Goal: Find specific page/section: Find specific page/section

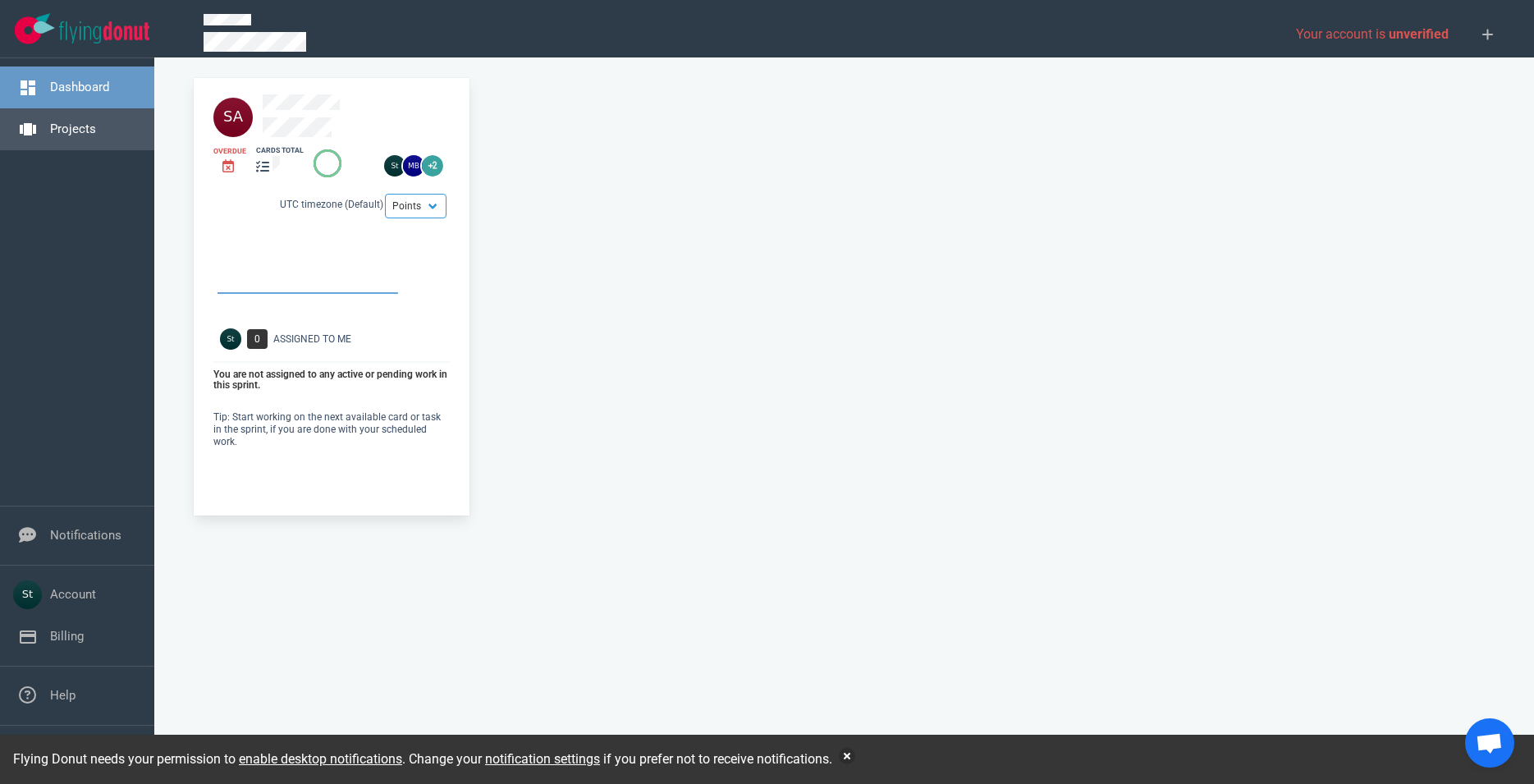
click at [89, 136] on link "Projects" at bounding box center [73, 128] width 46 height 15
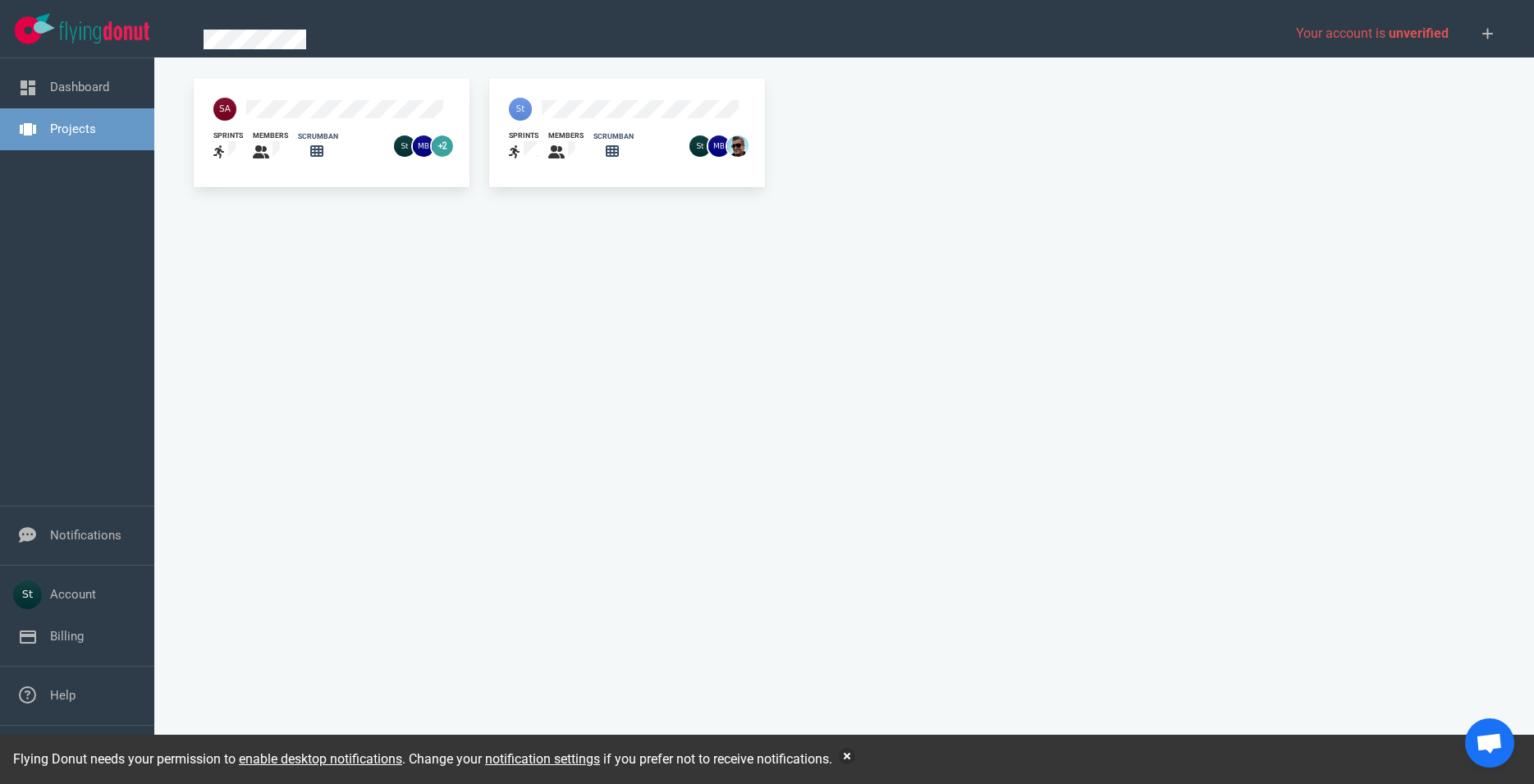
click at [559, 120] on div "members" at bounding box center [561, 146] width 45 height 51
click at [554, 120] on div "members" at bounding box center [561, 146] width 45 height 51
click at [555, 120] on div "members" at bounding box center [561, 146] width 45 height 51
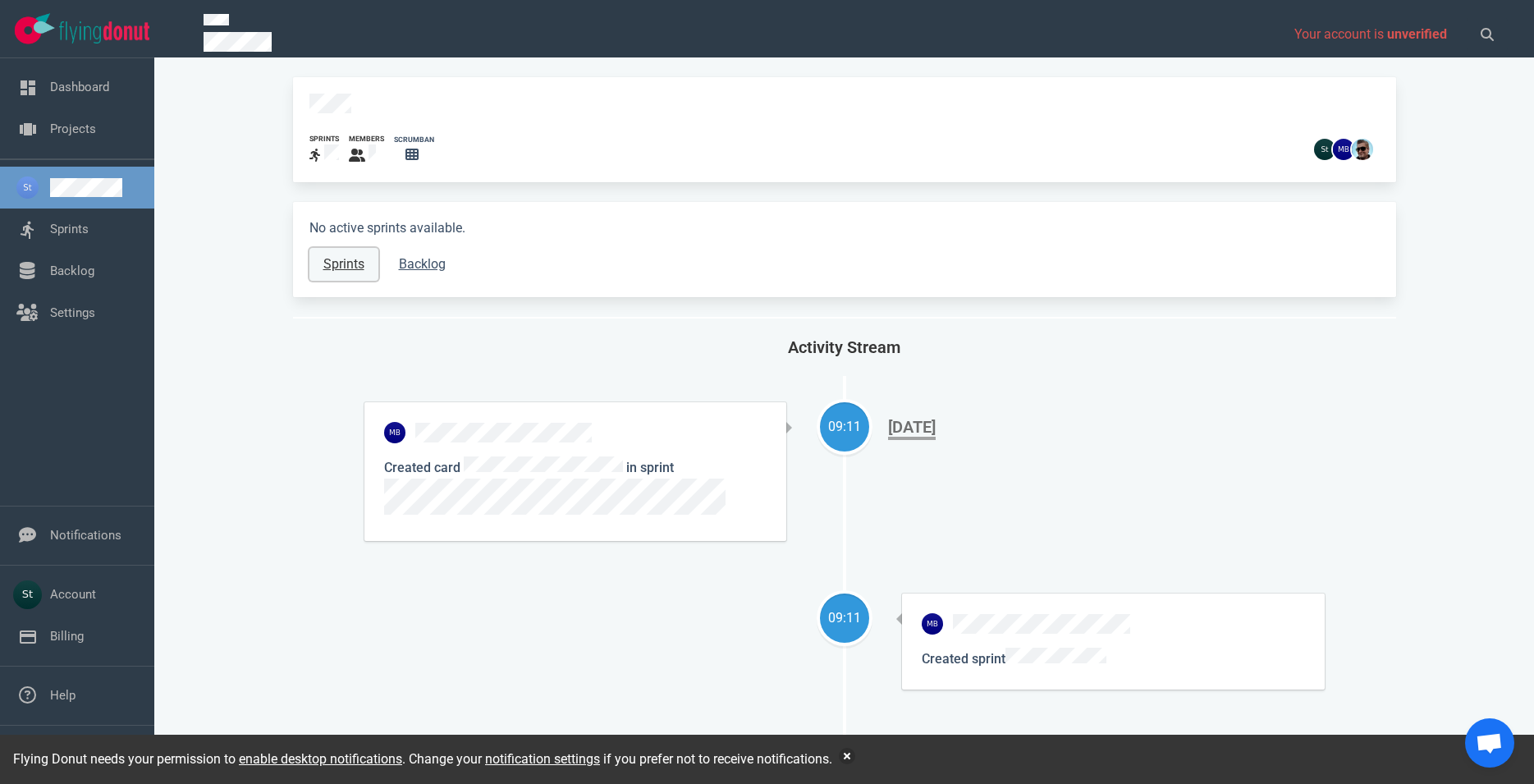
click at [325, 248] on link "Sprints" at bounding box center [344, 263] width 69 height 33
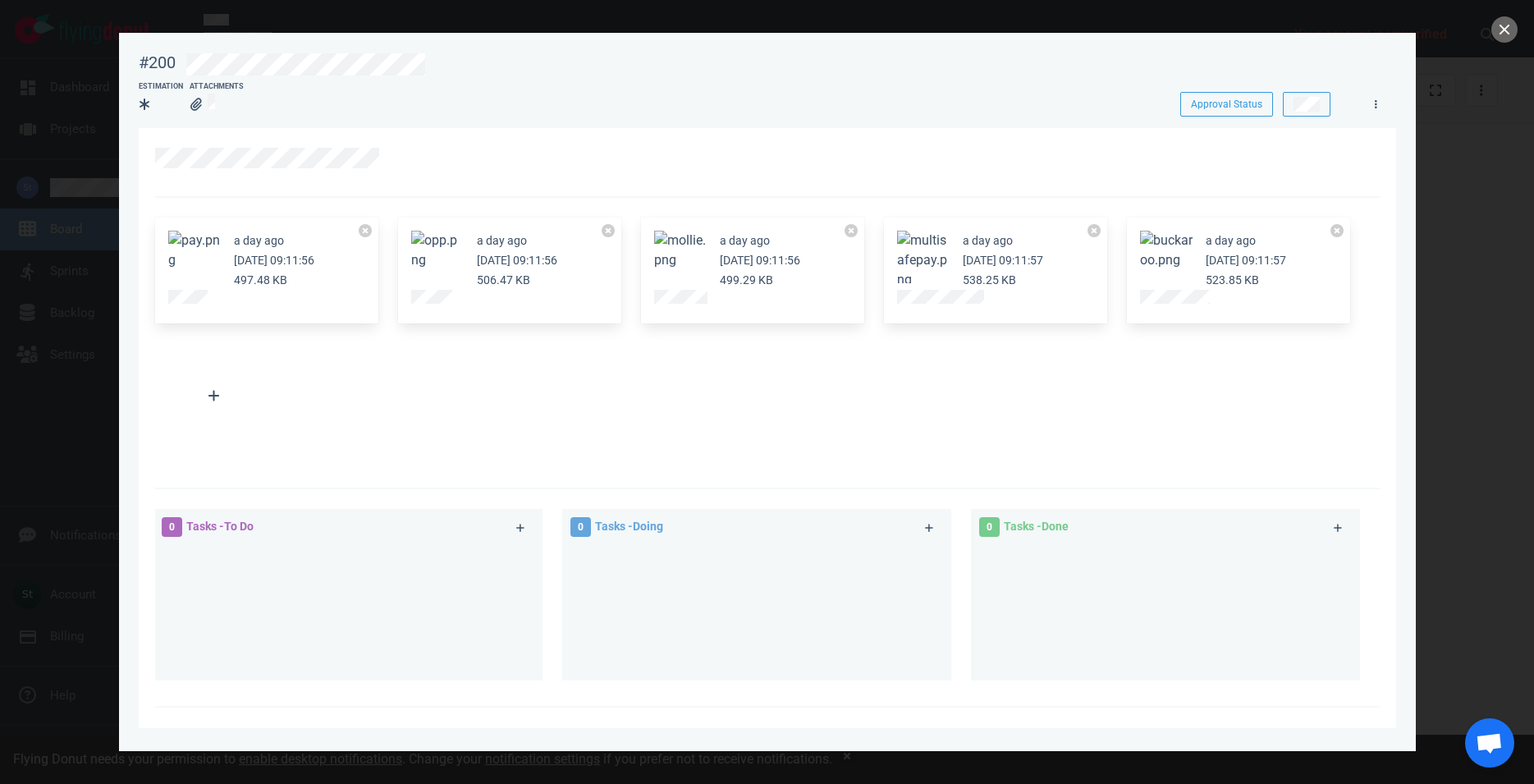
click at [188, 266] on button "Zoom image" at bounding box center [194, 250] width 52 height 39
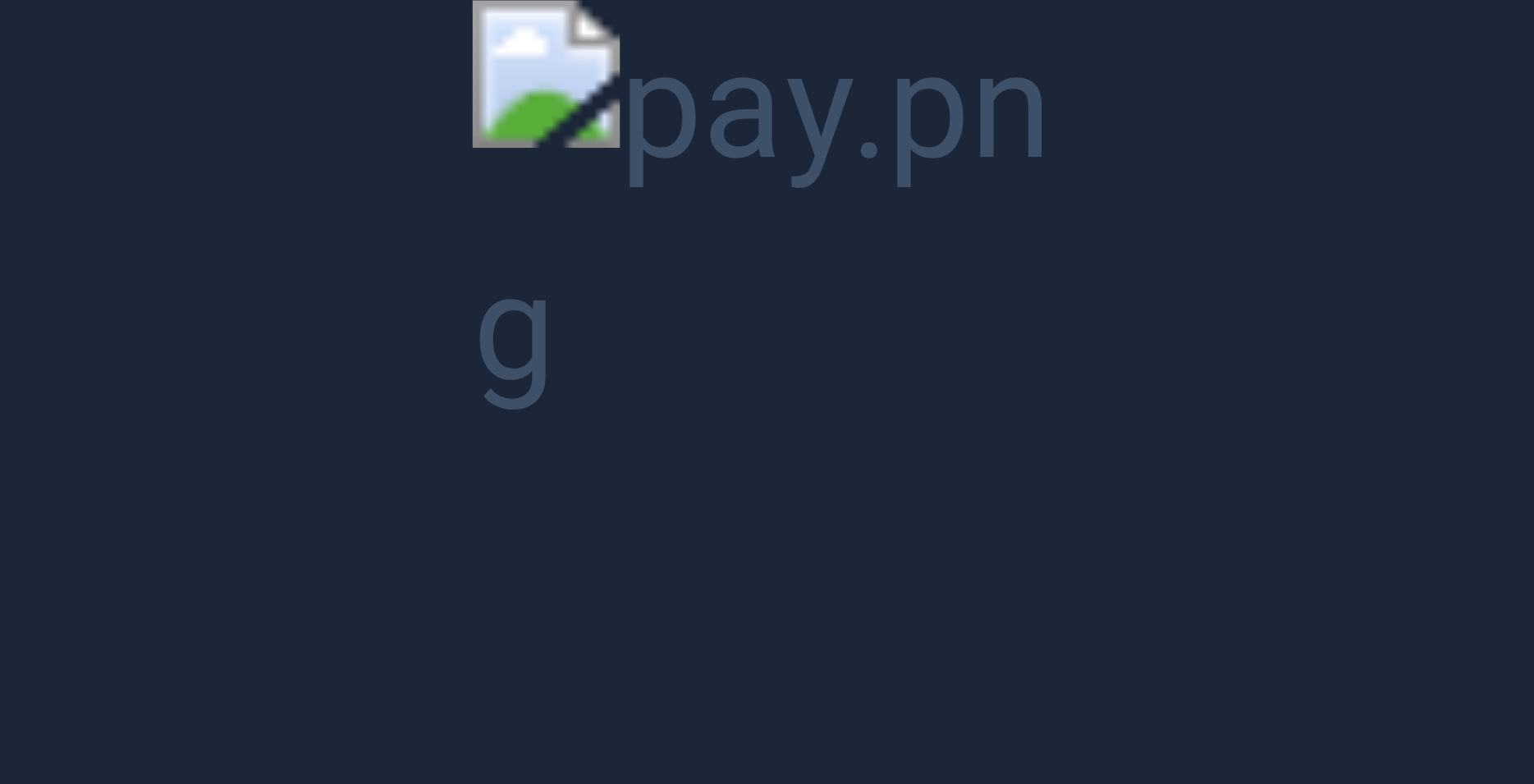
click at [1248, 75] on button "Unzoom image" at bounding box center [767, 392] width 1534 height 784
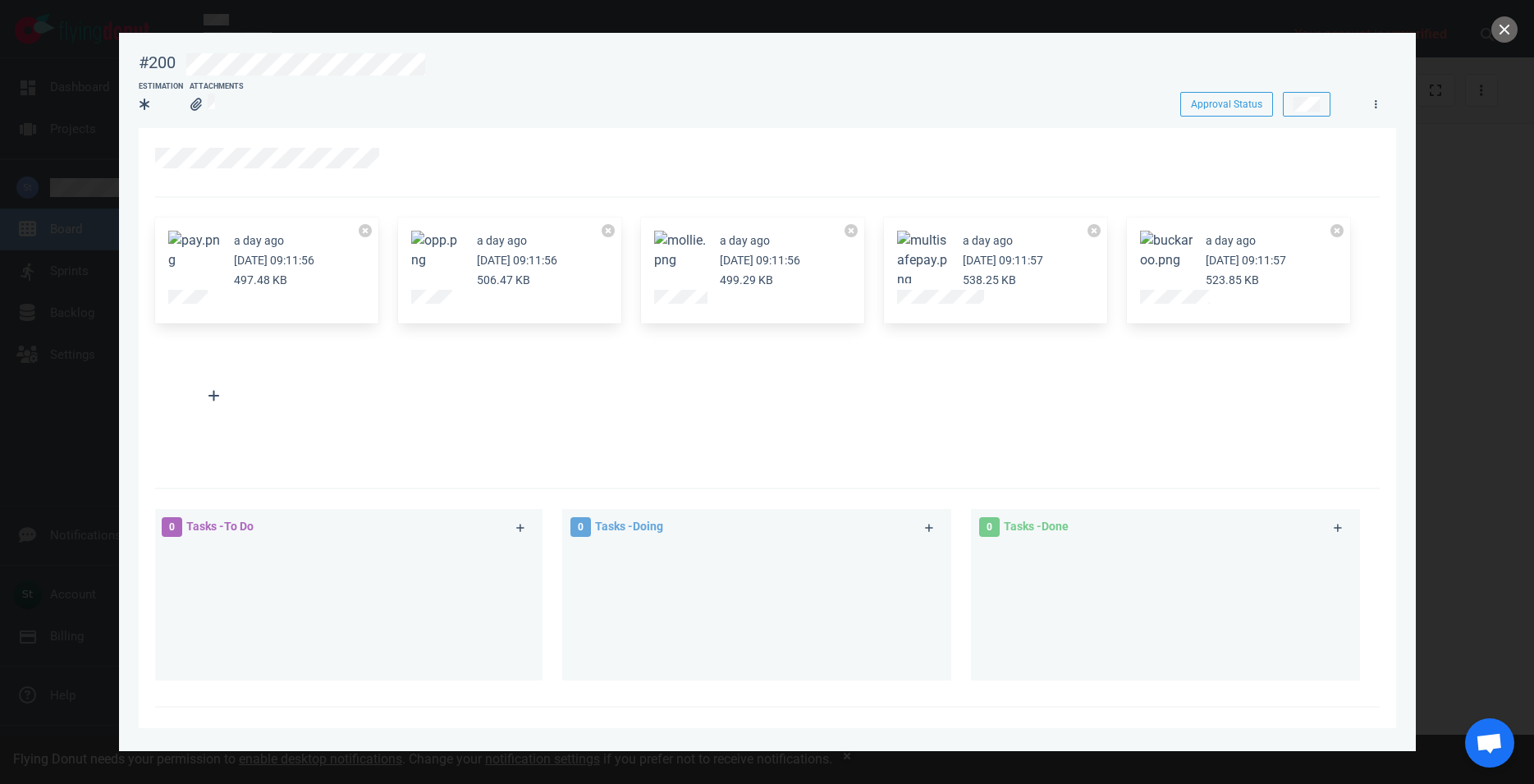
click at [1192, 252] on article "a day ago [DATE] 09:11:57 523.85 KB" at bounding box center [1239, 260] width 197 height 59
click at [1192, 251] on button "Zoom image" at bounding box center [1166, 250] width 52 height 39
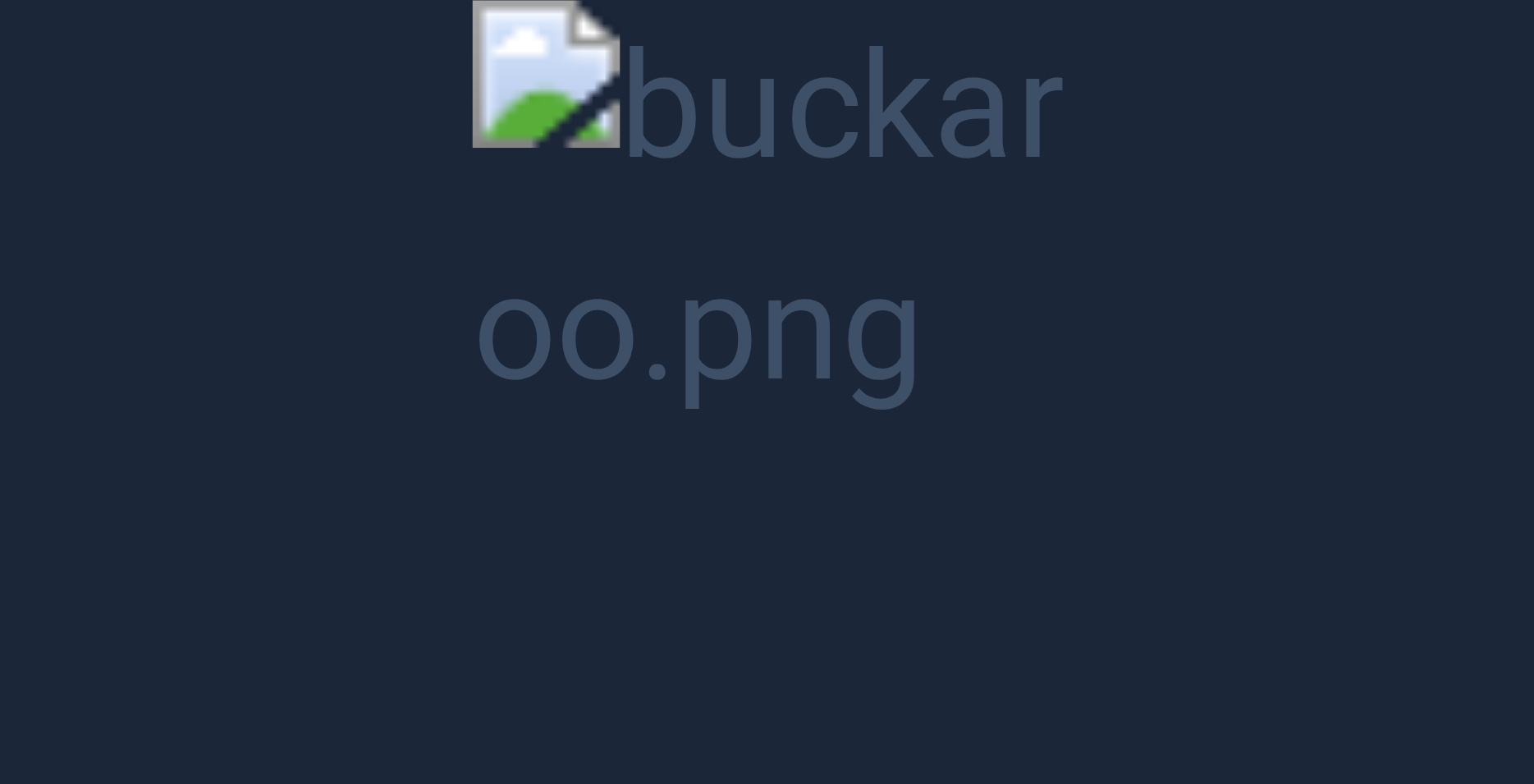
click at [780, 196] on button "Unzoom image" at bounding box center [767, 392] width 1534 height 784
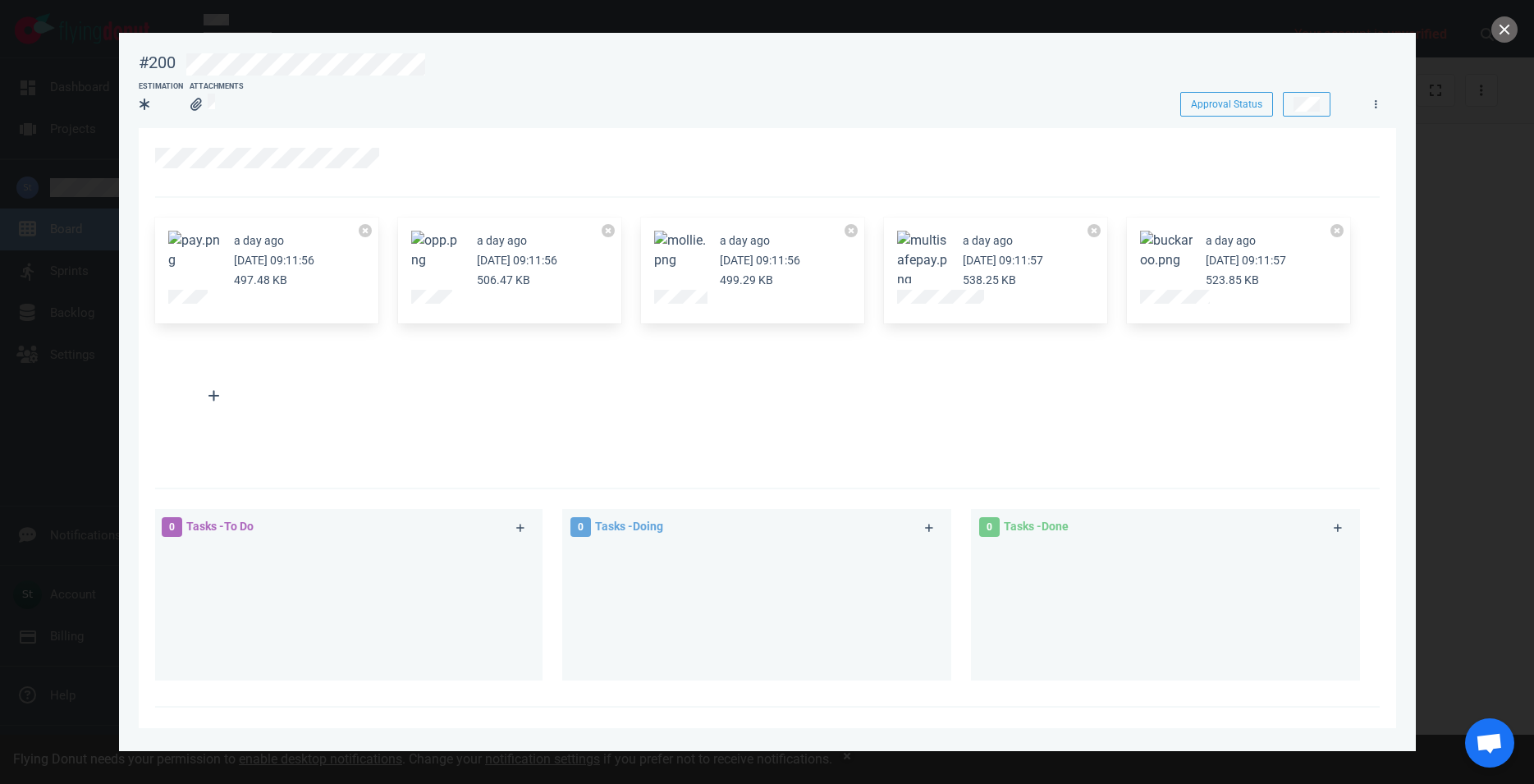
click at [681, 260] on button "Zoom image" at bounding box center [680, 250] width 52 height 39
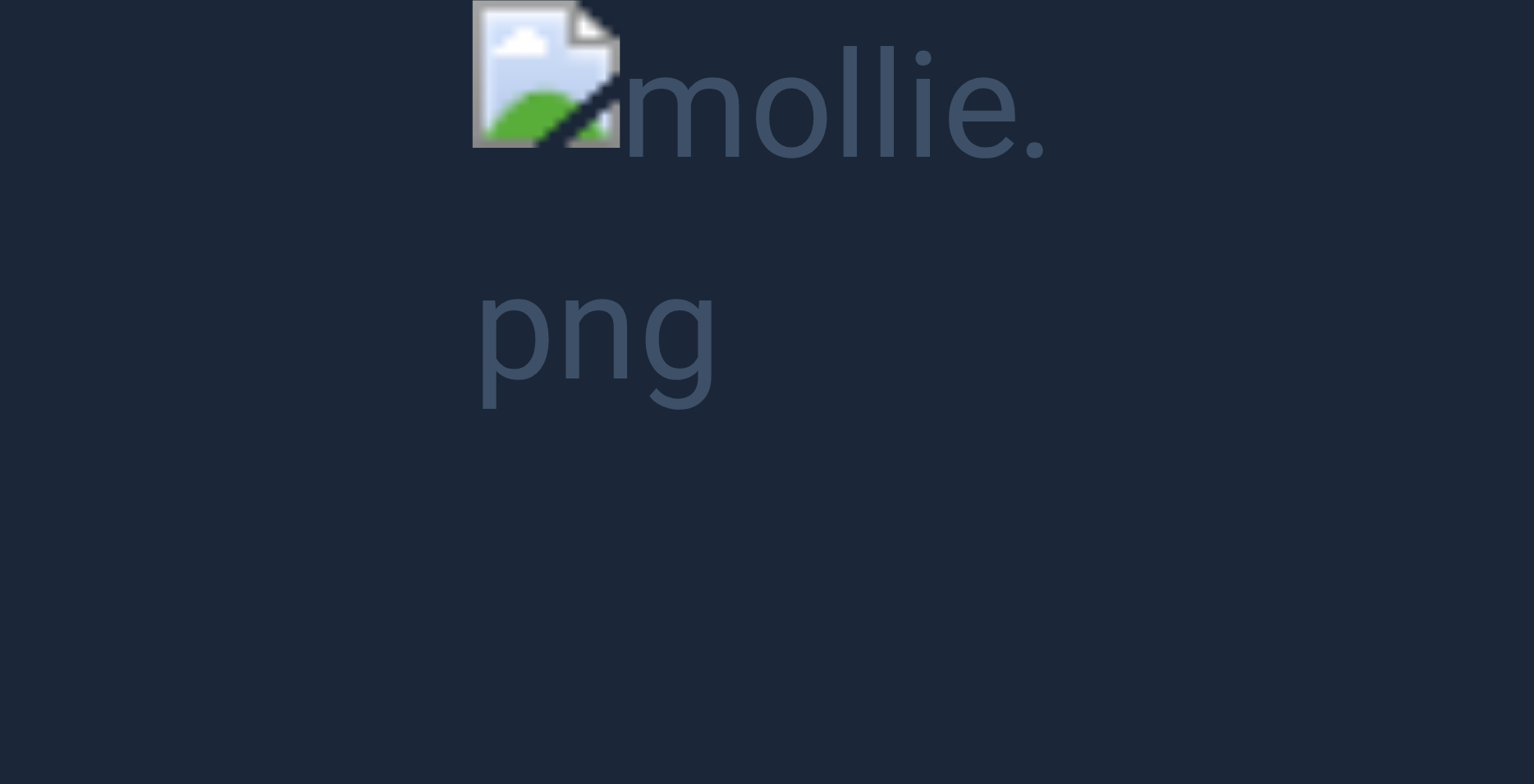
click at [681, 260] on button "Unzoom image" at bounding box center [767, 392] width 1534 height 784
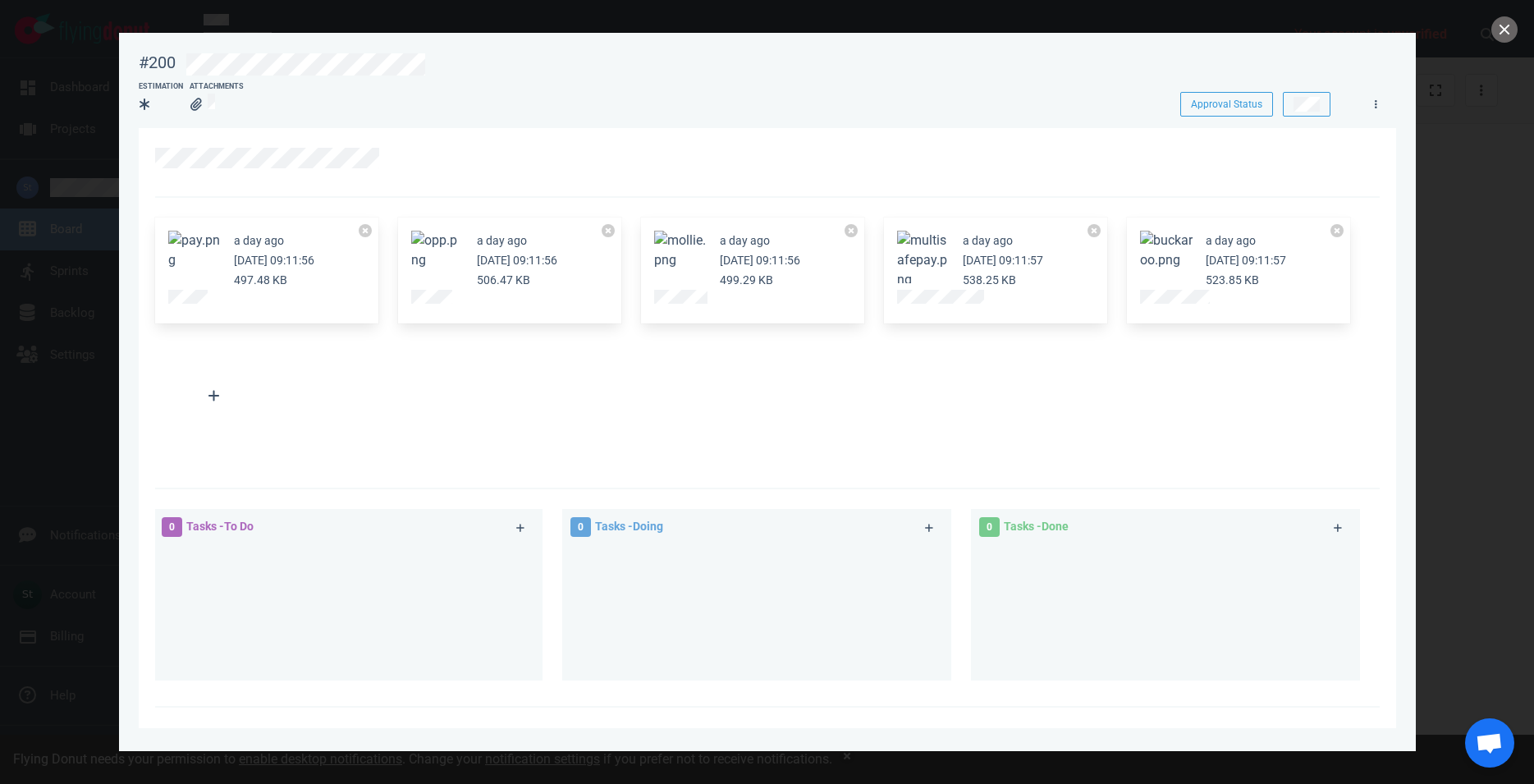
click at [1156, 243] on button "Zoom image" at bounding box center [1166, 250] width 52 height 39
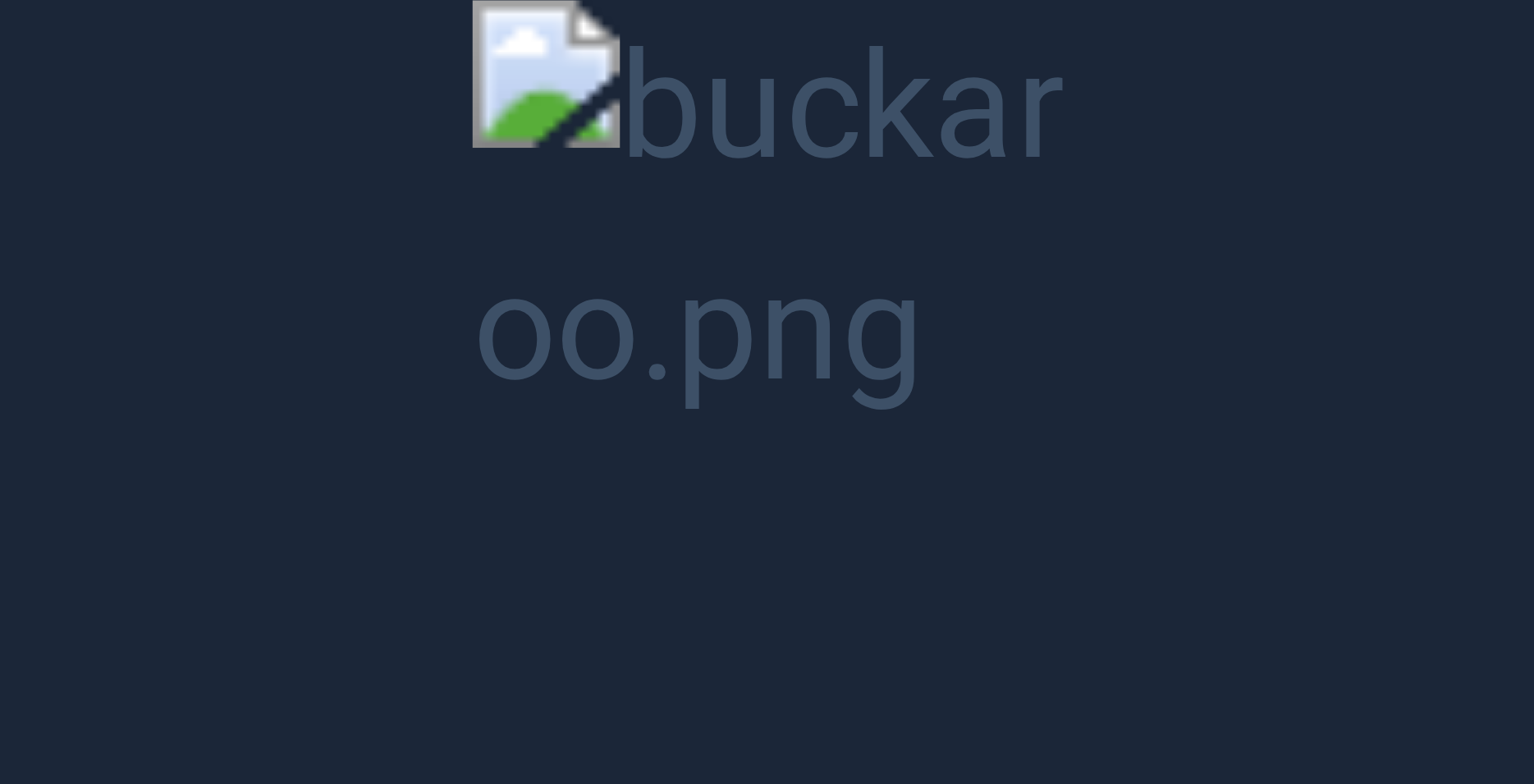
click at [1169, 161] on button "Unzoom image" at bounding box center [767, 392] width 1534 height 784
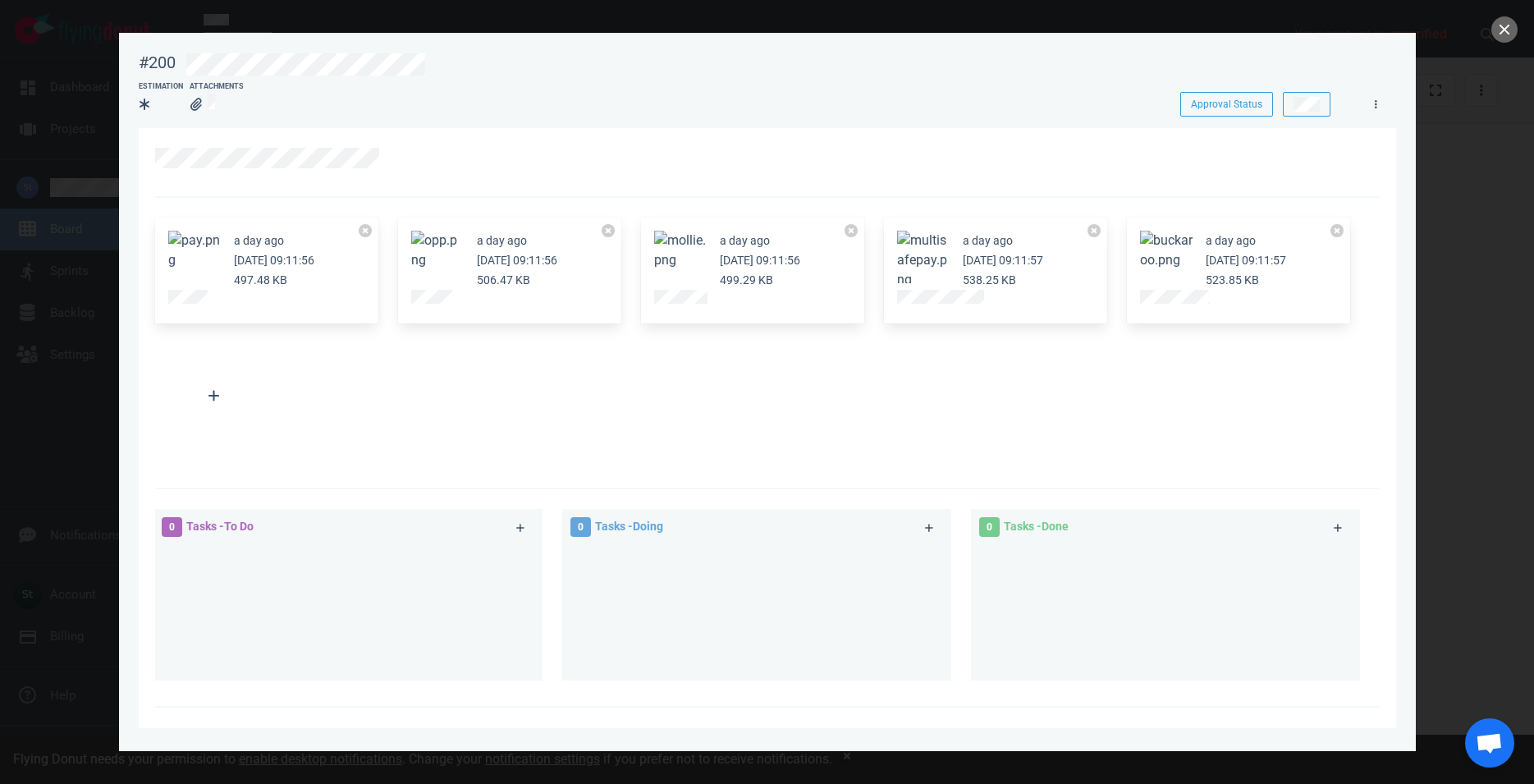
click at [194, 251] on button "Zoom image" at bounding box center [194, 250] width 52 height 39
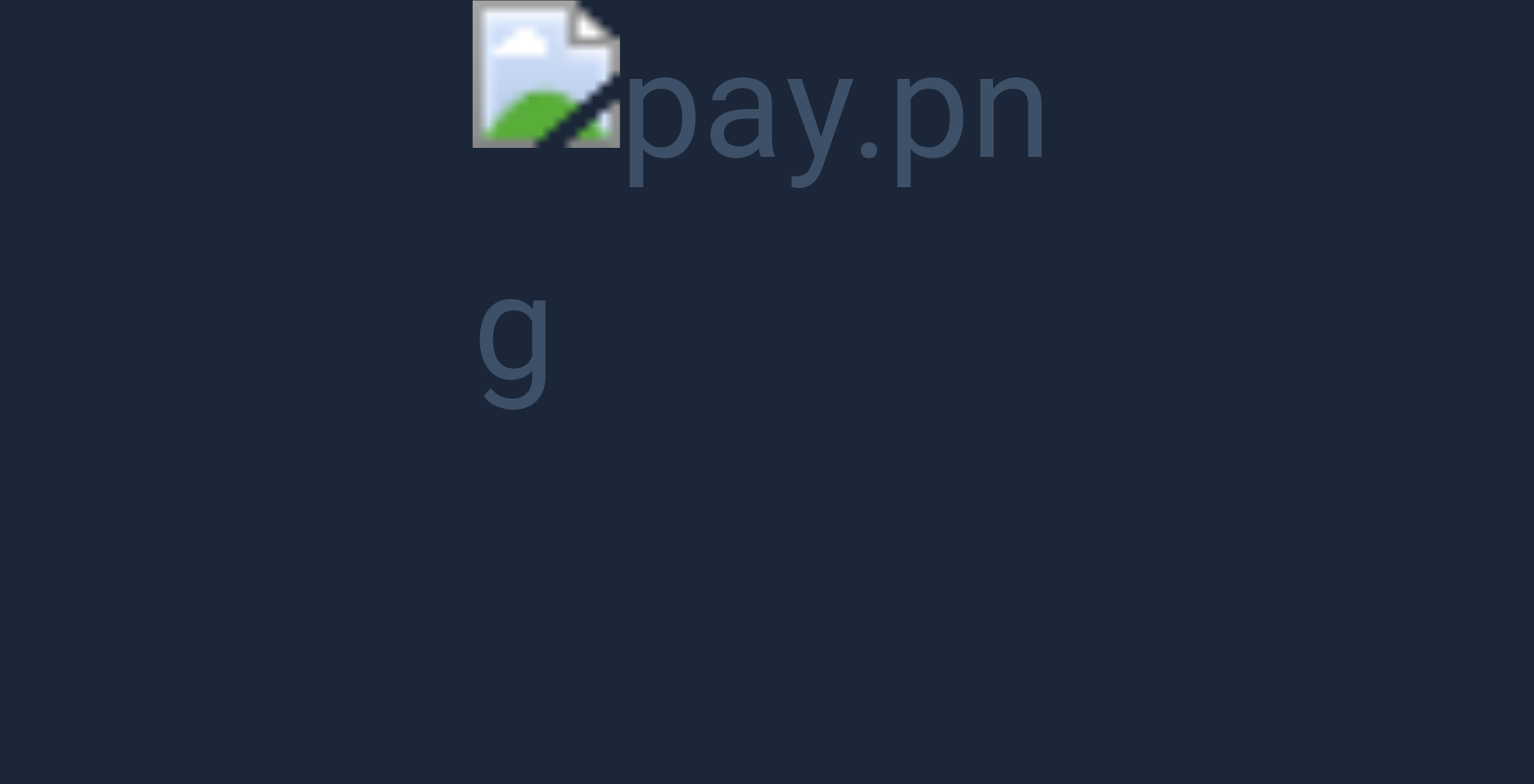
click at [907, 490] on button "Unzoom image" at bounding box center [767, 392] width 1534 height 784
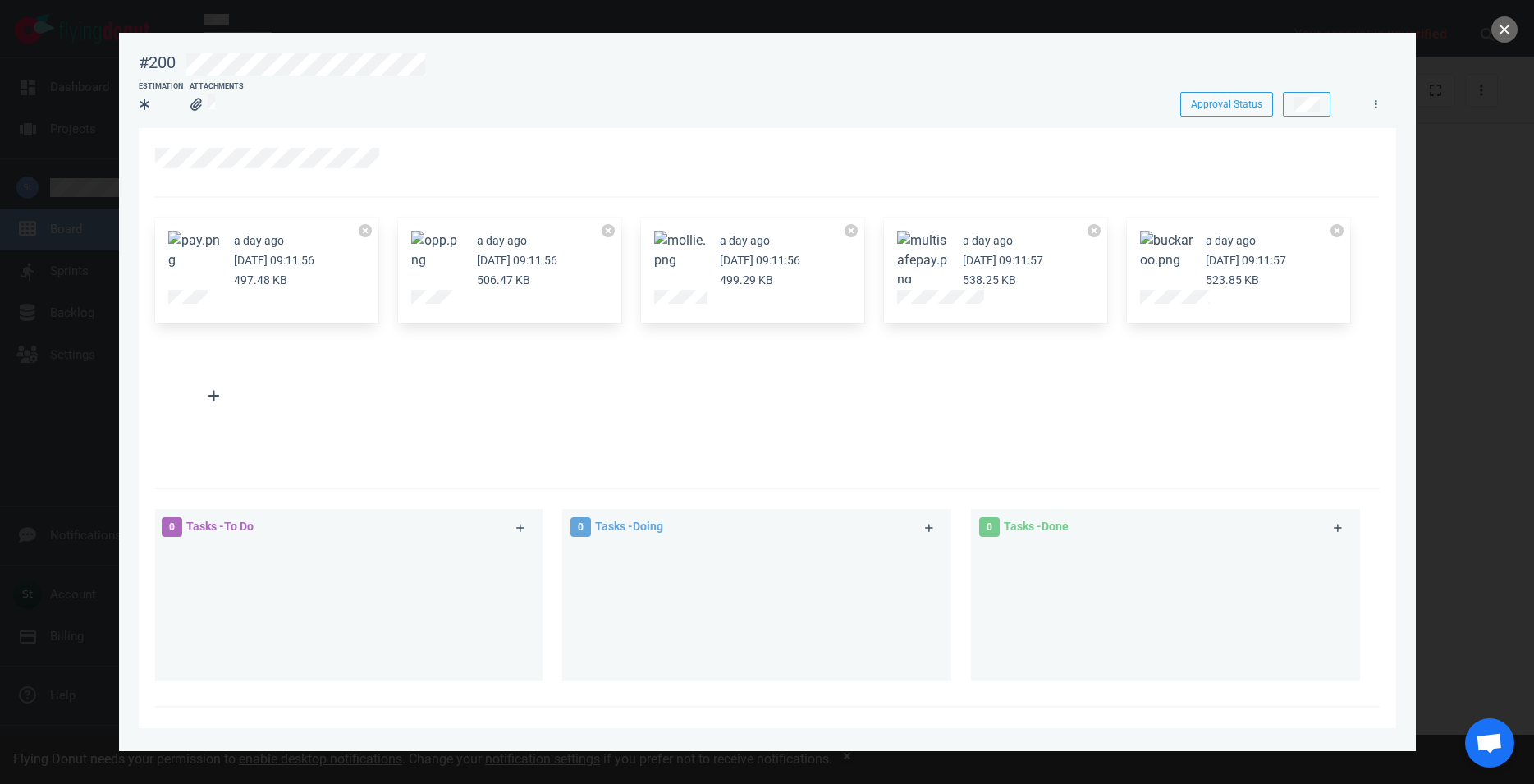
click at [203, 242] on button "Zoom image" at bounding box center [194, 250] width 52 height 39
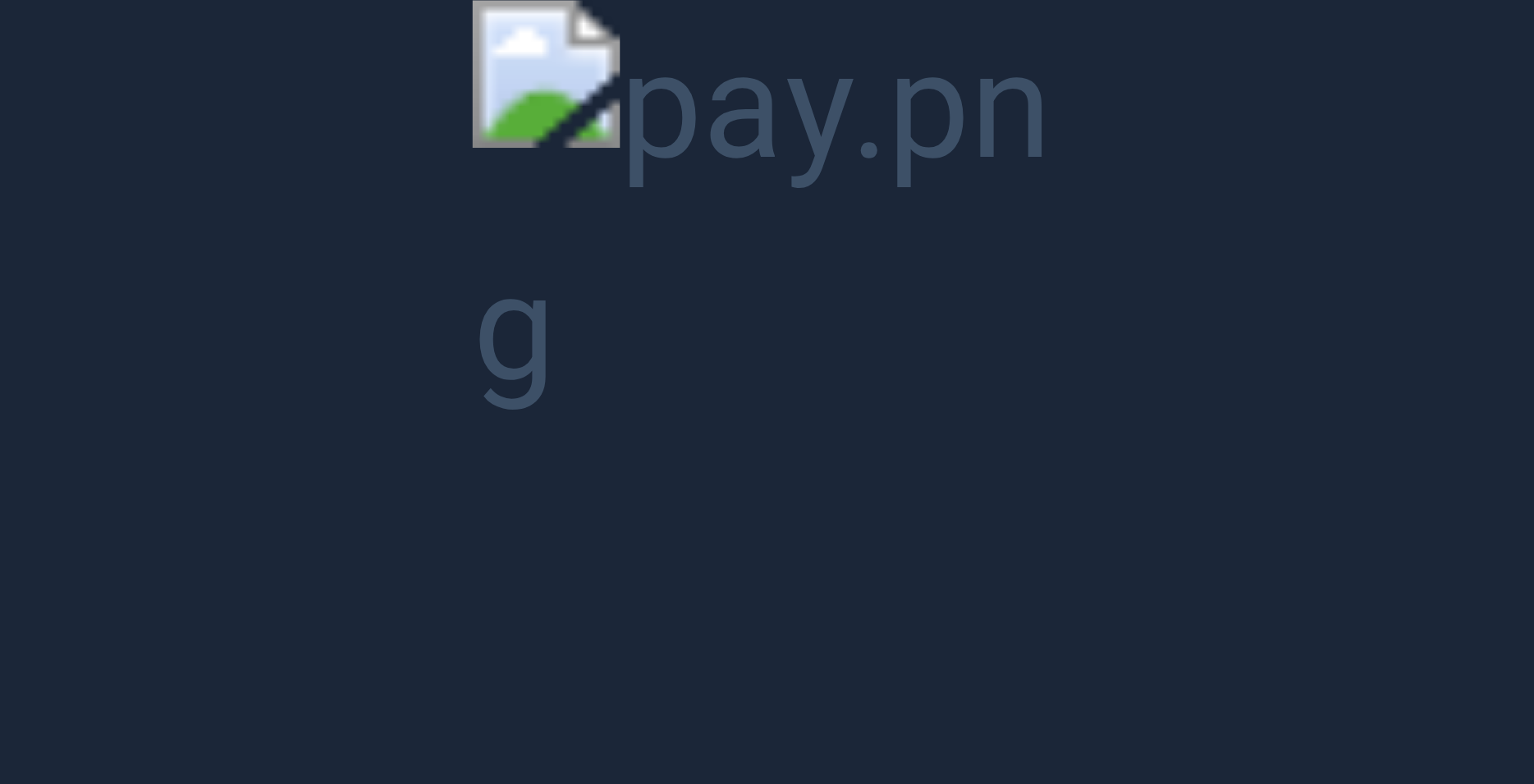
click at [789, 310] on button "Unzoom image" at bounding box center [767, 392] width 1534 height 784
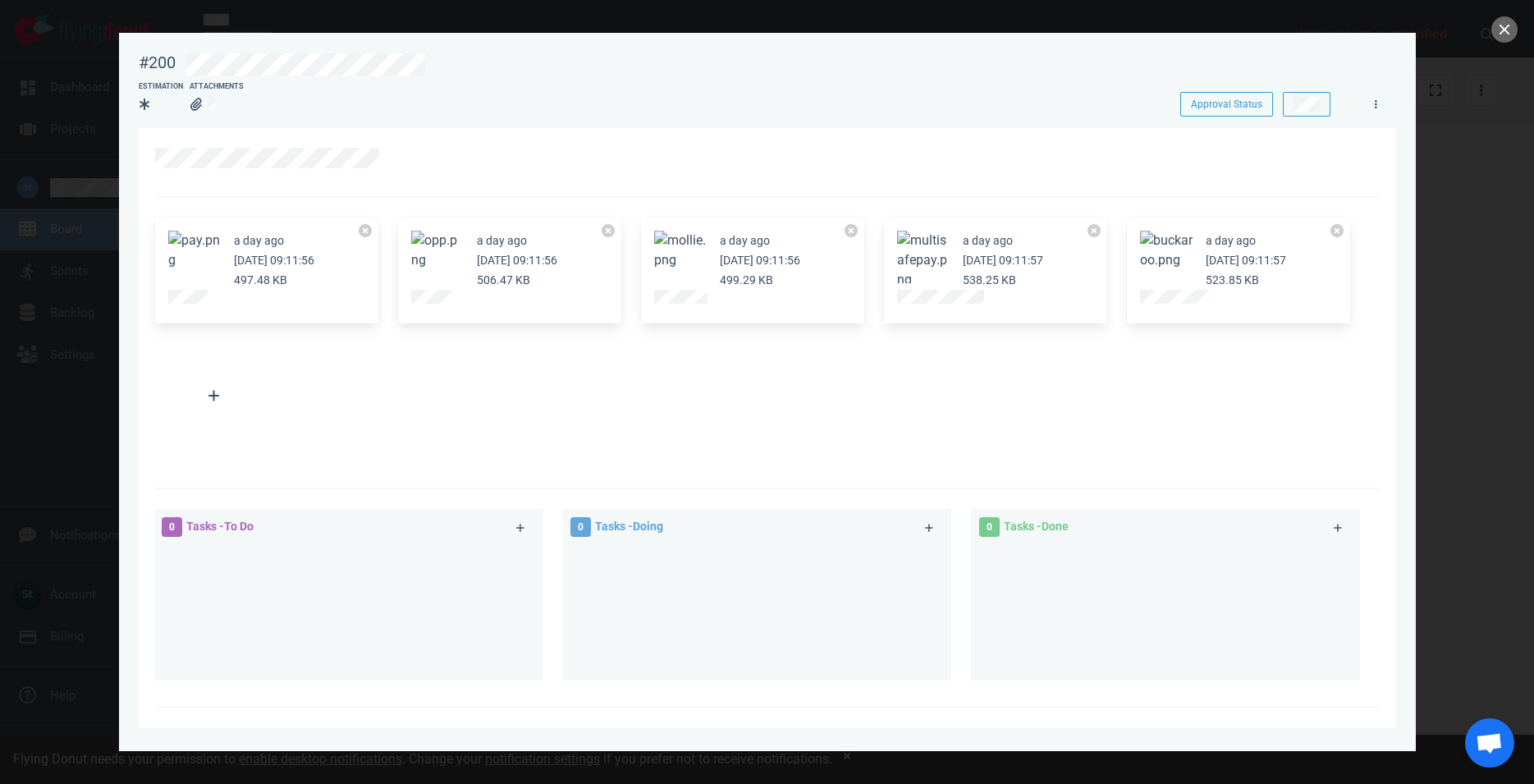
click at [445, 261] on button "Zoom image" at bounding box center [437, 250] width 52 height 39
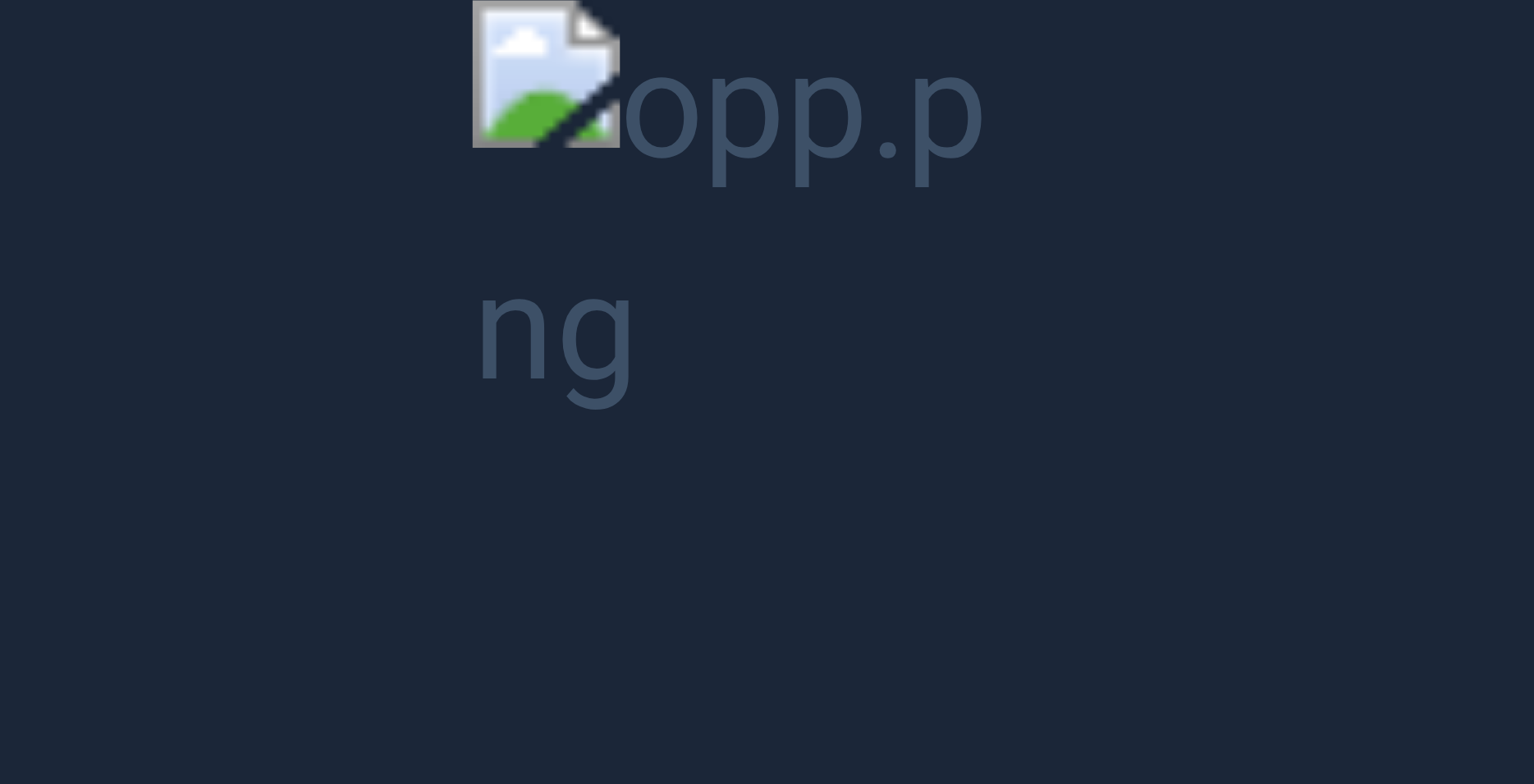
click at [623, 129] on button "Unzoom image" at bounding box center [767, 392] width 1534 height 784
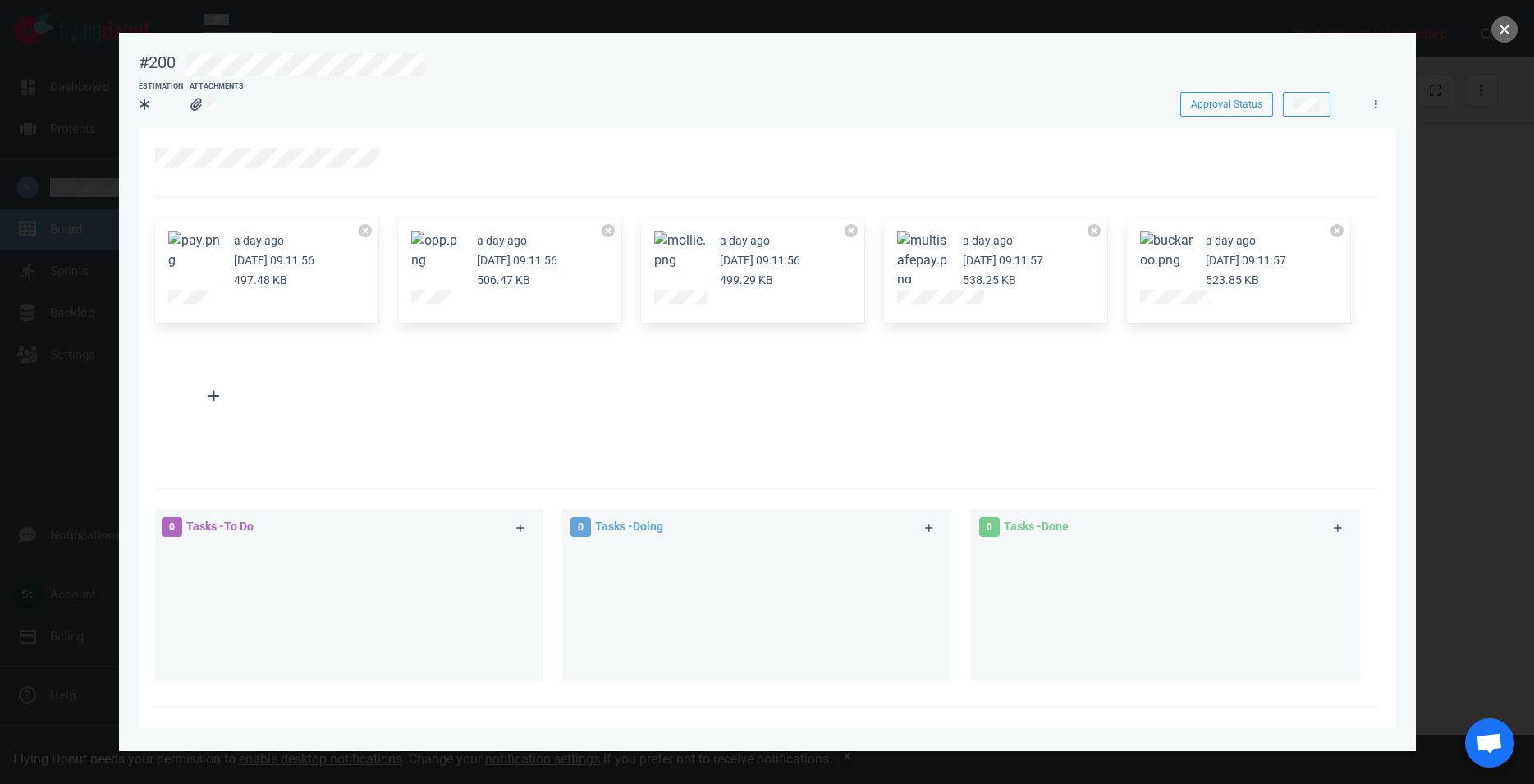
click at [438, 293] on div "a day ago [DATE] 09:11:56 506.47 KB" at bounding box center [510, 271] width 223 height 107
click at [461, 434] on div "a day ago [DATE] 09:11:56 497.48 KB a day ago [DATE] 09:11:56 506.47 KB a day a…" at bounding box center [762, 333] width 1234 height 251
click at [1161, 312] on div "a day ago [DATE] 09:11:57 523.85 KB" at bounding box center [1238, 271] width 223 height 107
click at [941, 244] on button "Zoom image" at bounding box center [922, 260] width 52 height 59
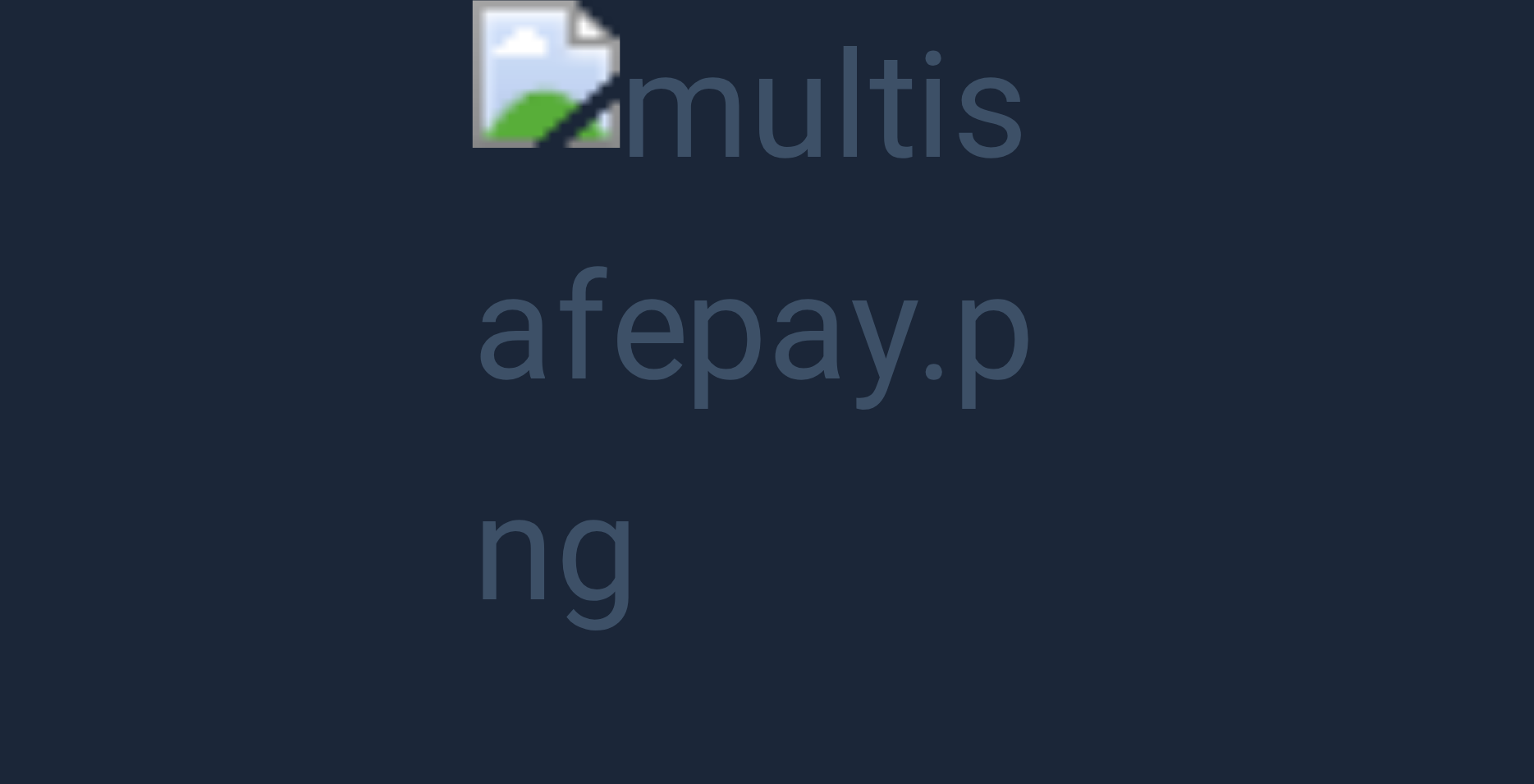
click at [941, 244] on button "Unzoom image" at bounding box center [767, 392] width 1534 height 784
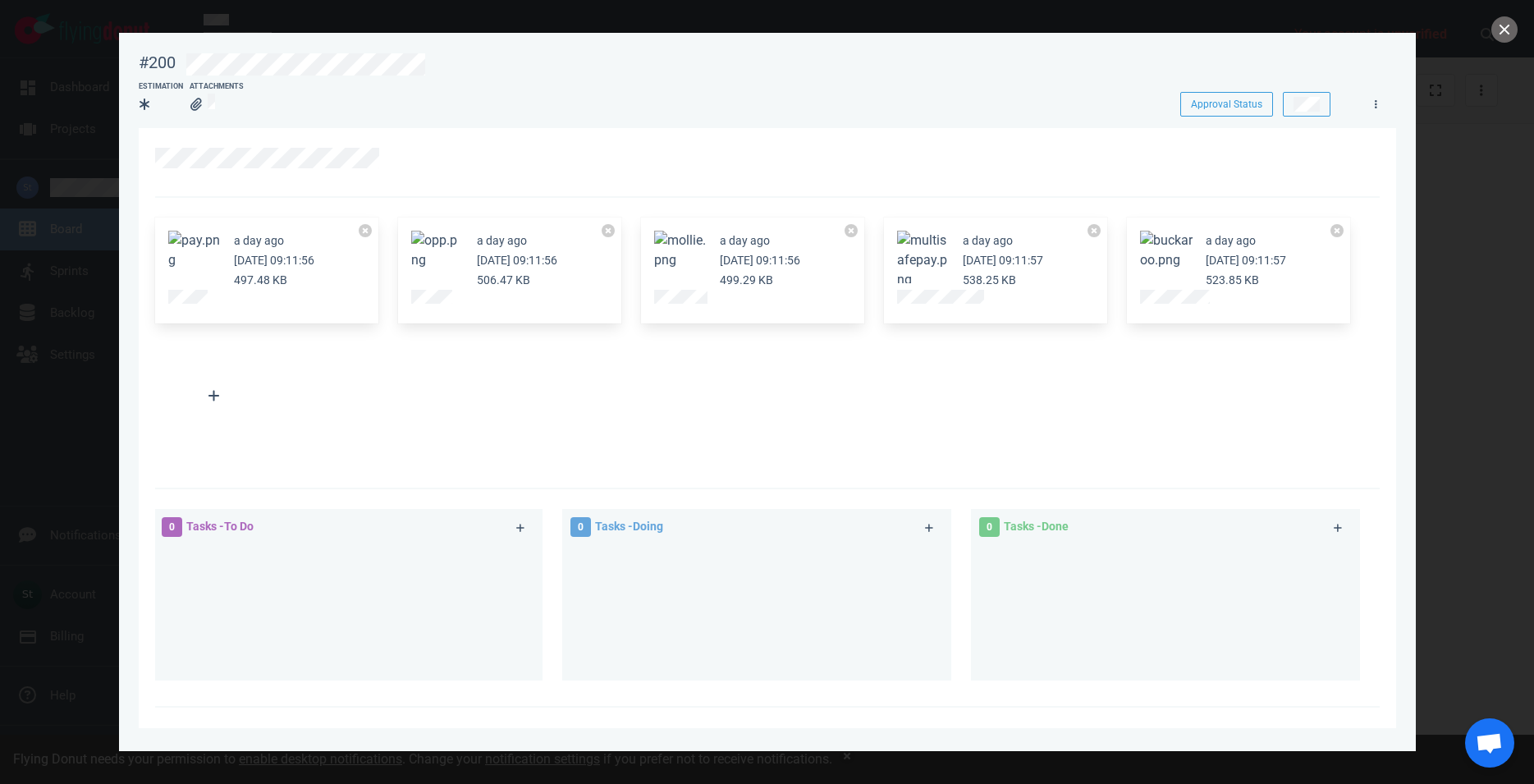
click at [1167, 239] on button "Zoom image" at bounding box center [1166, 250] width 52 height 39
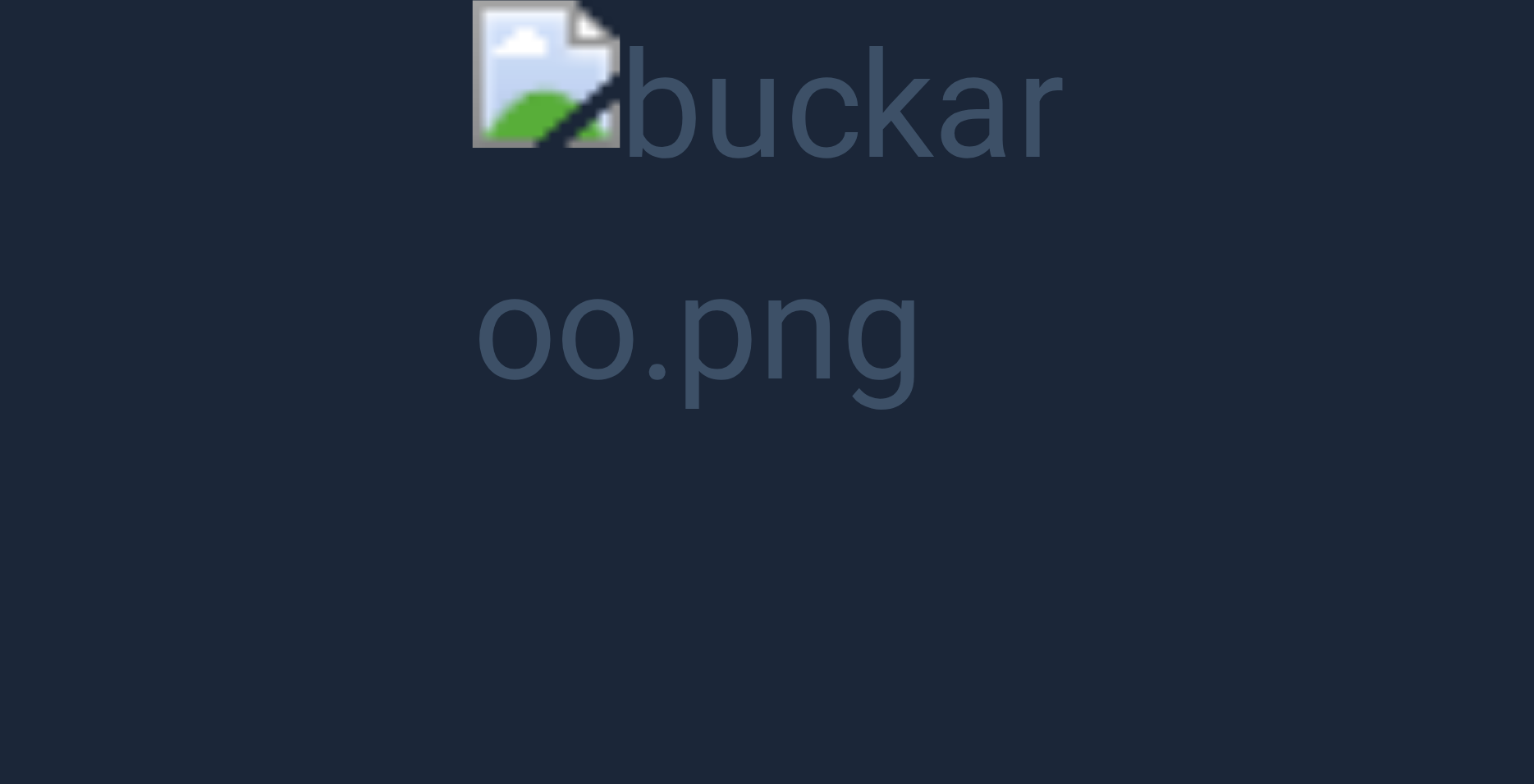
click at [589, 186] on button "Unzoom image" at bounding box center [767, 392] width 1534 height 784
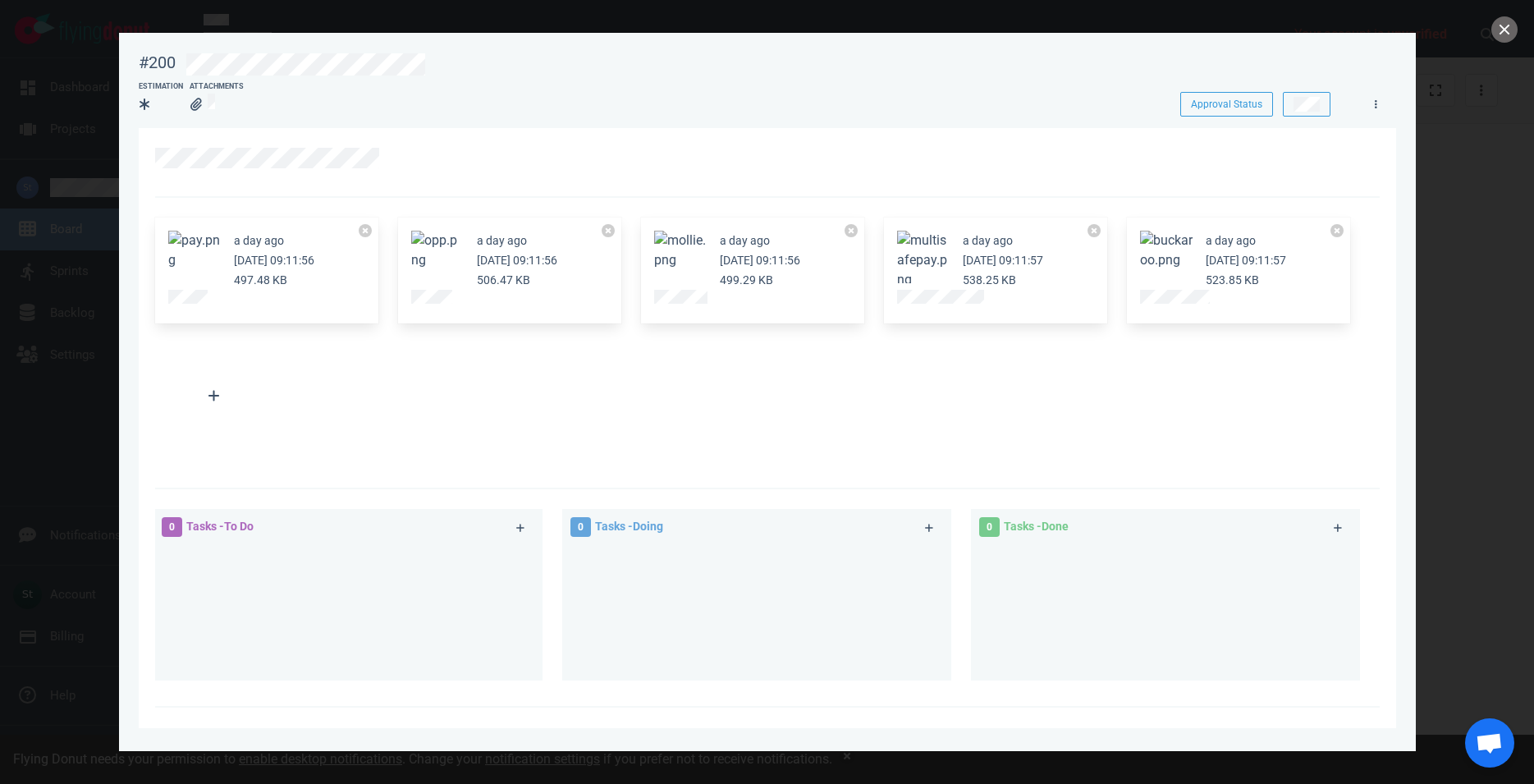
click at [669, 262] on button "Zoom image" at bounding box center [680, 250] width 52 height 39
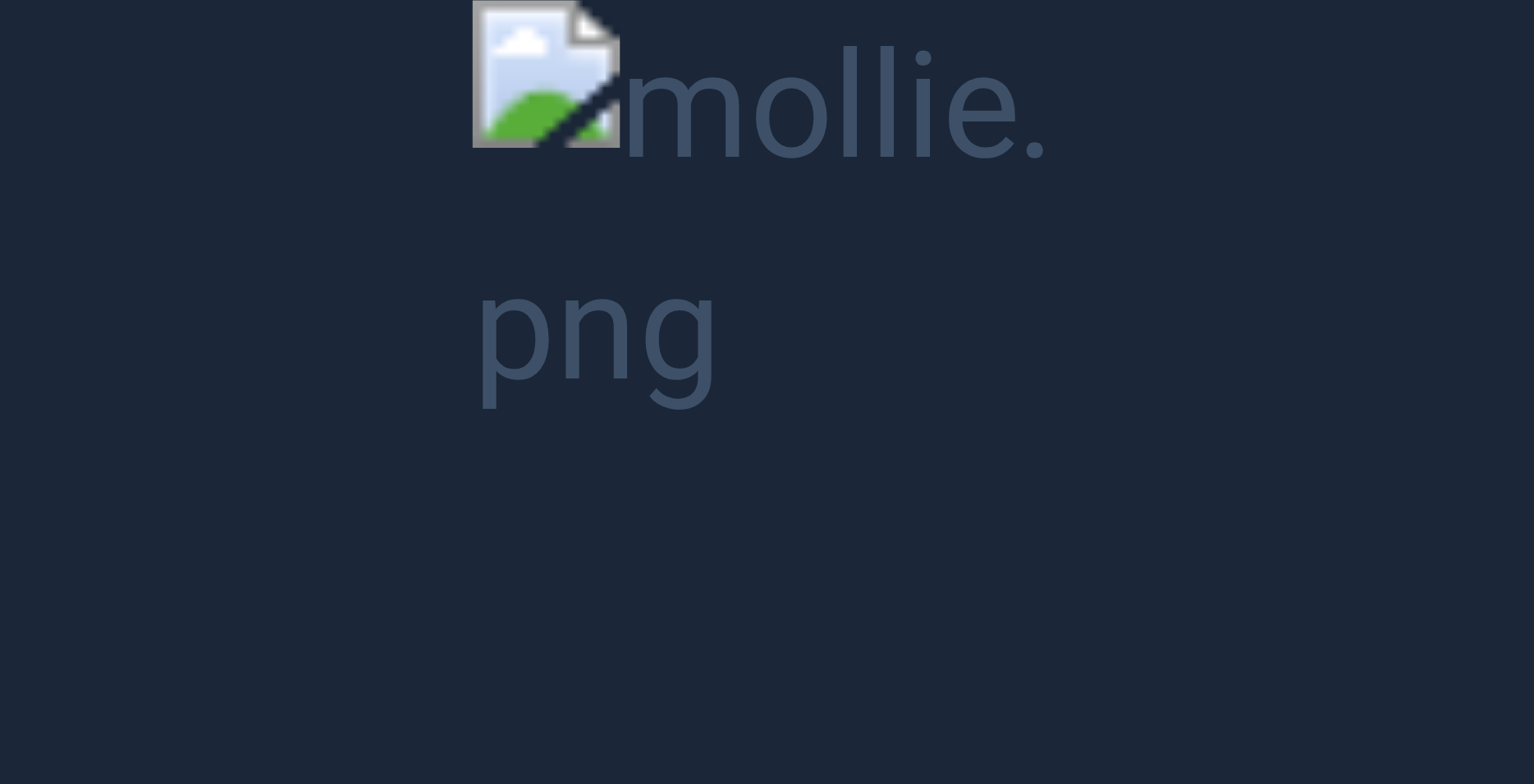
click at [669, 264] on button "Unzoom image" at bounding box center [767, 392] width 1534 height 784
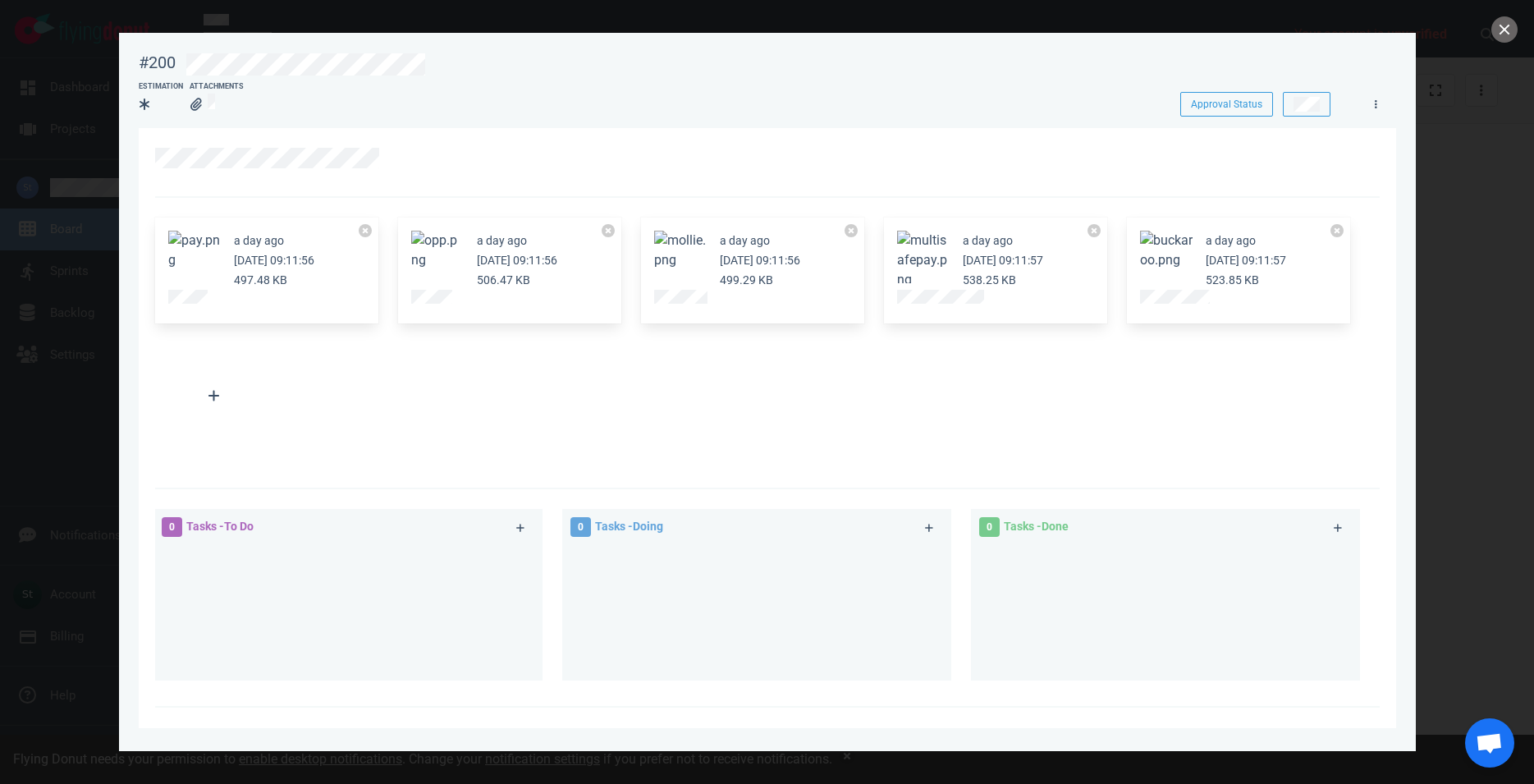
click at [418, 262] on button "Zoom image" at bounding box center [437, 250] width 52 height 39
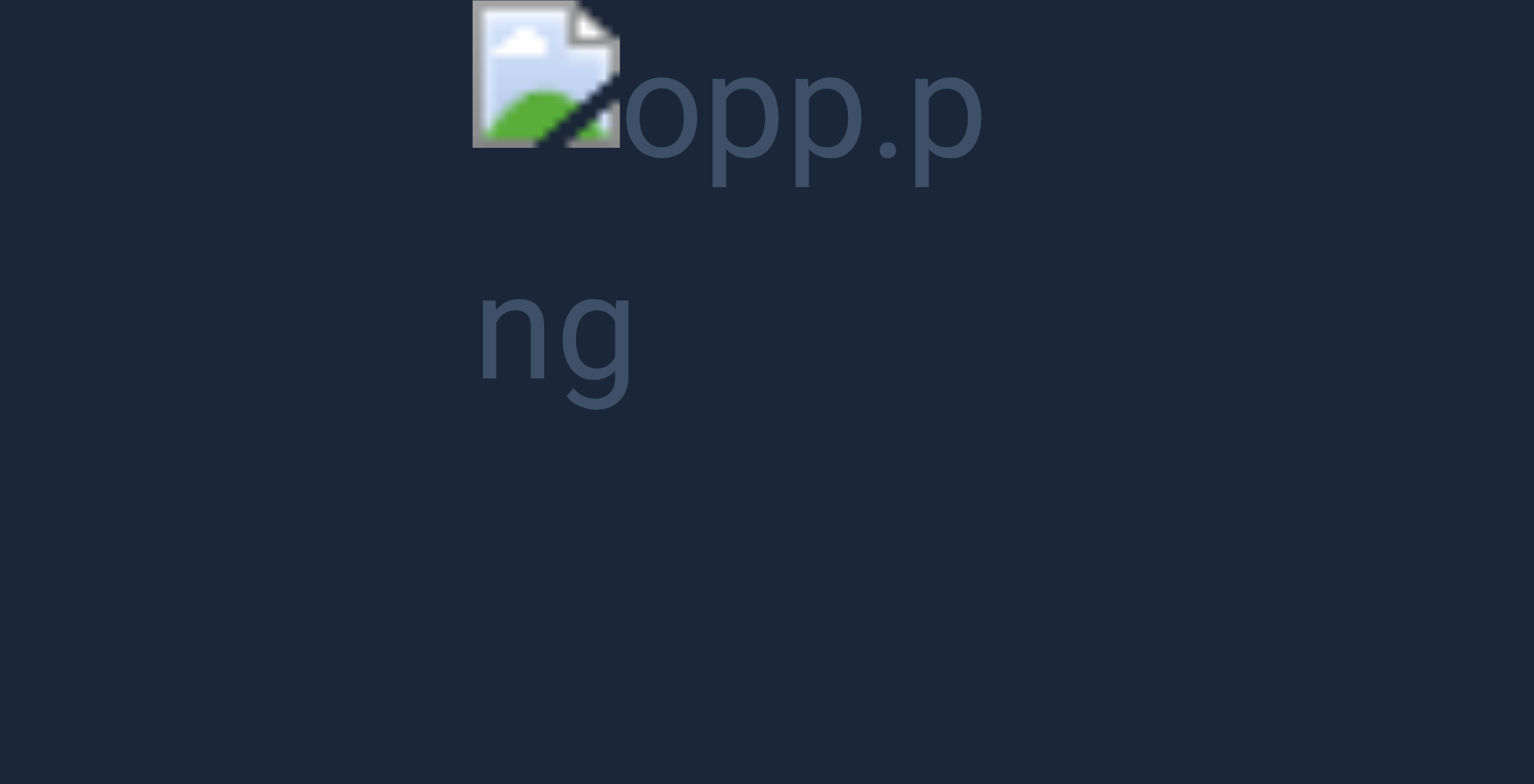
click at [418, 262] on button "Unzoom image" at bounding box center [767, 392] width 1534 height 784
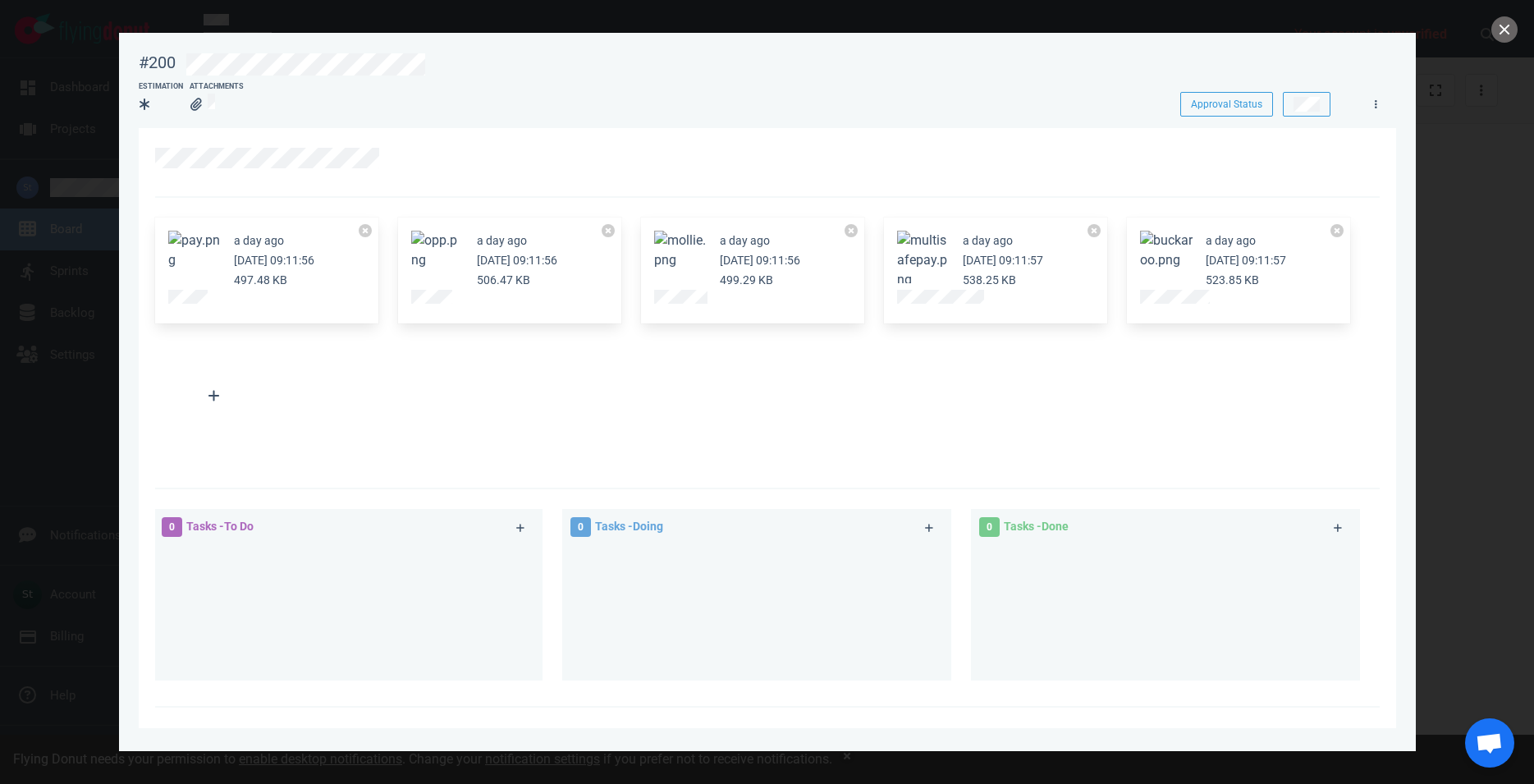
click at [216, 259] on button "Zoom image" at bounding box center [194, 250] width 52 height 39
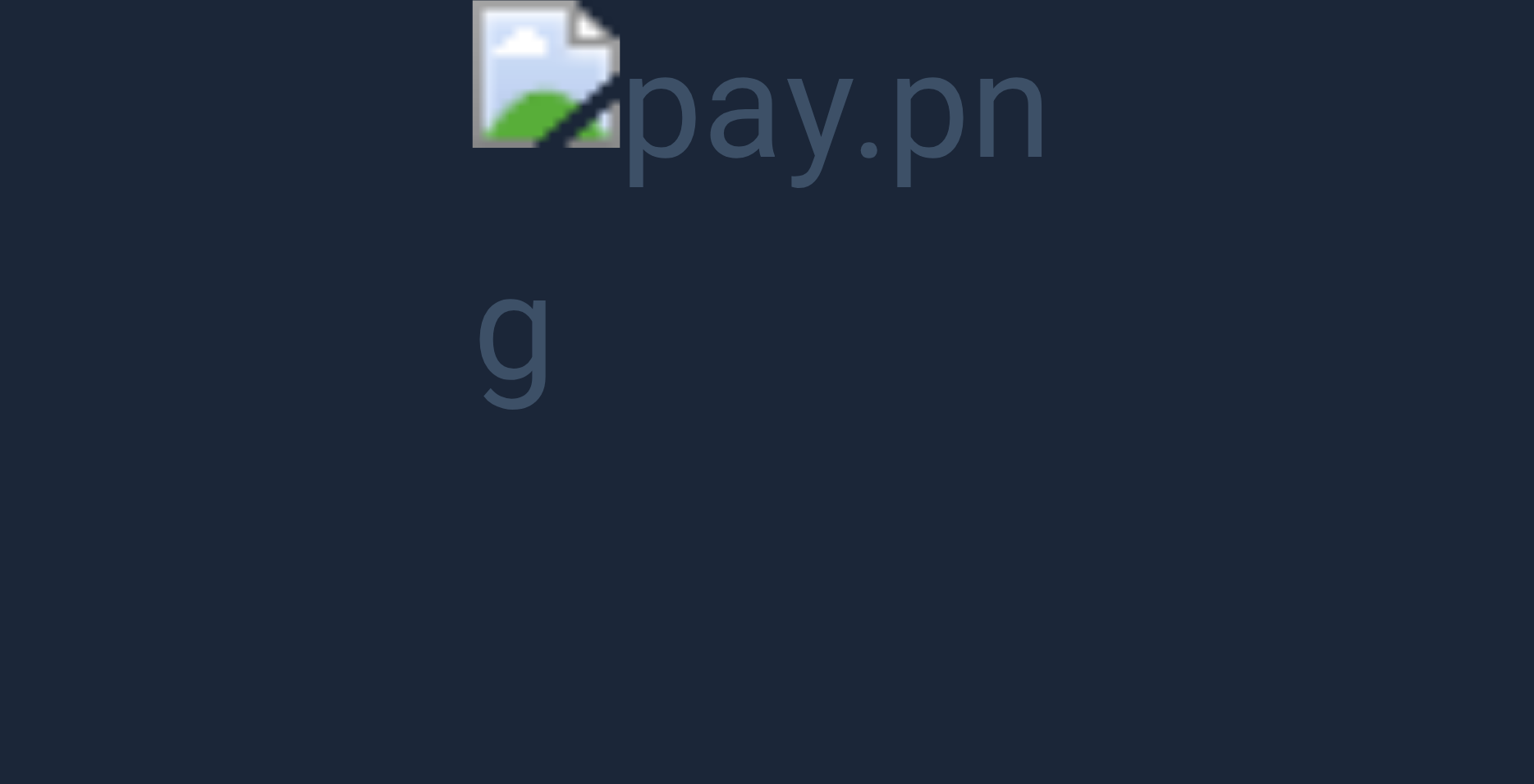
drag, startPoint x: 739, startPoint y: 271, endPoint x: 730, endPoint y: 279, distance: 12.0
click at [739, 268] on button "Unzoom image" at bounding box center [767, 392] width 1534 height 784
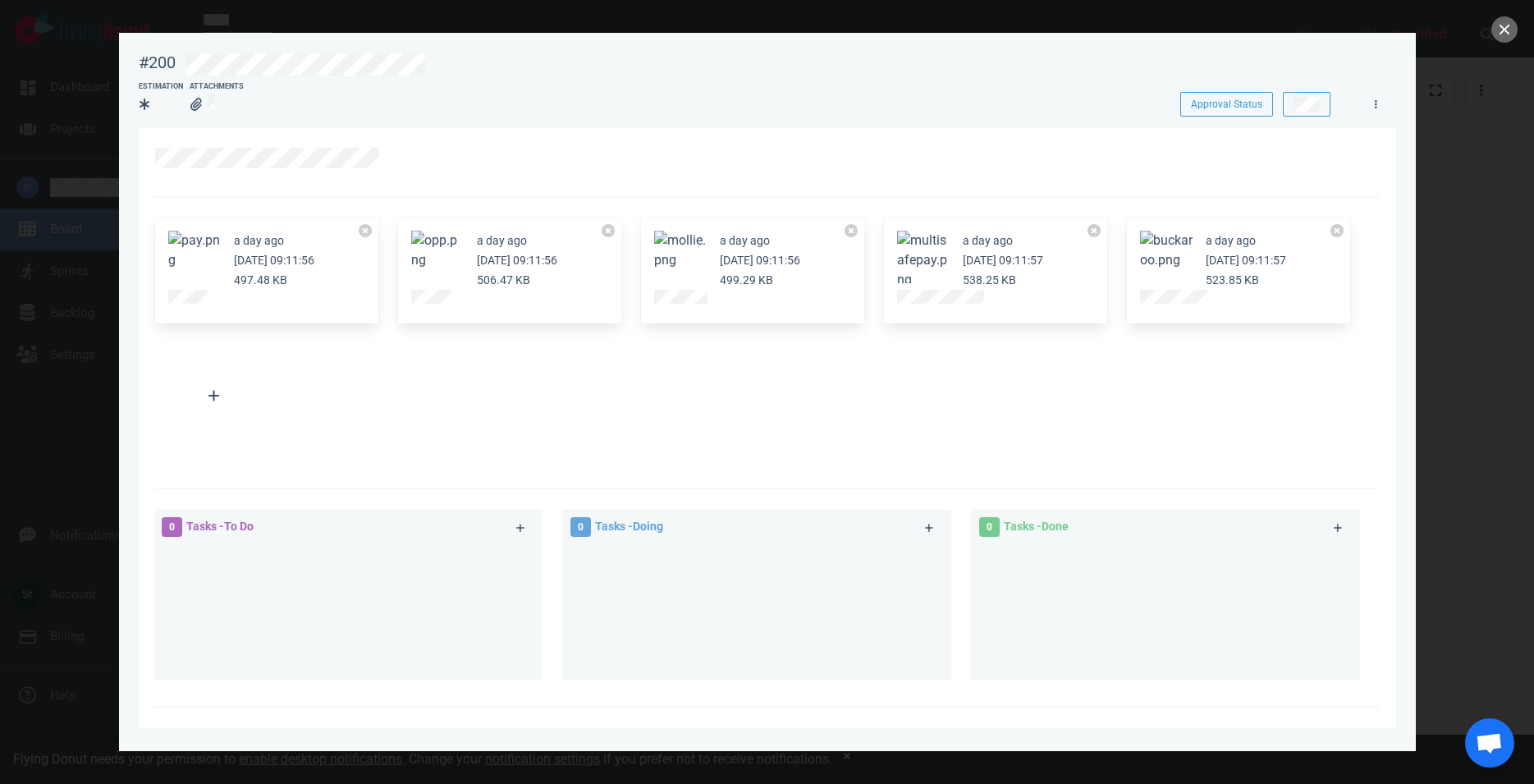
click at [421, 261] on button "Zoom image" at bounding box center [437, 250] width 52 height 39
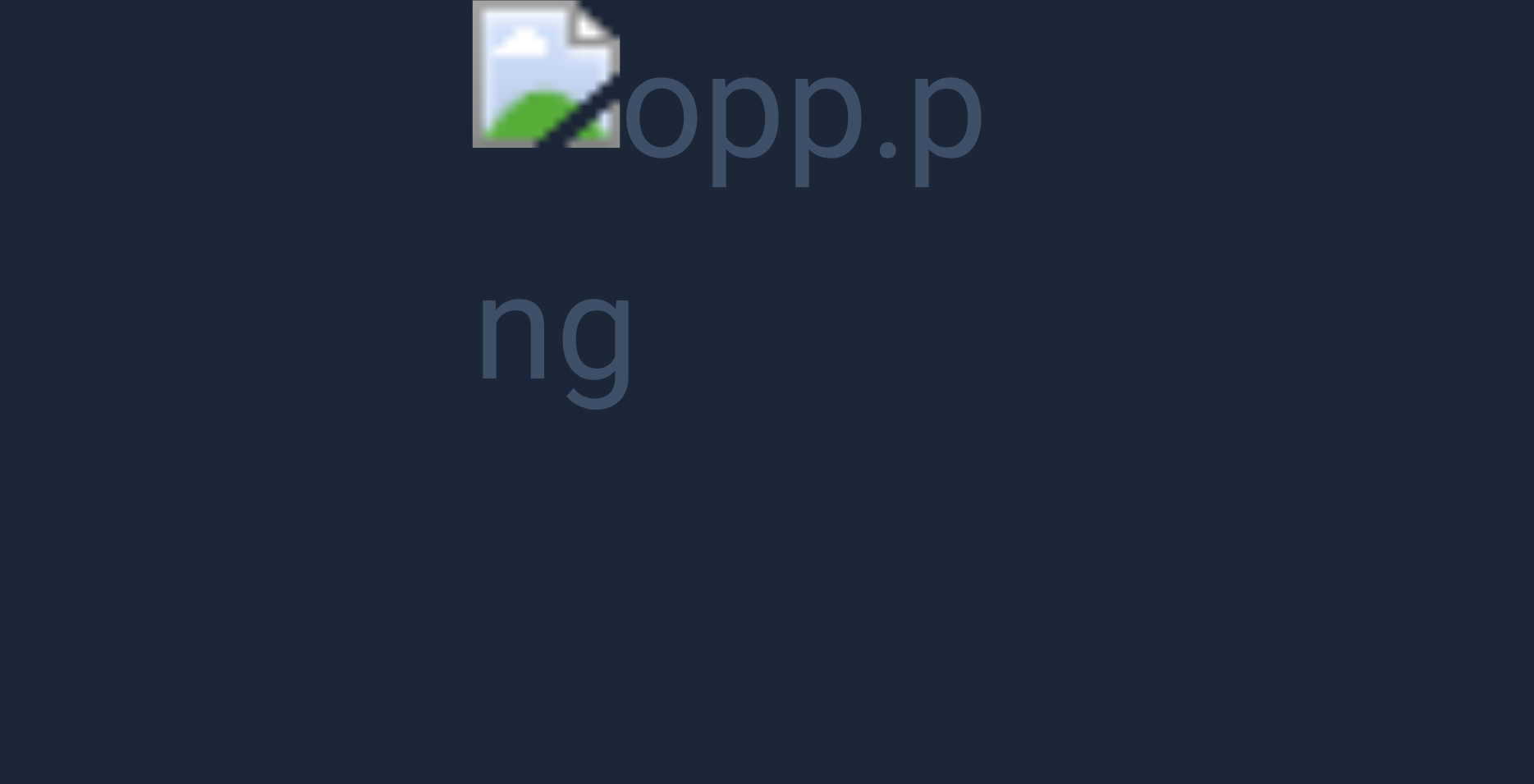
click at [589, 234] on button "Unzoom image" at bounding box center [767, 392] width 1534 height 784
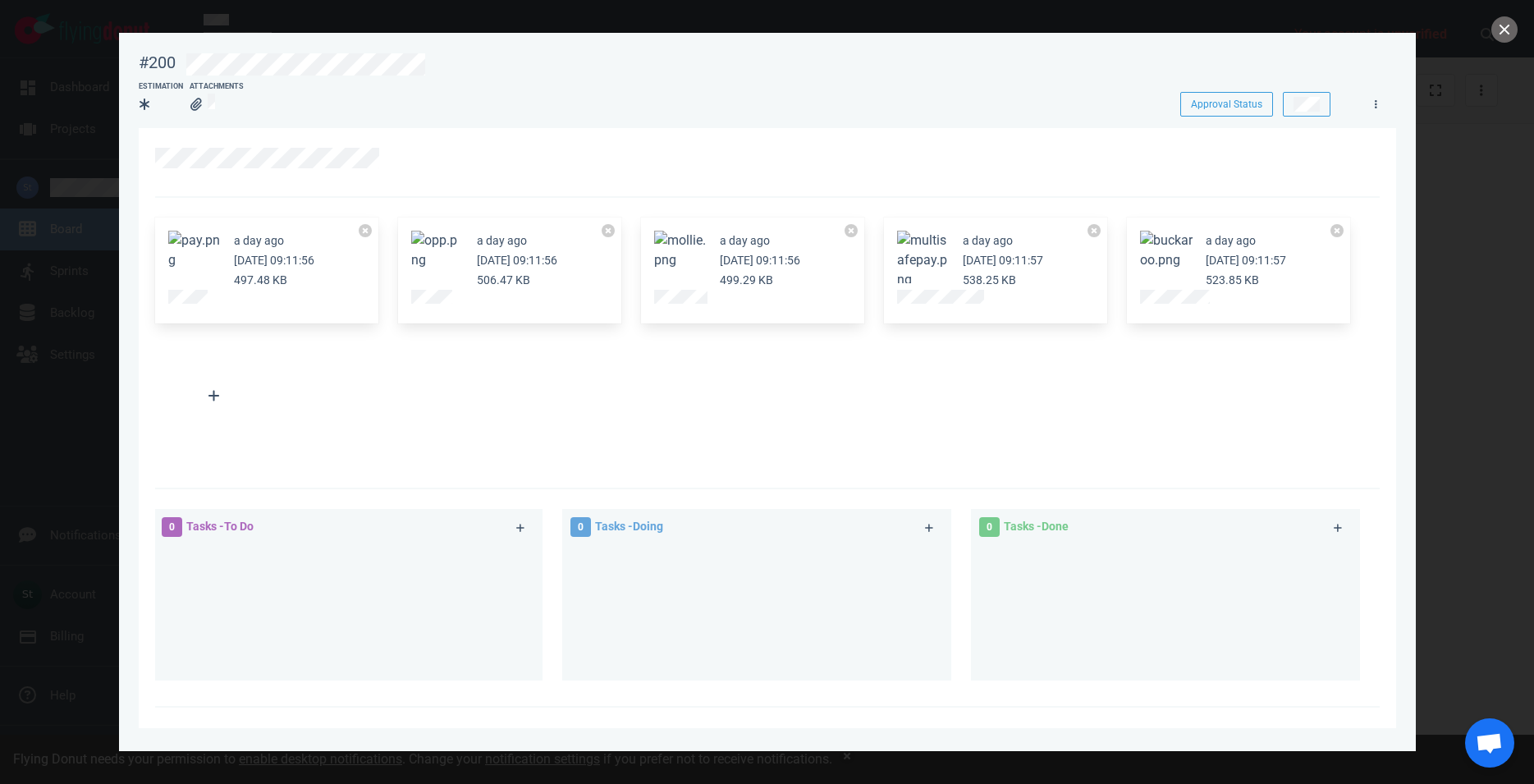
click at [202, 237] on button "Zoom image" at bounding box center [194, 250] width 52 height 39
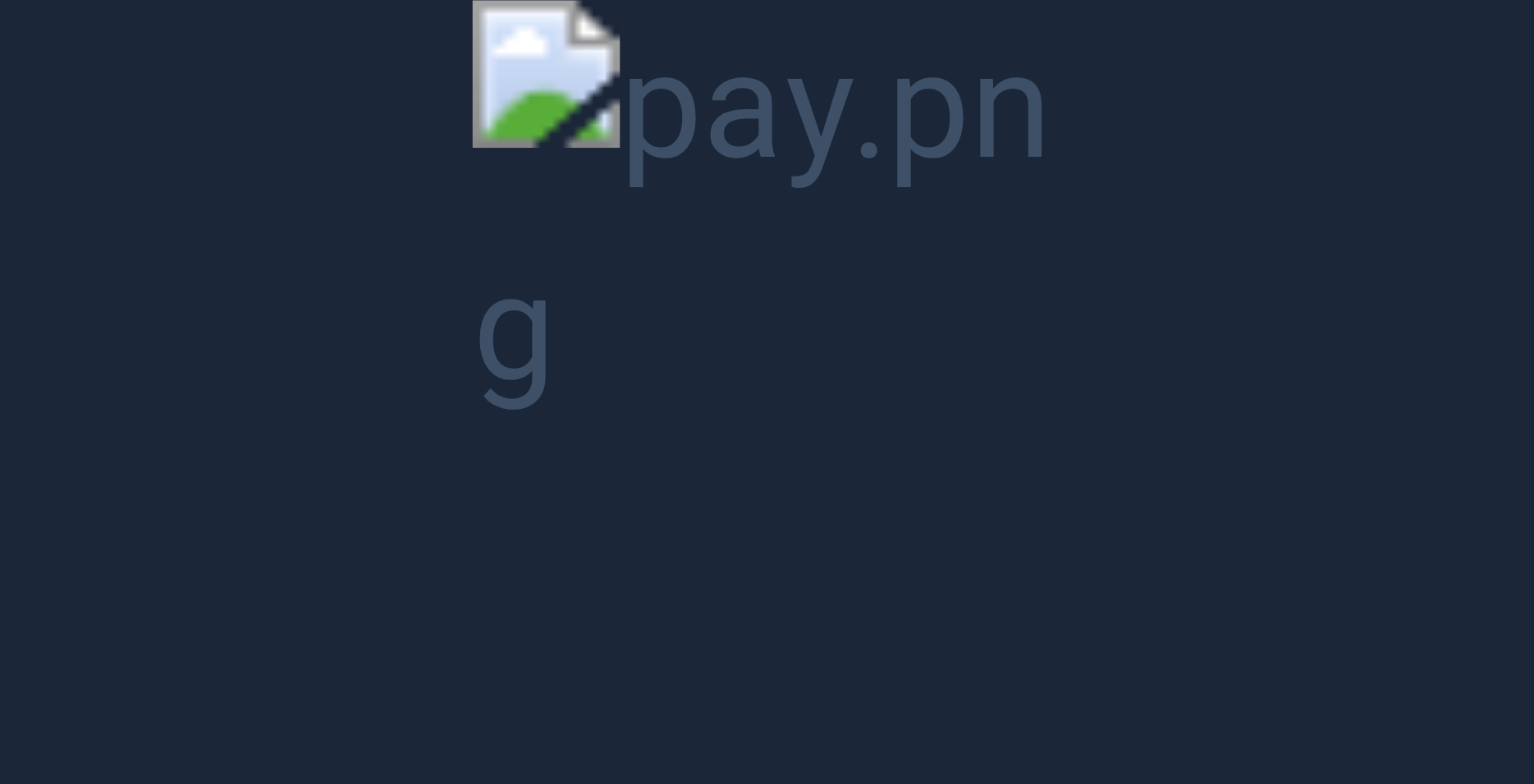
click at [478, 175] on button "Unzoom image" at bounding box center [767, 392] width 1534 height 784
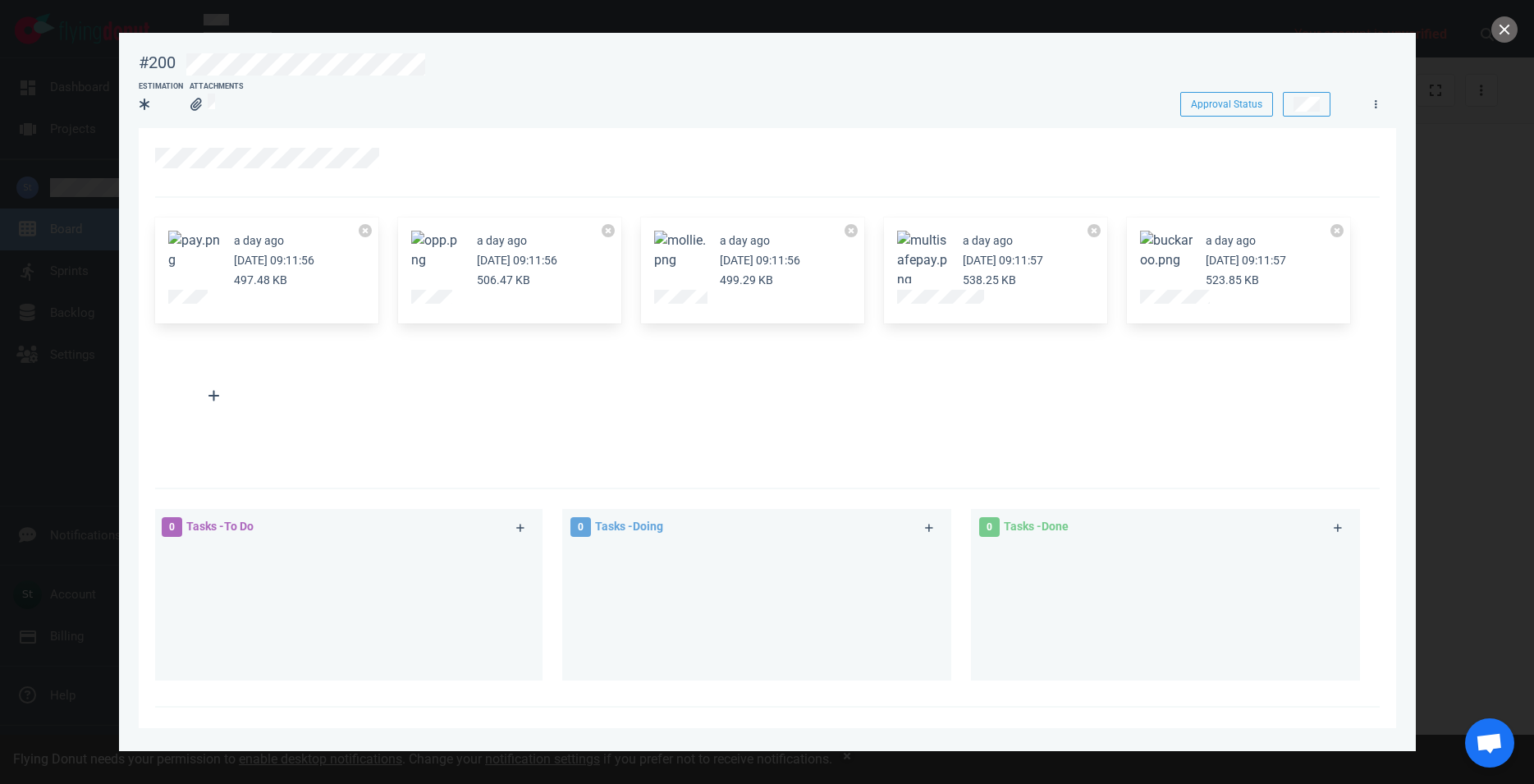
click at [667, 258] on button "Zoom image" at bounding box center [680, 250] width 52 height 39
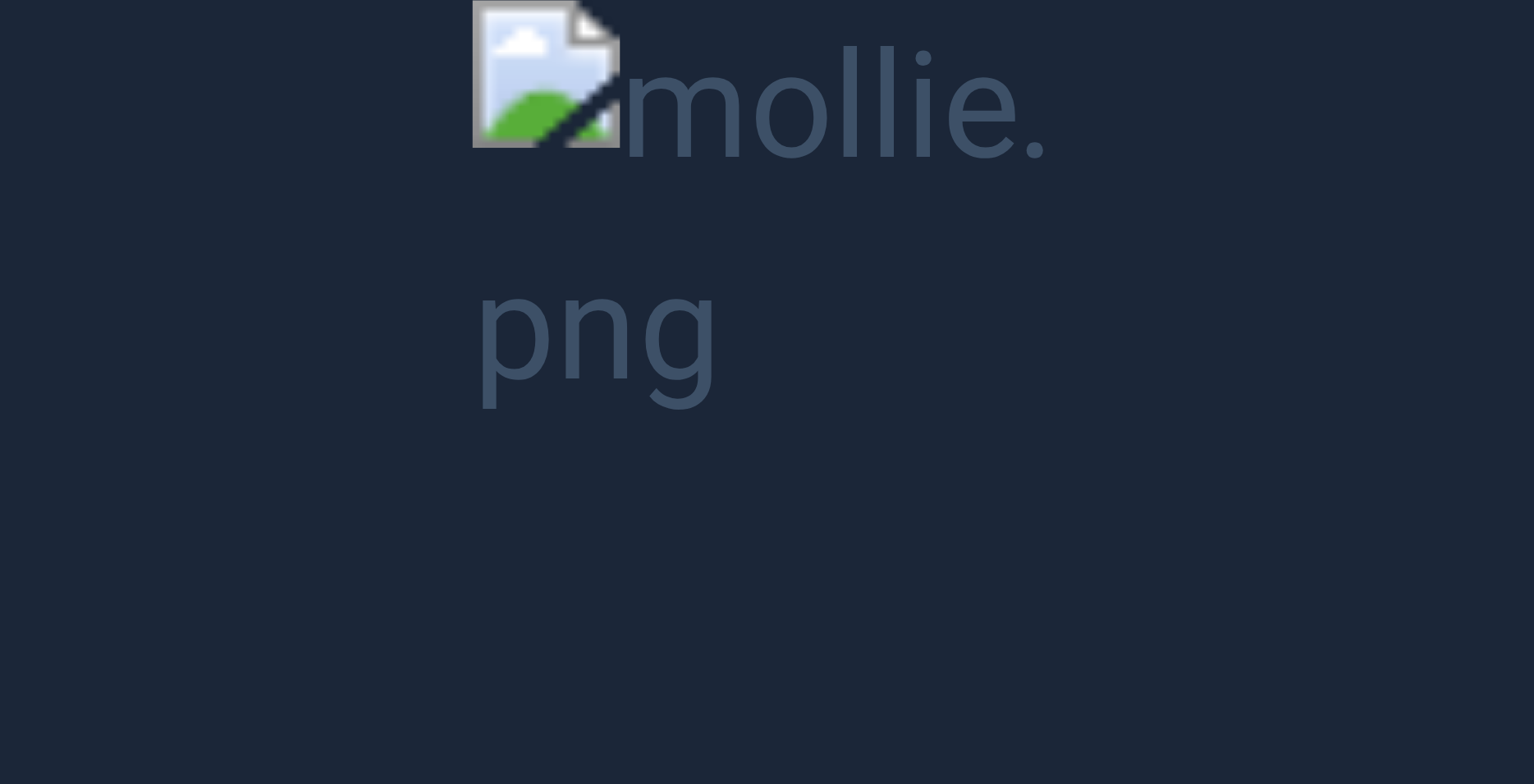
click at [1058, 410] on button "Unzoom image" at bounding box center [767, 392] width 1534 height 784
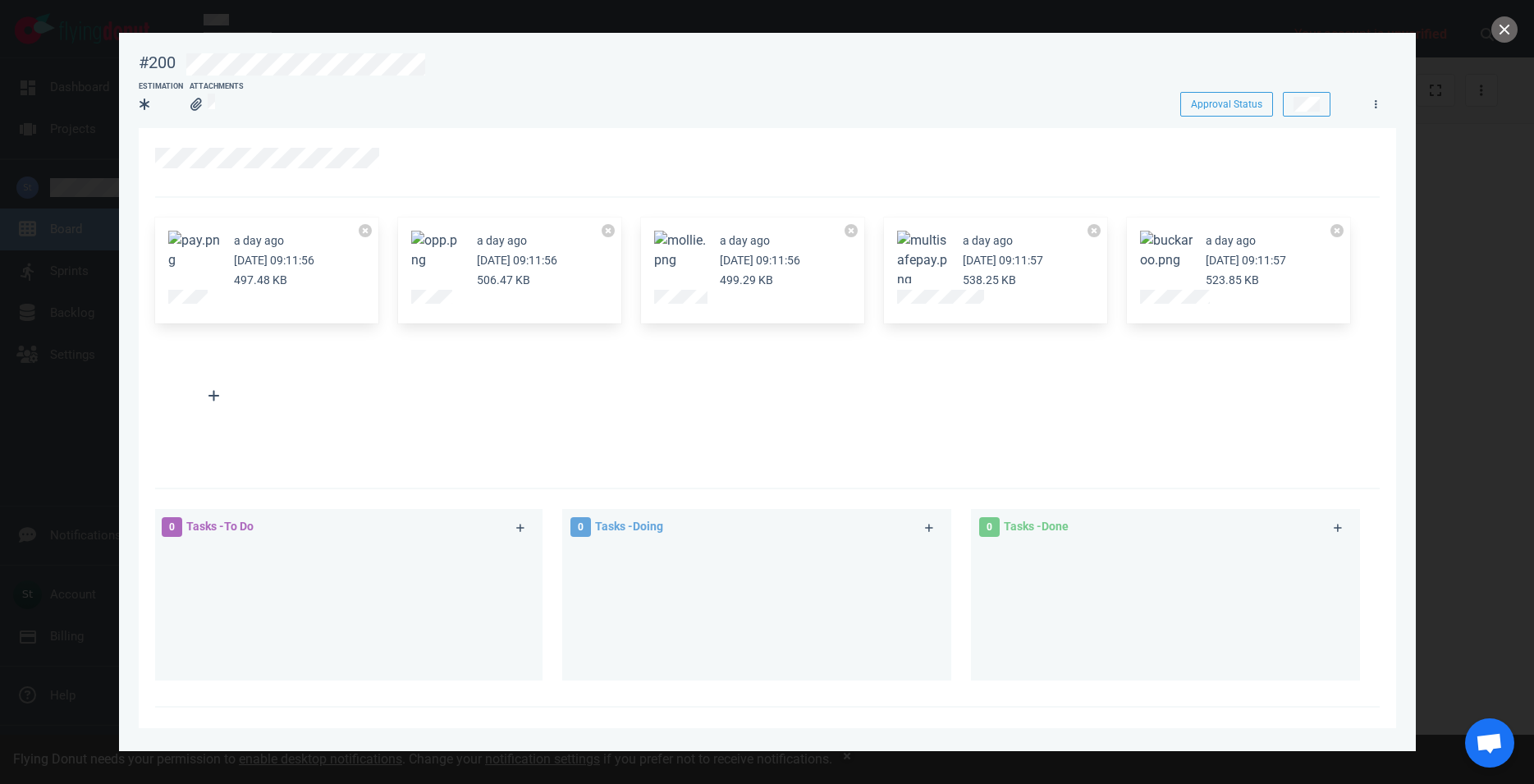
click at [1180, 242] on button "Zoom image" at bounding box center [1166, 250] width 52 height 39
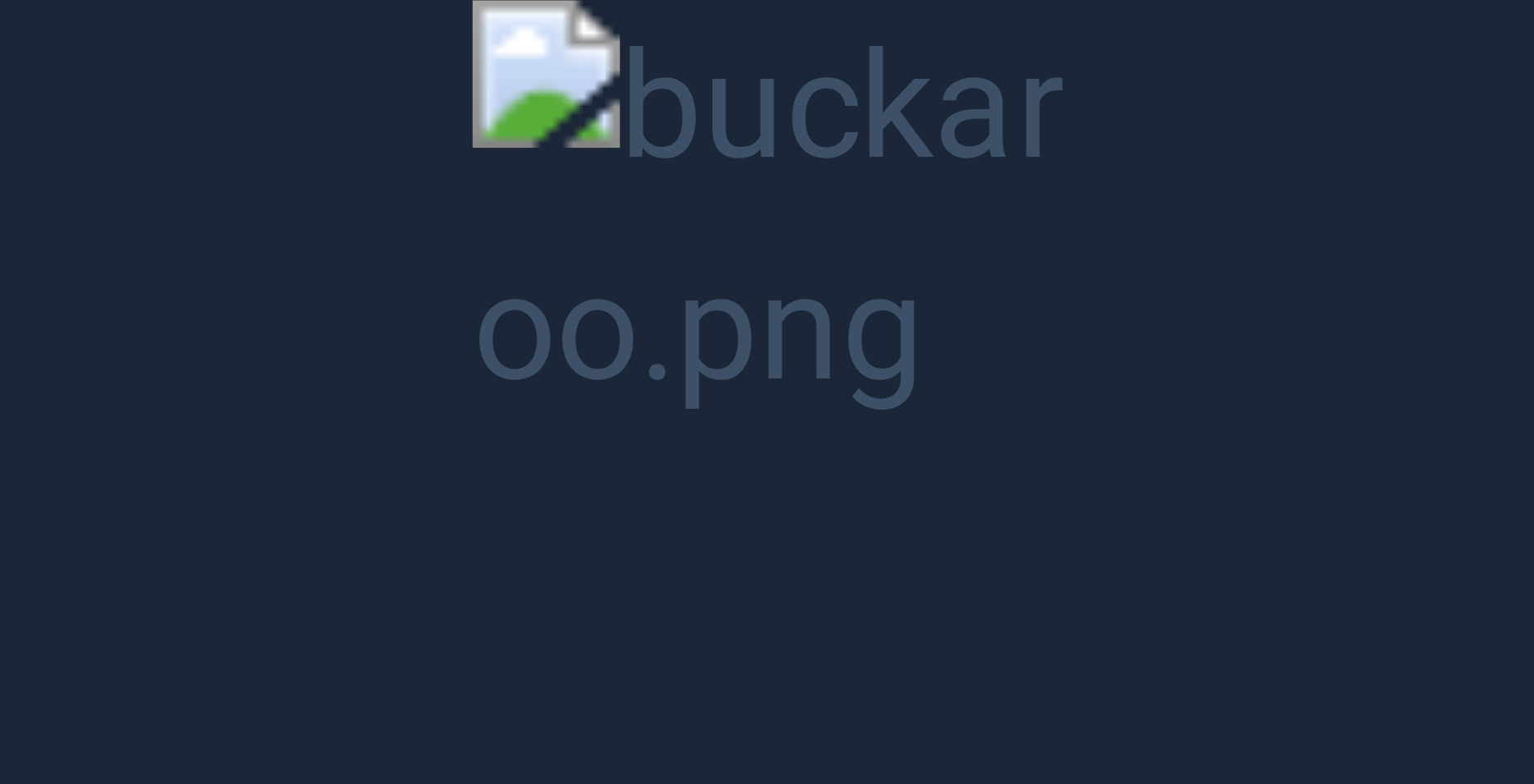
click at [983, 257] on button "Unzoom image" at bounding box center [767, 392] width 1534 height 784
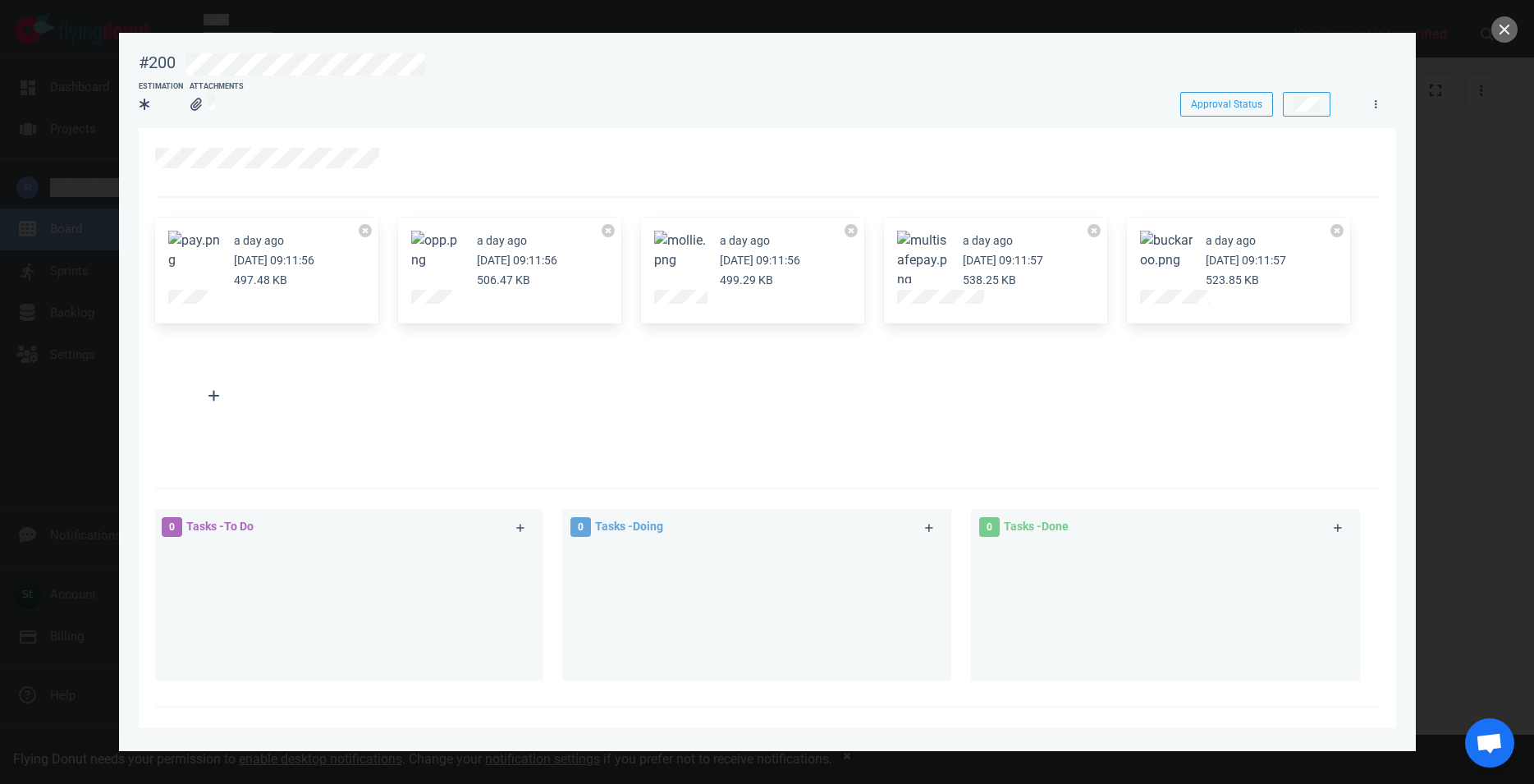
click at [1155, 255] on button "Zoom image" at bounding box center [1166, 250] width 52 height 39
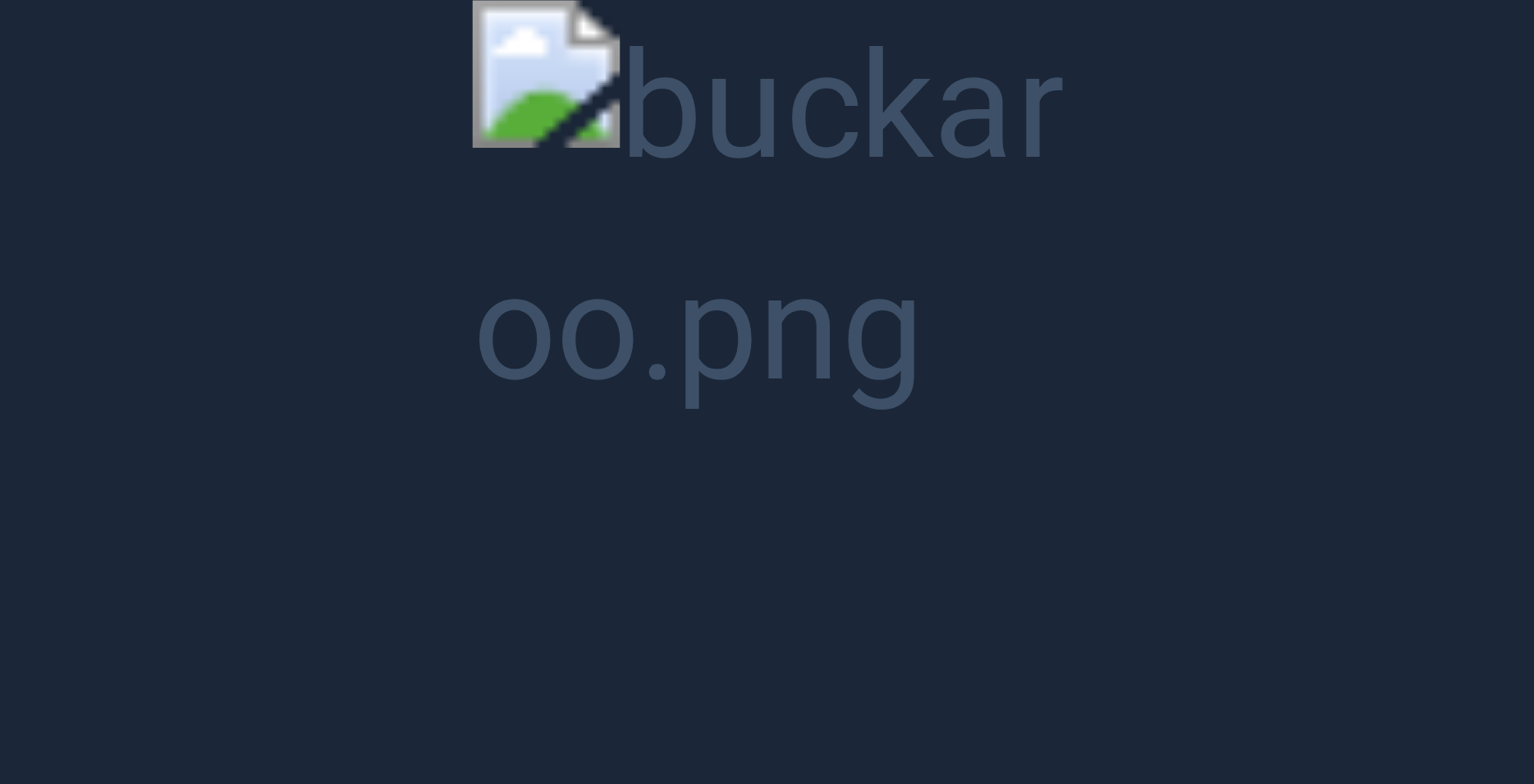
click at [642, 104] on button "Unzoom image" at bounding box center [767, 392] width 1534 height 784
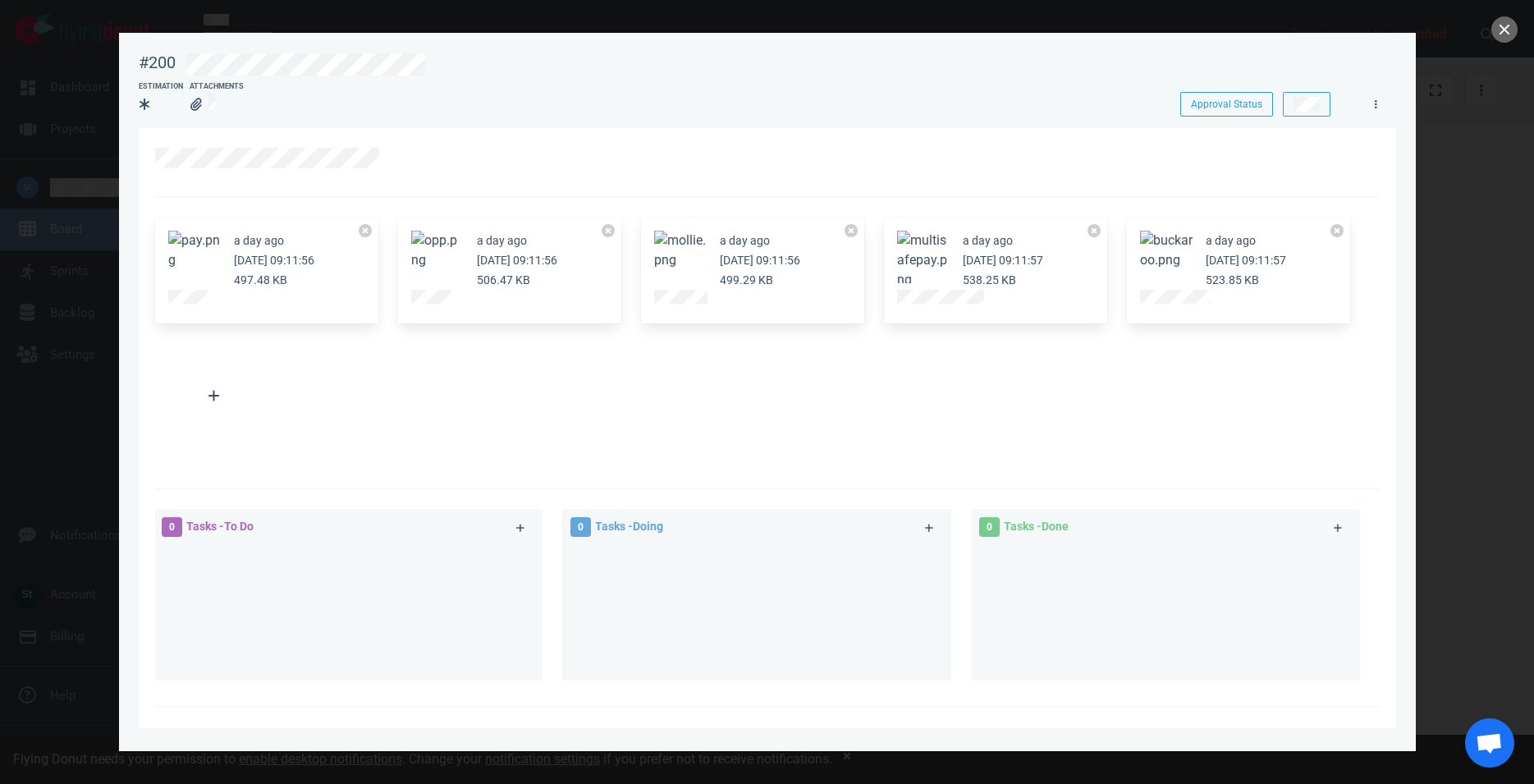
click at [1174, 257] on button "Zoom image" at bounding box center [1166, 250] width 52 height 39
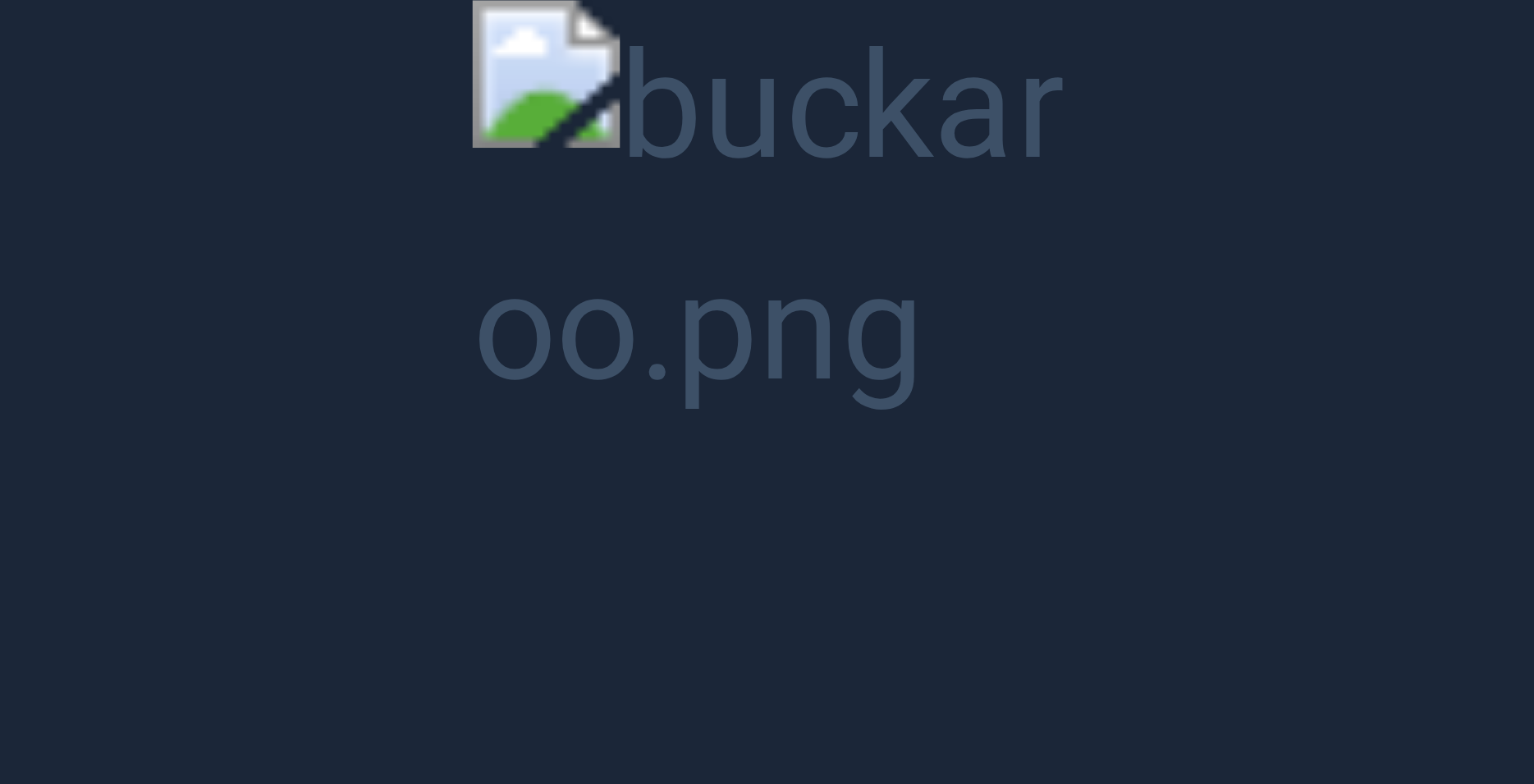
click at [940, 244] on button "Unzoom image" at bounding box center [767, 392] width 1534 height 784
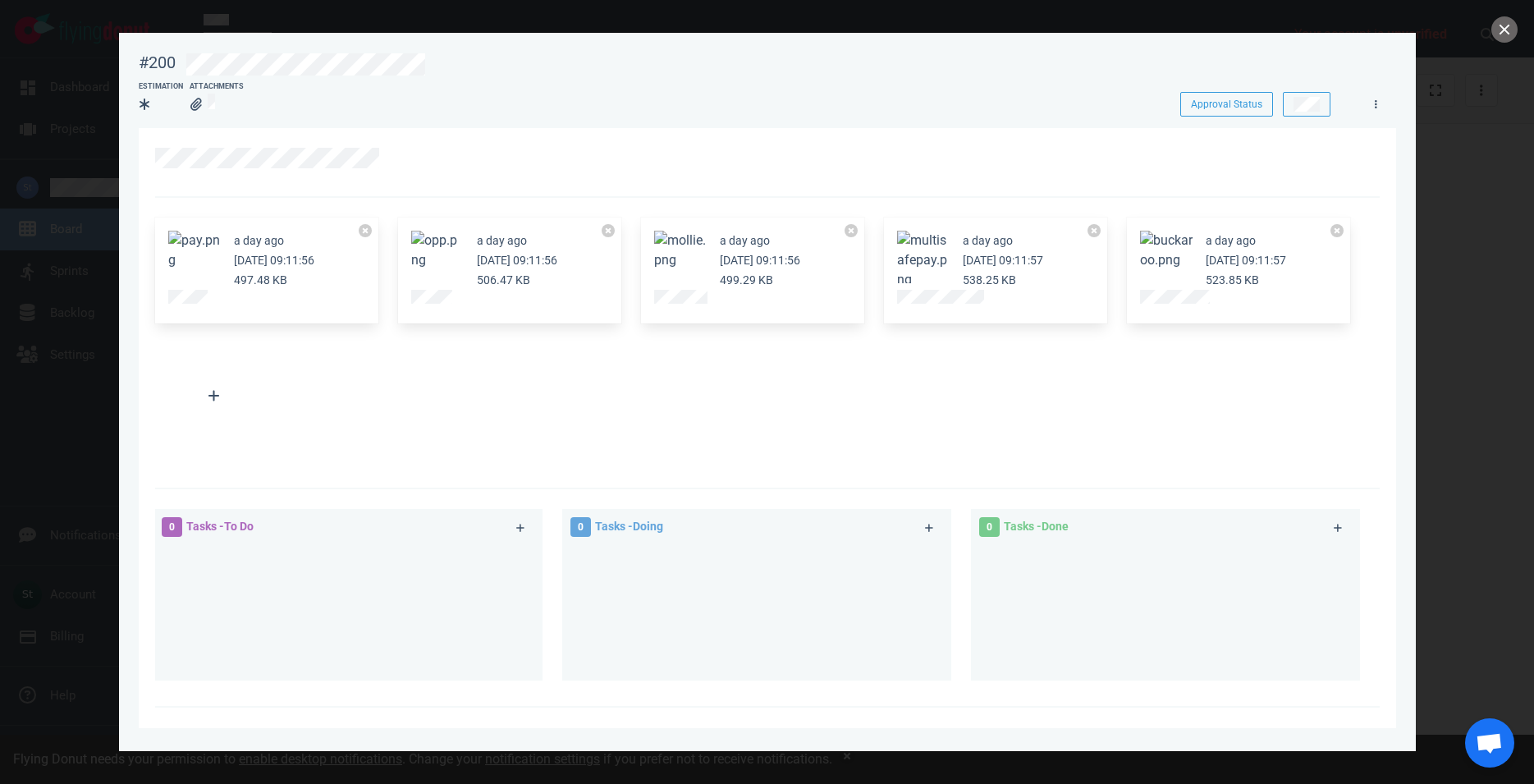
click at [203, 268] on button "Zoom image" at bounding box center [194, 250] width 52 height 39
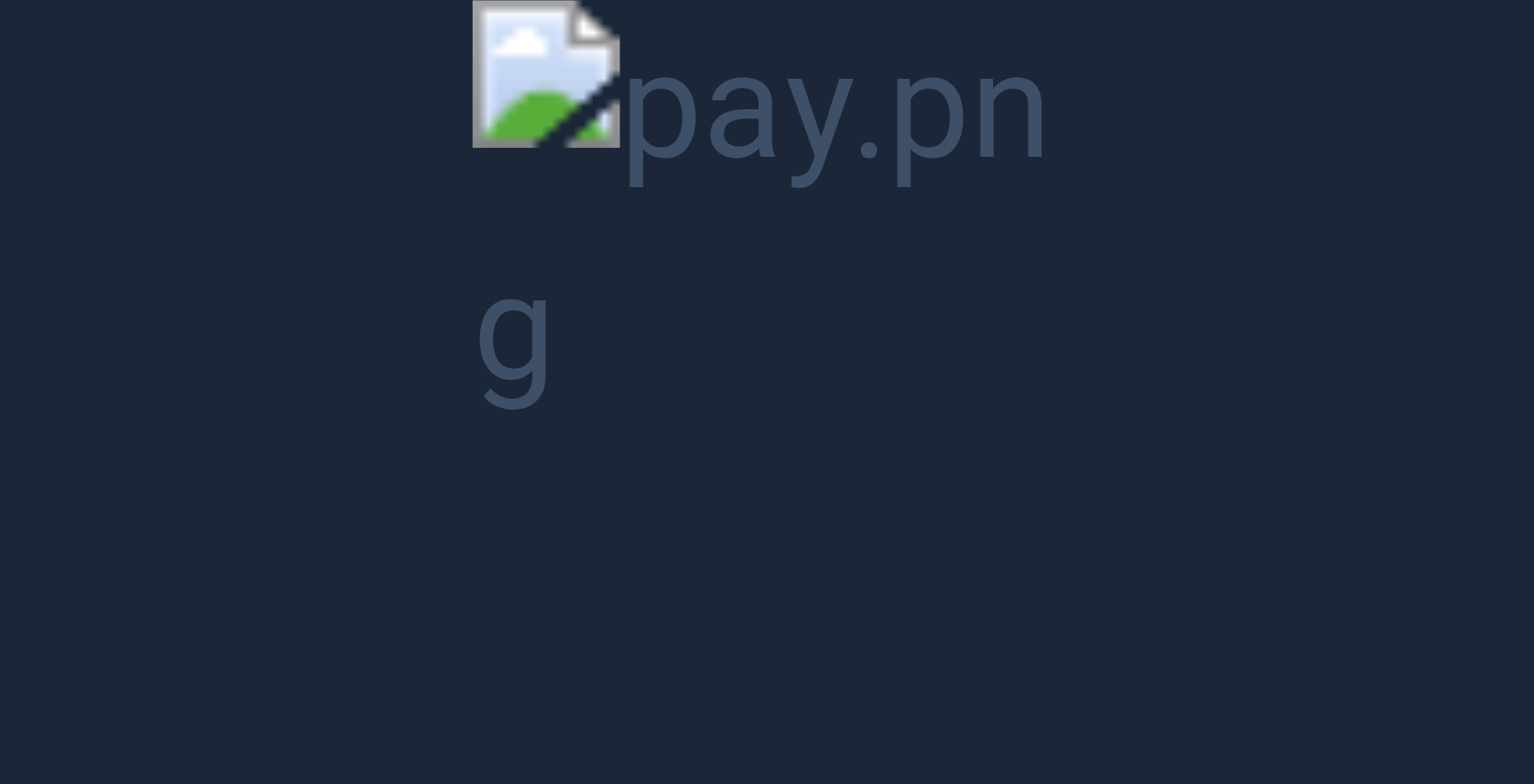
click at [808, 129] on button "Unzoom image" at bounding box center [767, 392] width 1534 height 784
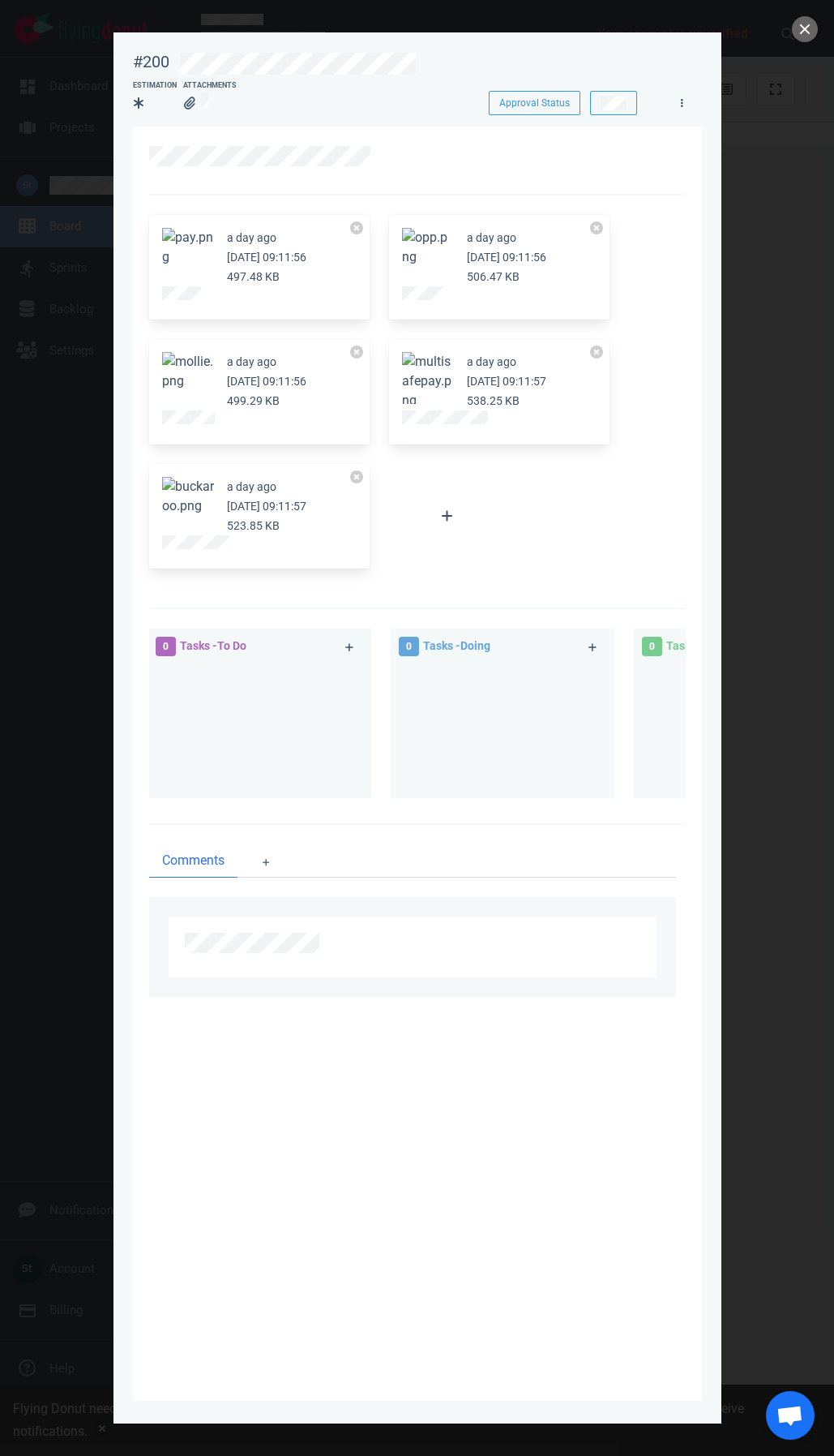
click at [453, 544] on div at bounding box center [447, 516] width 117 height 104
click at [203, 239] on button "Zoom image" at bounding box center [187, 248] width 52 height 39
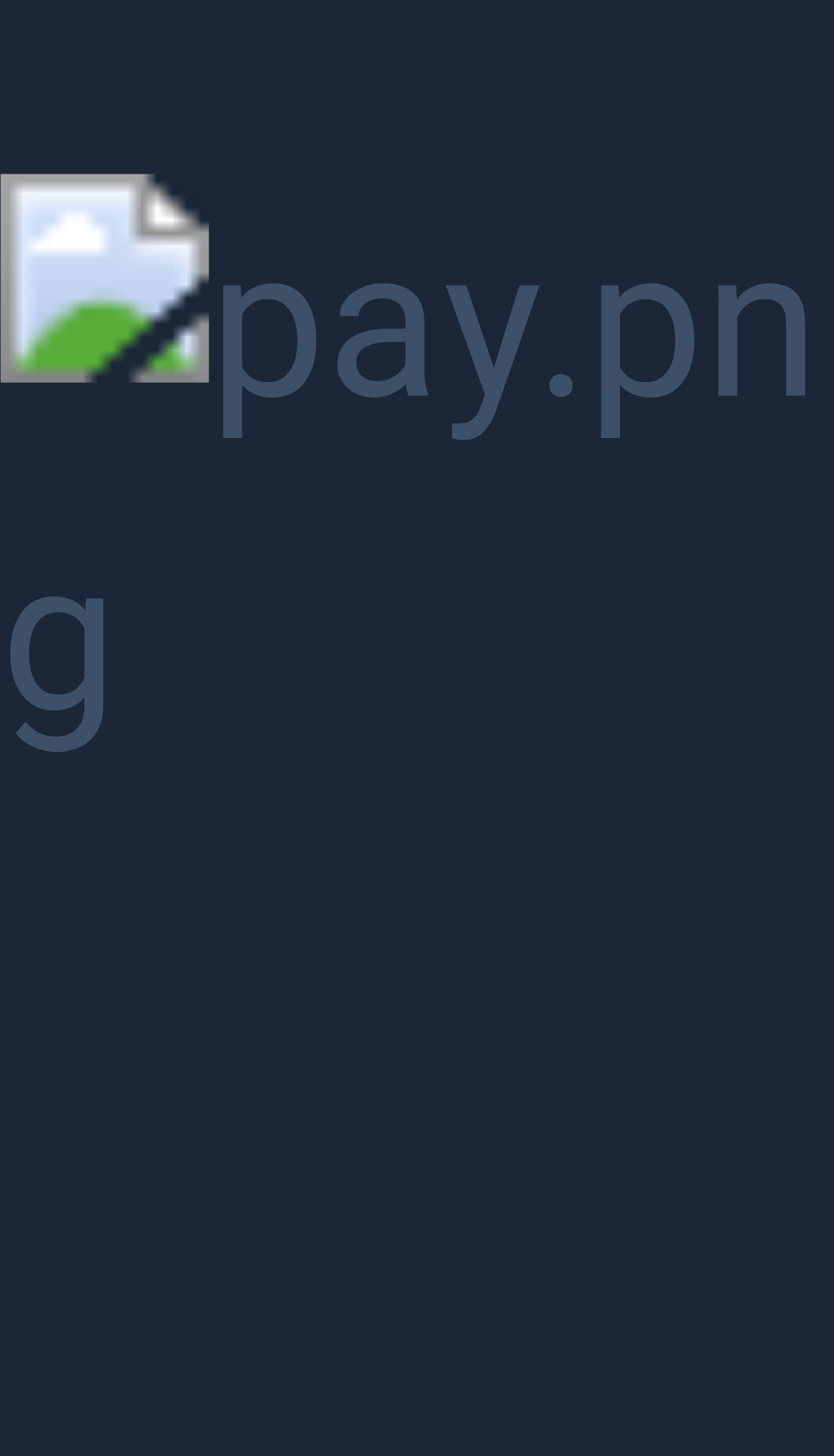
click at [398, 774] on button "Unzoom image" at bounding box center [417, 728] width 834 height 1456
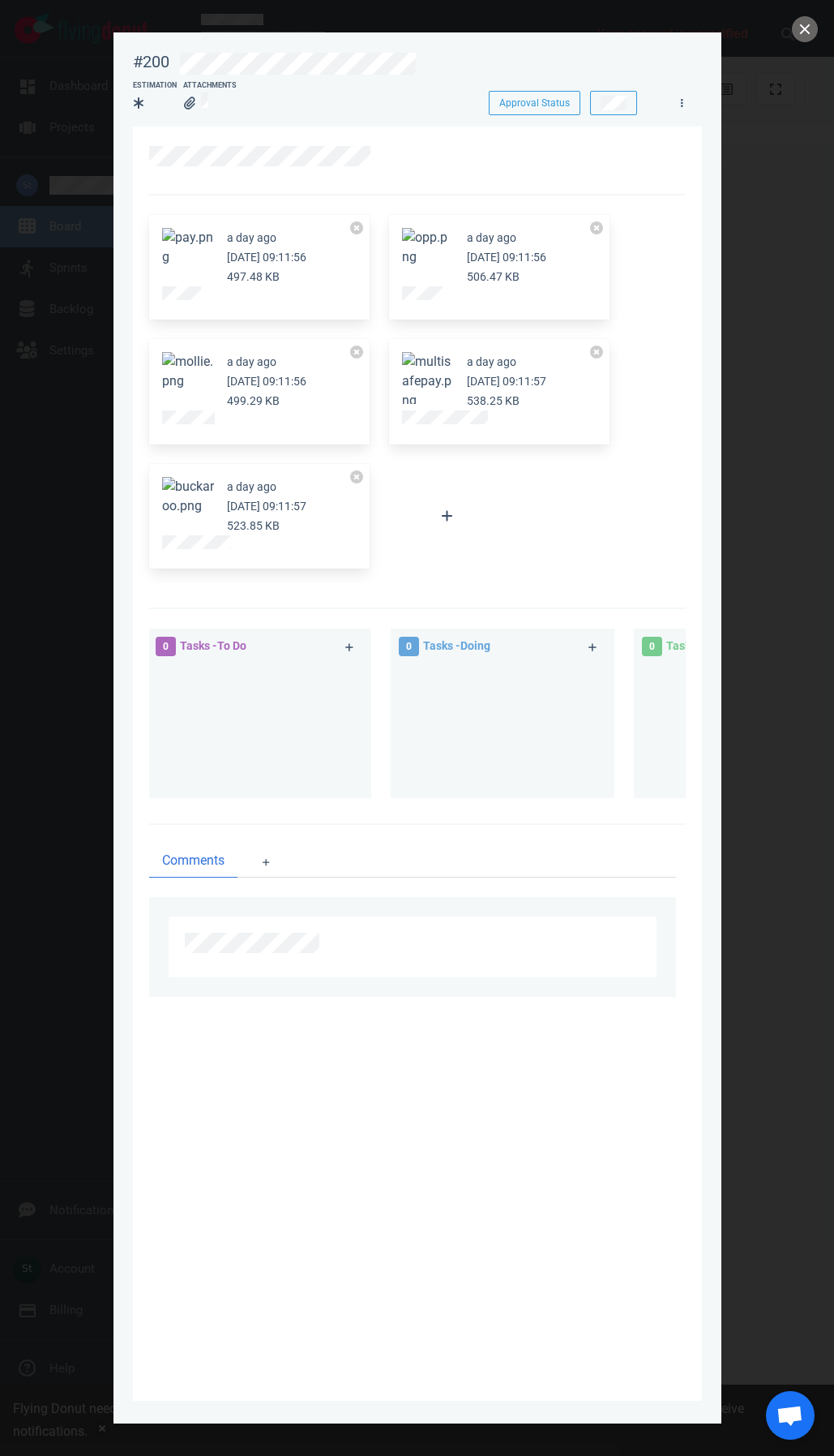
click at [435, 267] on button "Zoom image" at bounding box center [428, 248] width 52 height 39
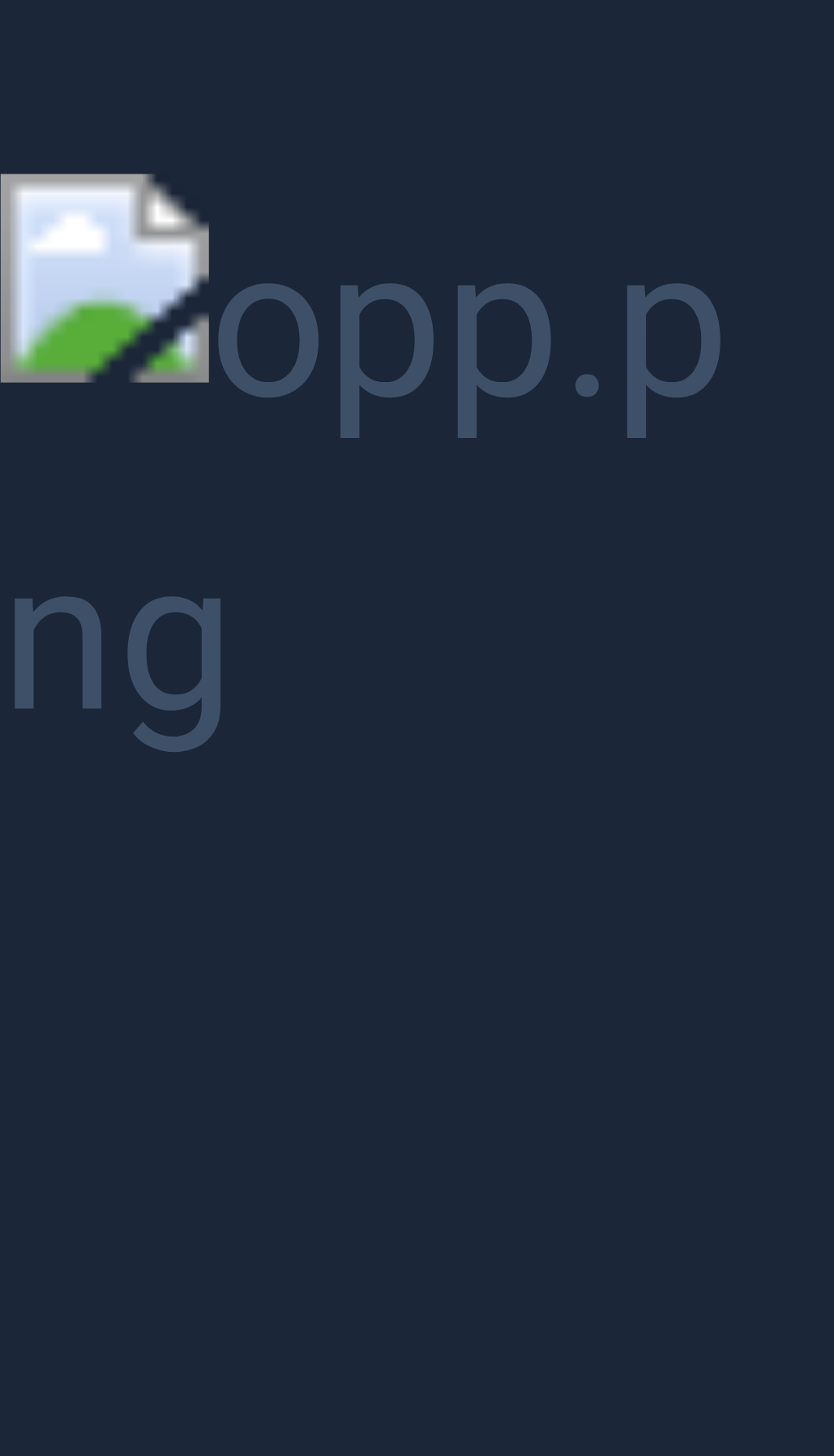
click at [290, 392] on button "Unzoom image" at bounding box center [417, 728] width 834 height 1456
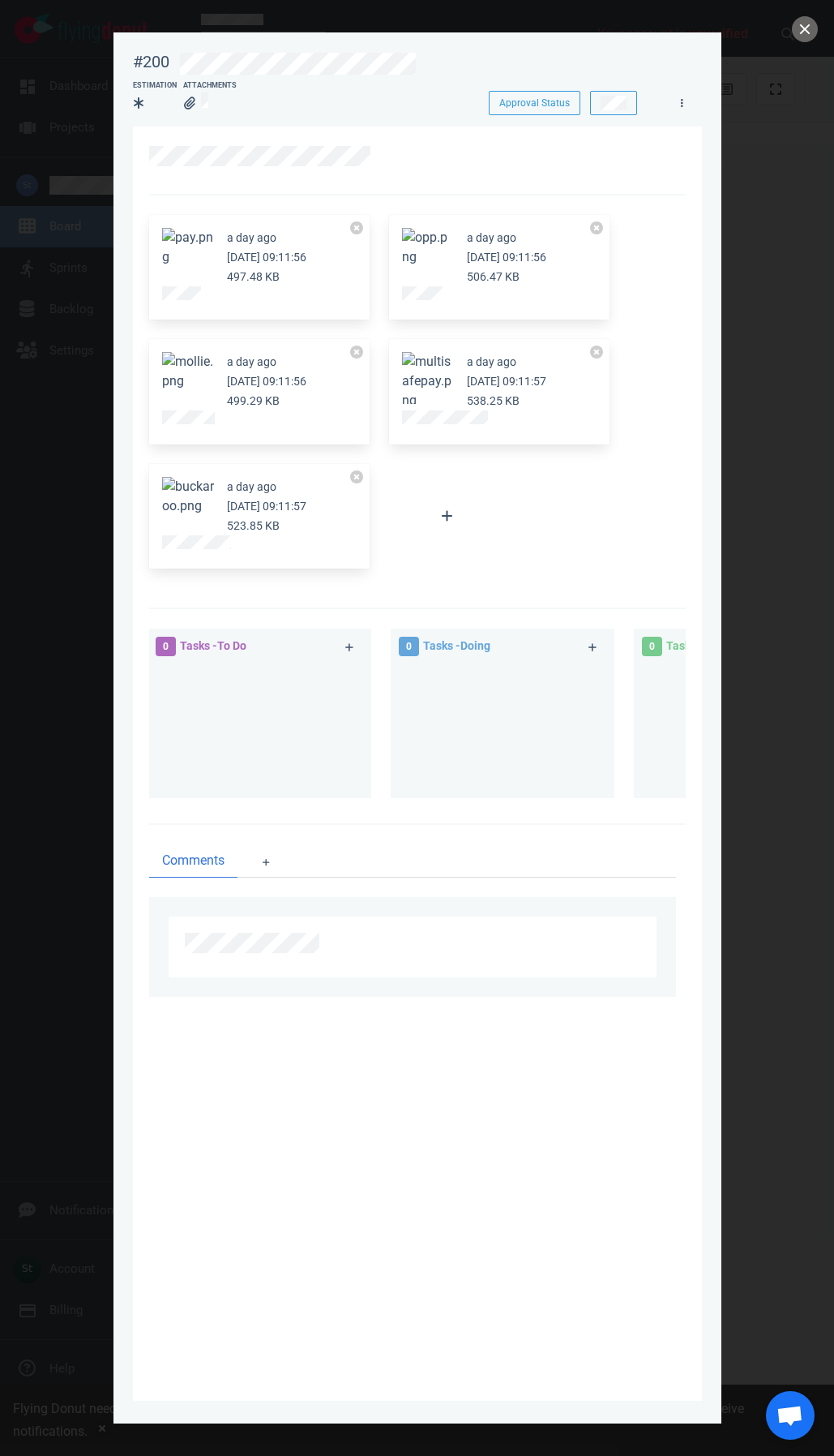
click at [432, 252] on button "Zoom image" at bounding box center [428, 248] width 52 height 39
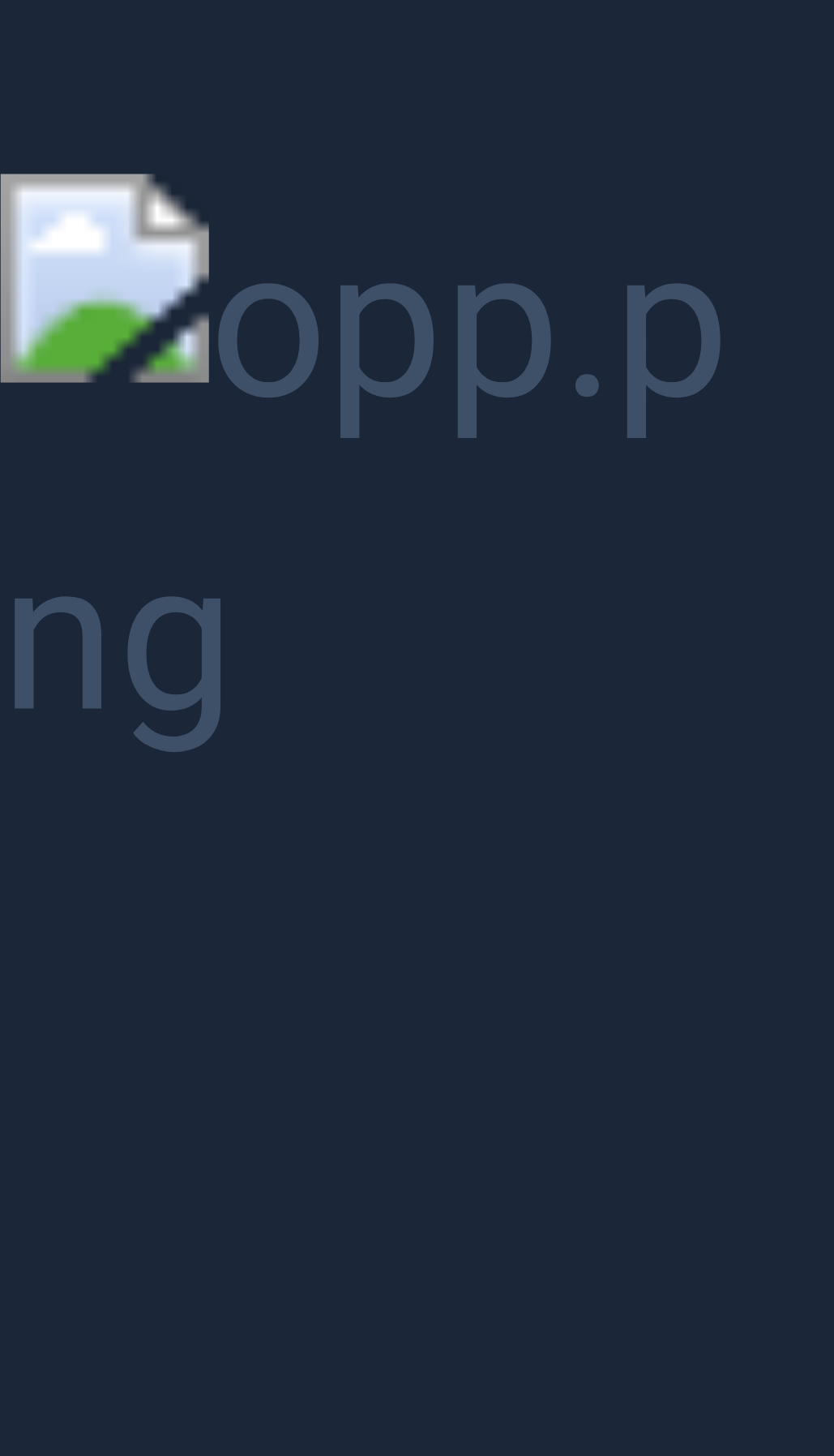
click at [603, 211] on button "Unzoom image" at bounding box center [417, 728] width 834 height 1456
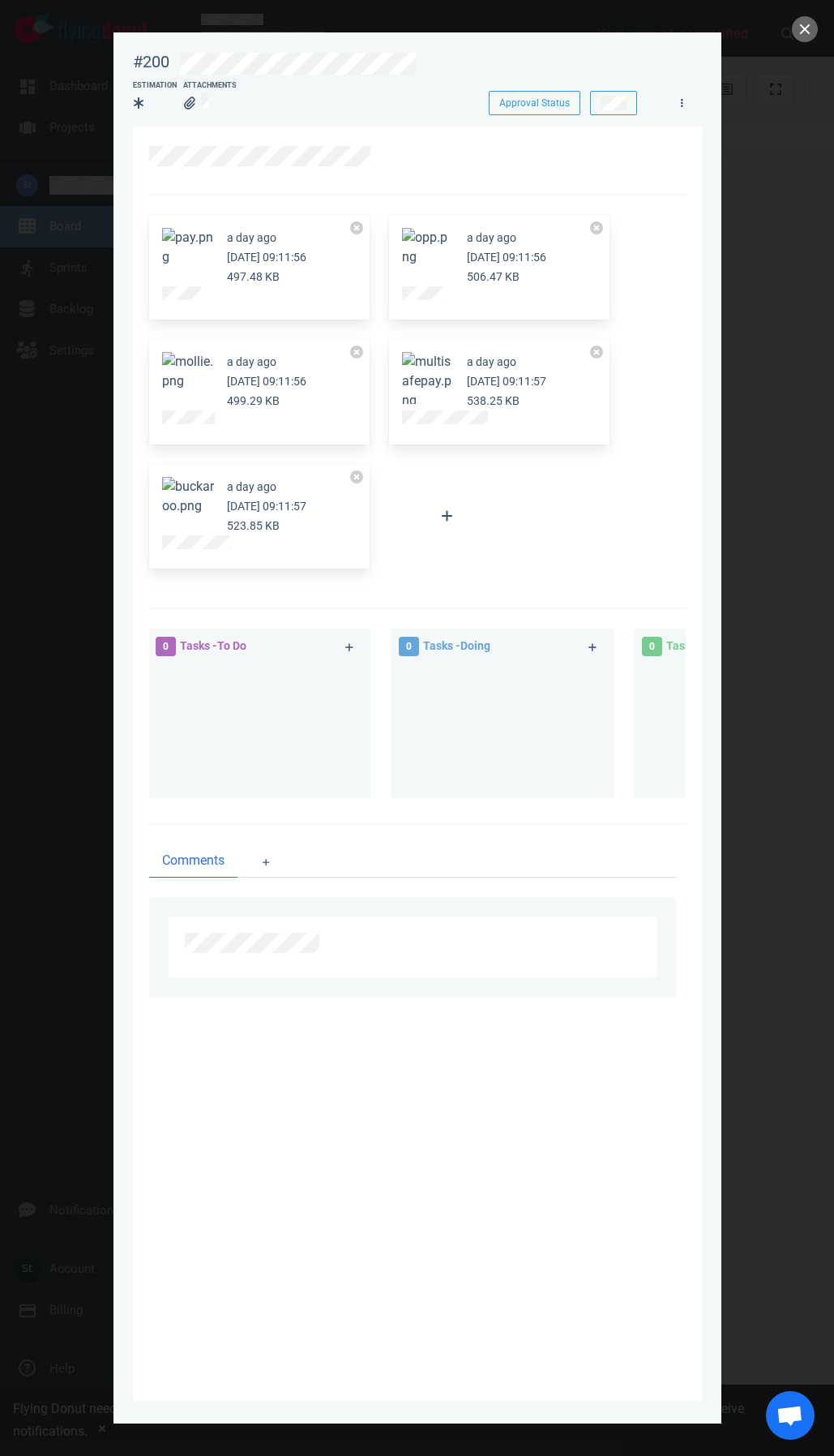
click at [184, 385] on button "Zoom image" at bounding box center [187, 371] width 52 height 39
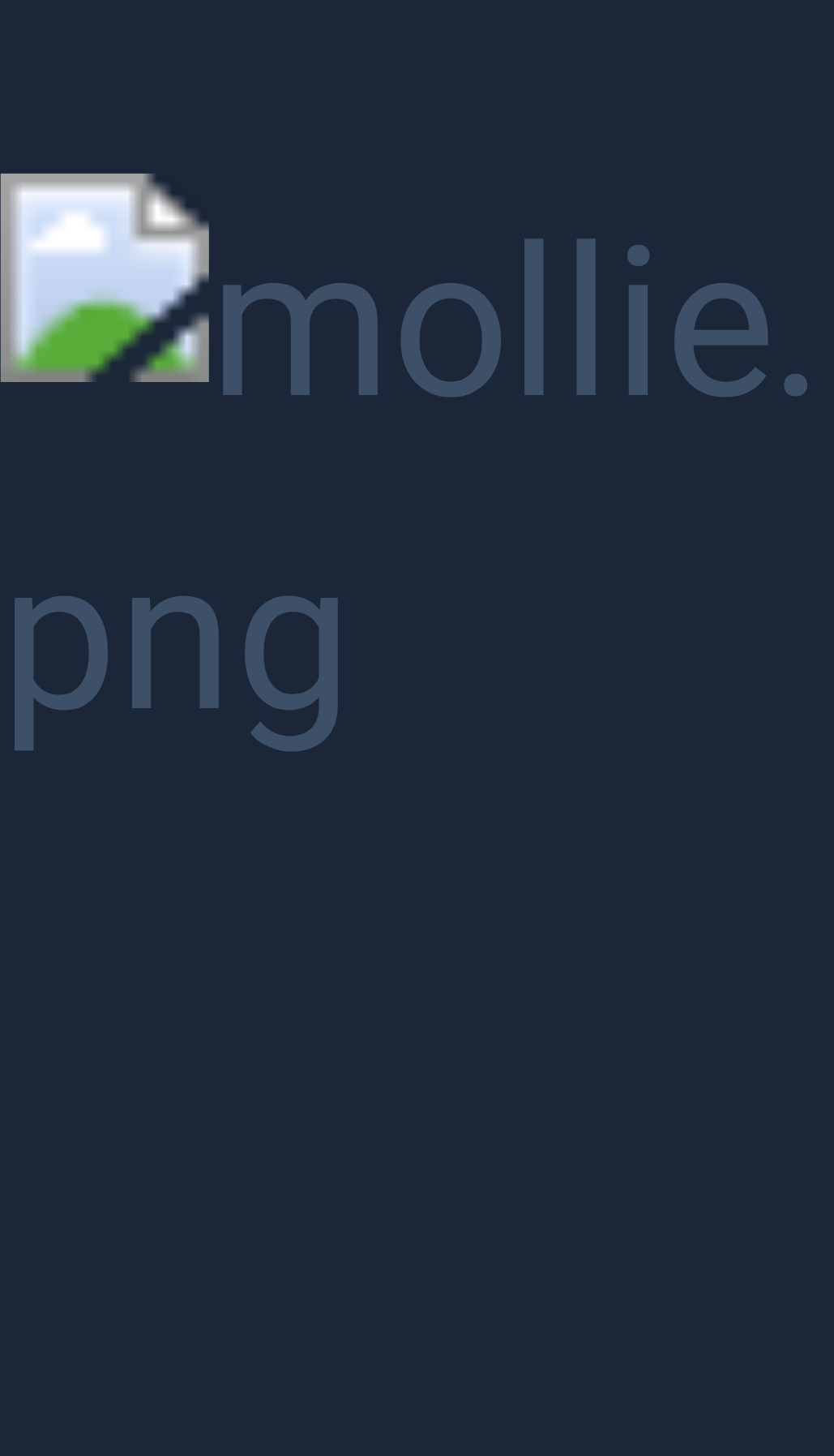
click at [644, 536] on button "Unzoom image" at bounding box center [417, 728] width 834 height 1456
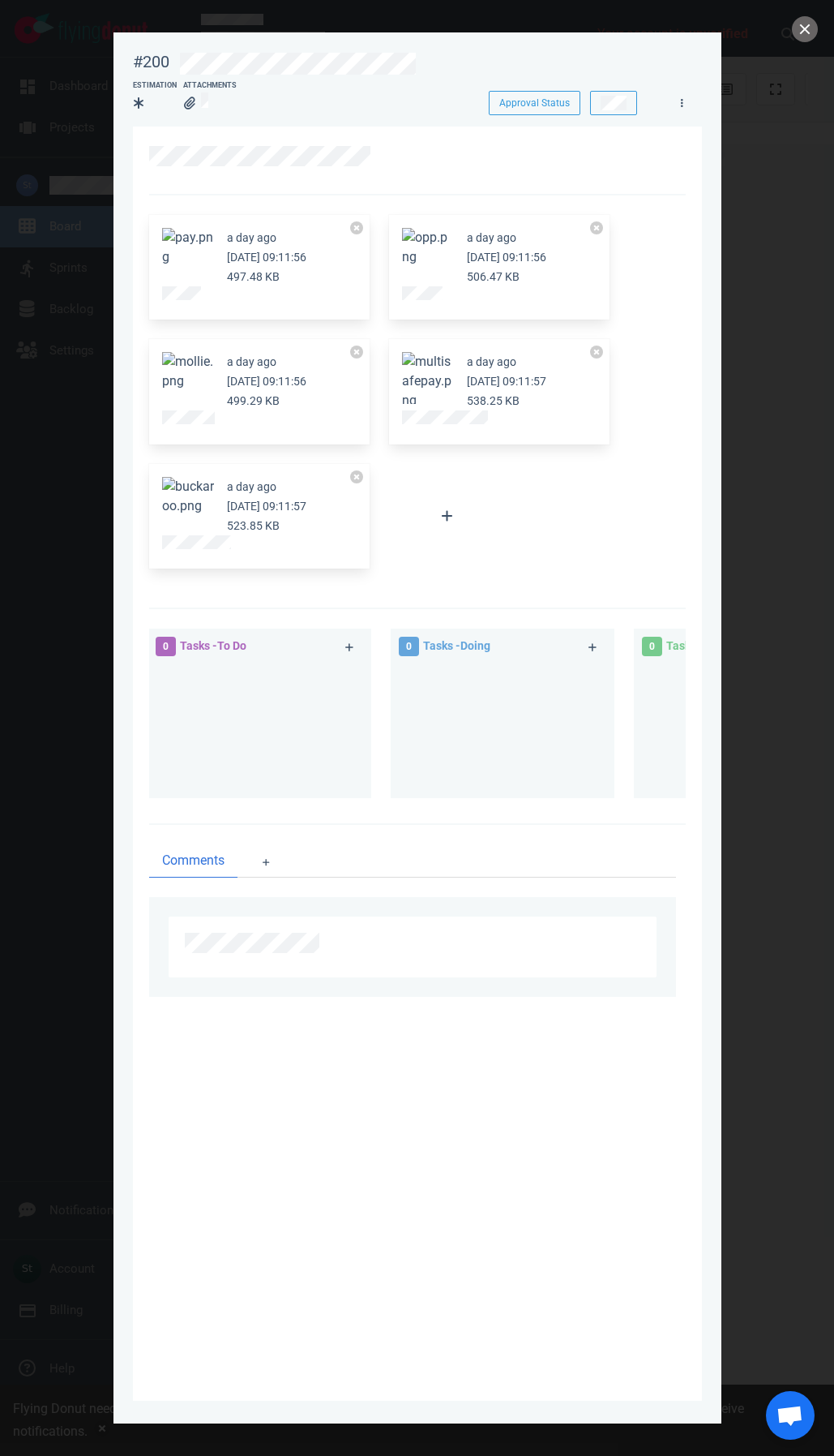
click at [420, 379] on button "Zoom image" at bounding box center [428, 381] width 52 height 58
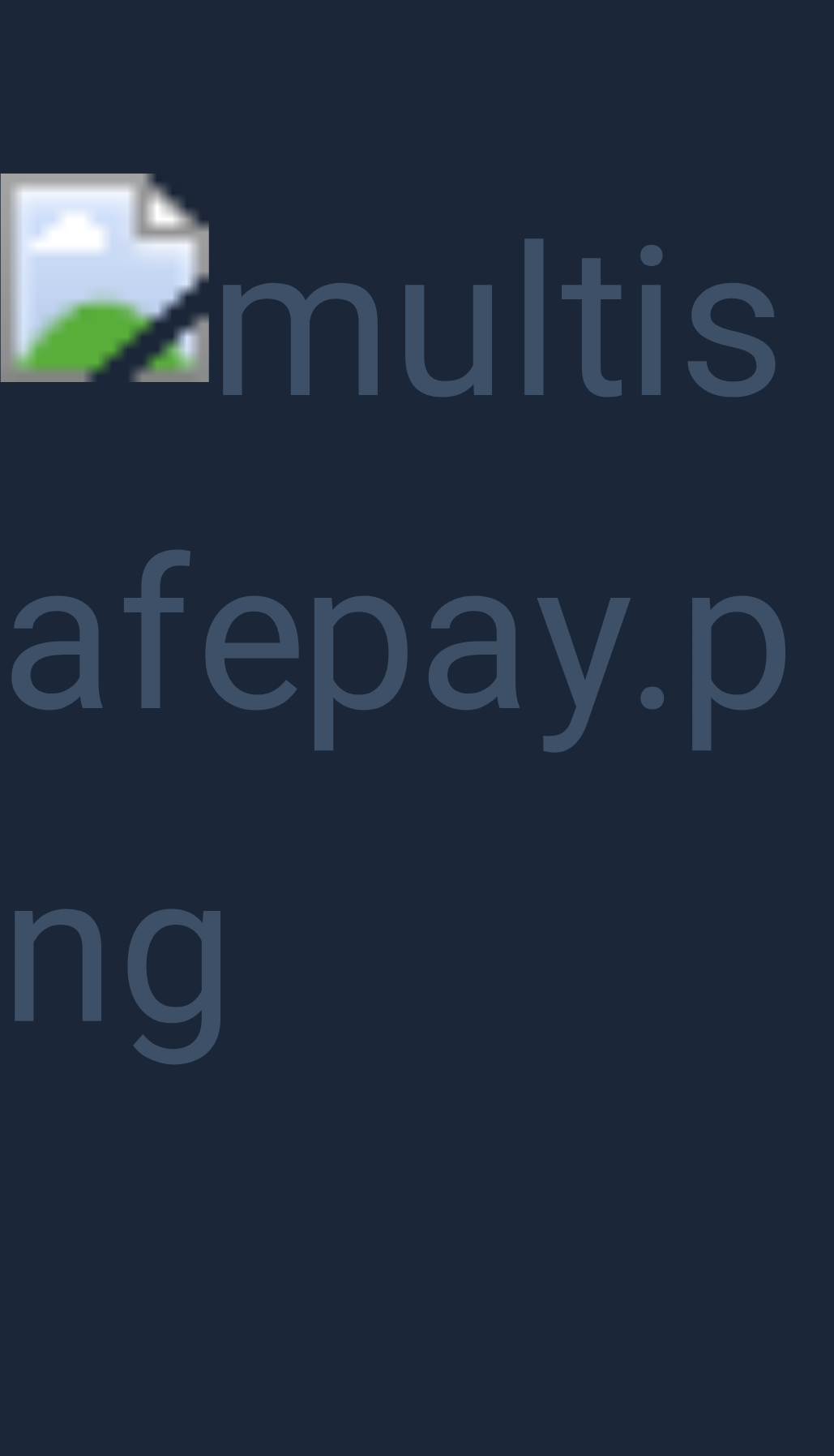
click at [263, 639] on button "Unzoom image" at bounding box center [417, 728] width 834 height 1456
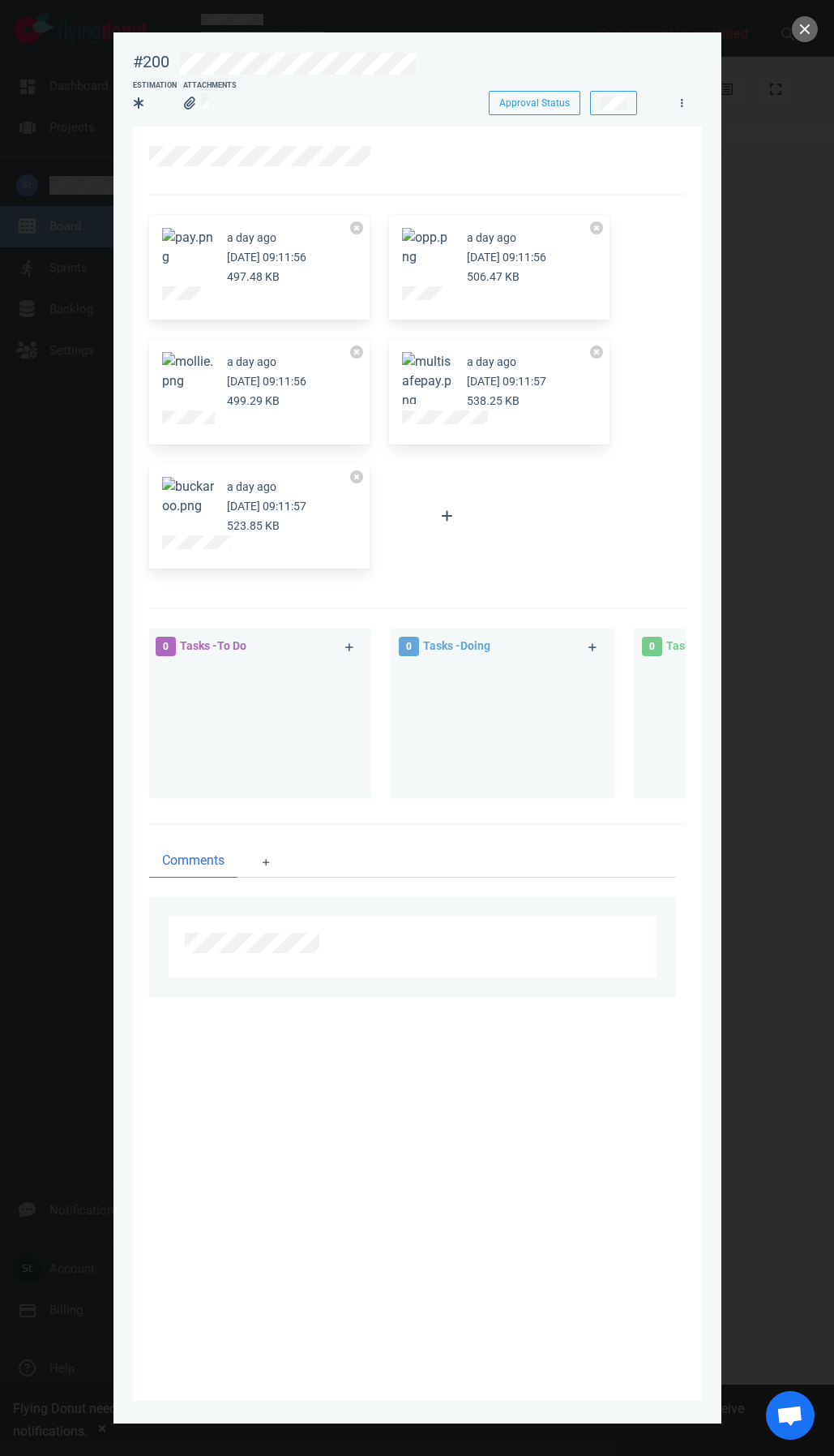
click at [184, 505] on button "Zoom image" at bounding box center [187, 496] width 52 height 39
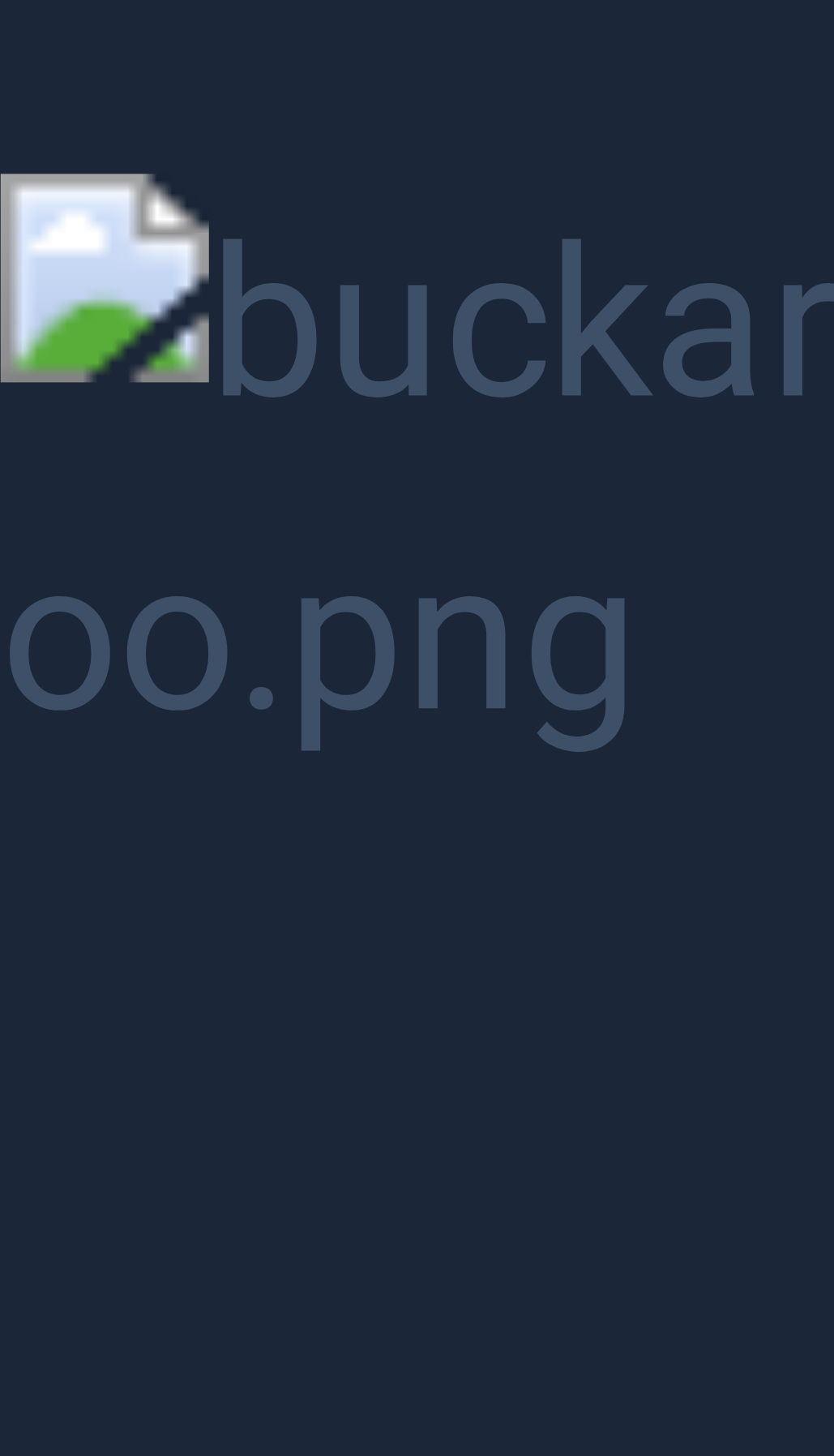
click at [495, 619] on button "Unzoom image" at bounding box center [417, 728] width 834 height 1456
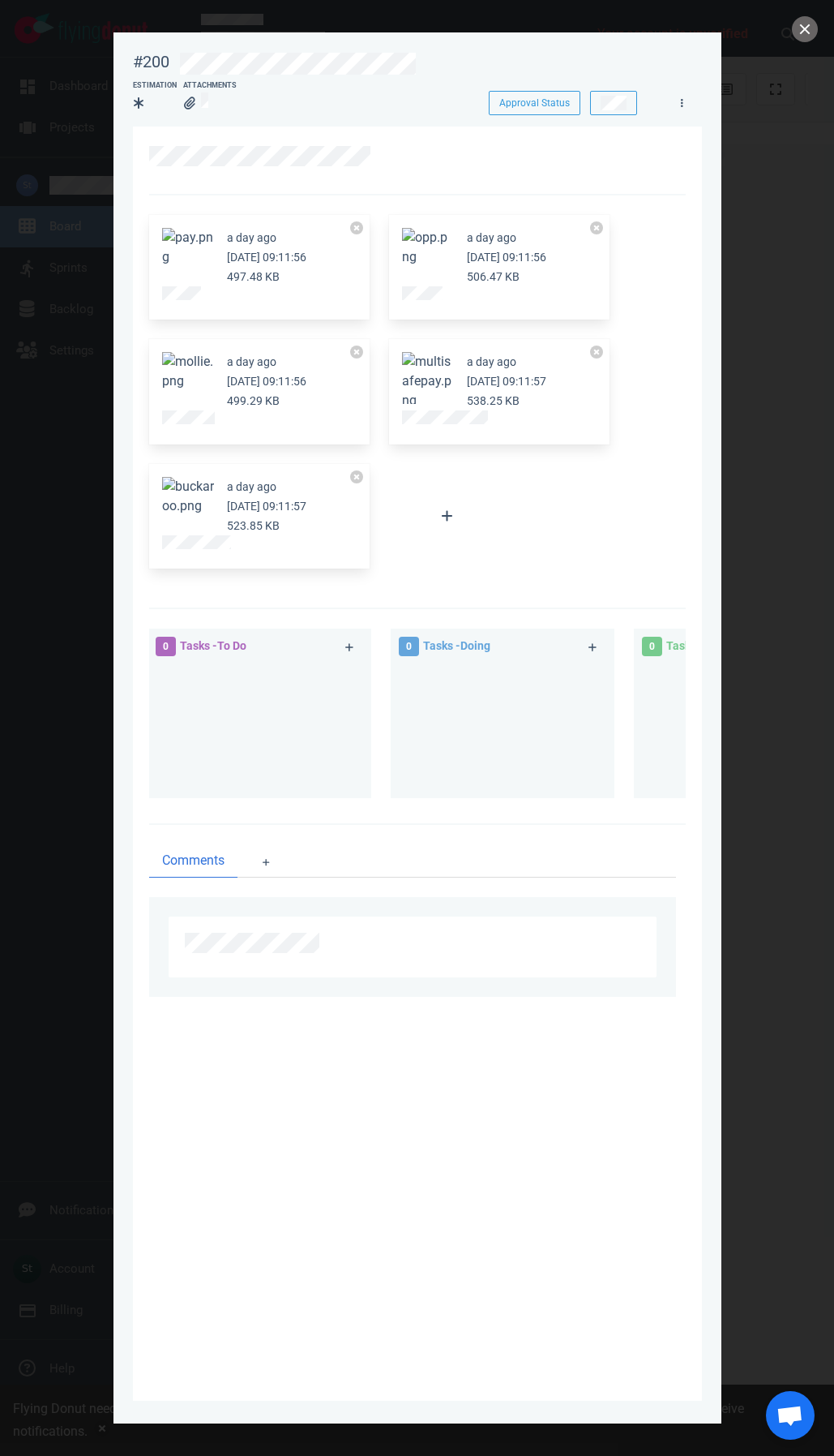
click at [808, 42] on div at bounding box center [417, 728] width 834 height 1456
click at [802, 30] on button "close" at bounding box center [805, 29] width 26 height 26
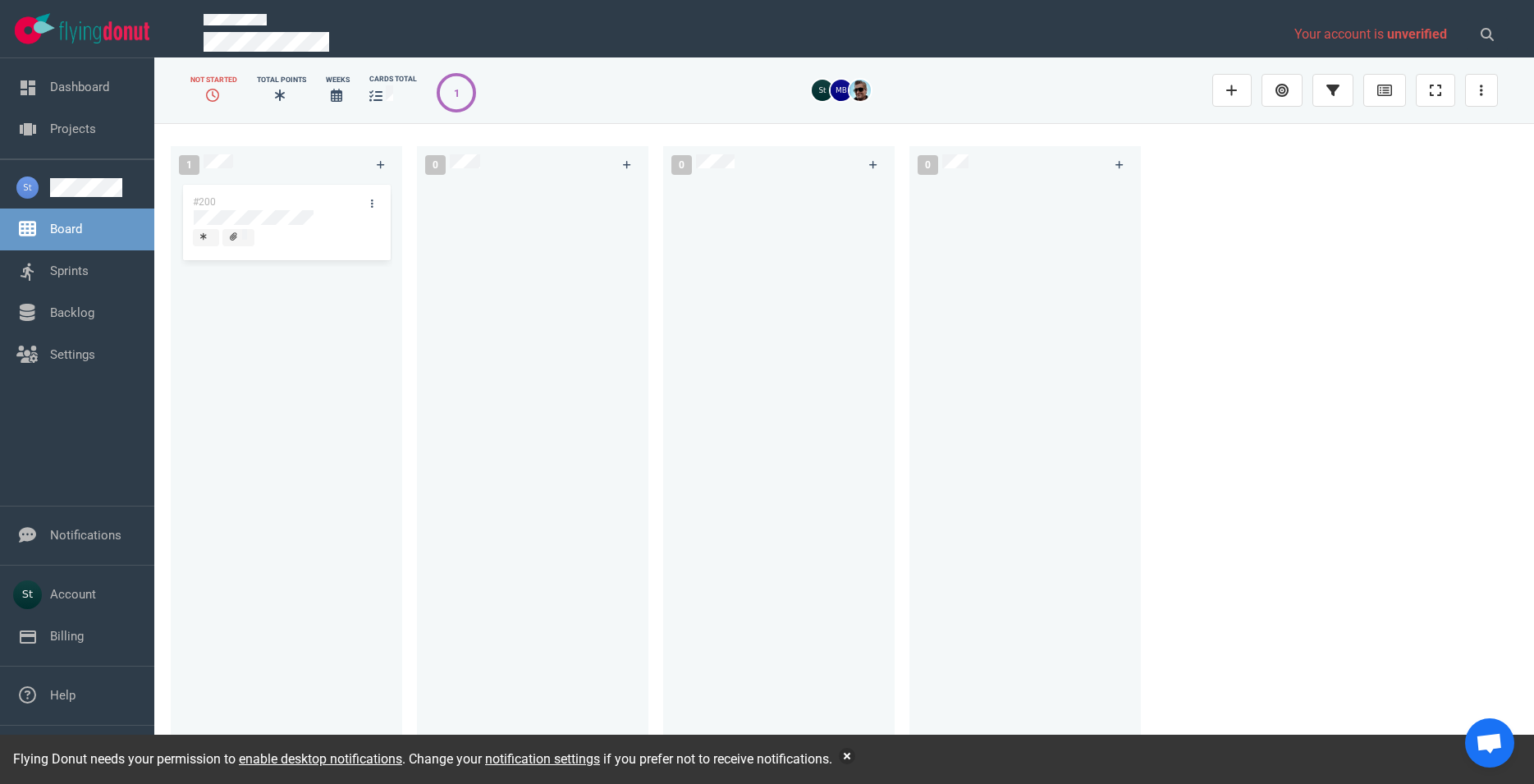
click at [849, 770] on div "Flying Donut needs your permission to enable desktop notifications . Change you…" at bounding box center [767, 759] width 1534 height 49
click at [848, 765] on div "Flying Donut needs your permission to enable desktop notifications . Change you…" at bounding box center [767, 759] width 1534 height 49
click at [851, 759] on button "button" at bounding box center [846, 755] width 17 height 17
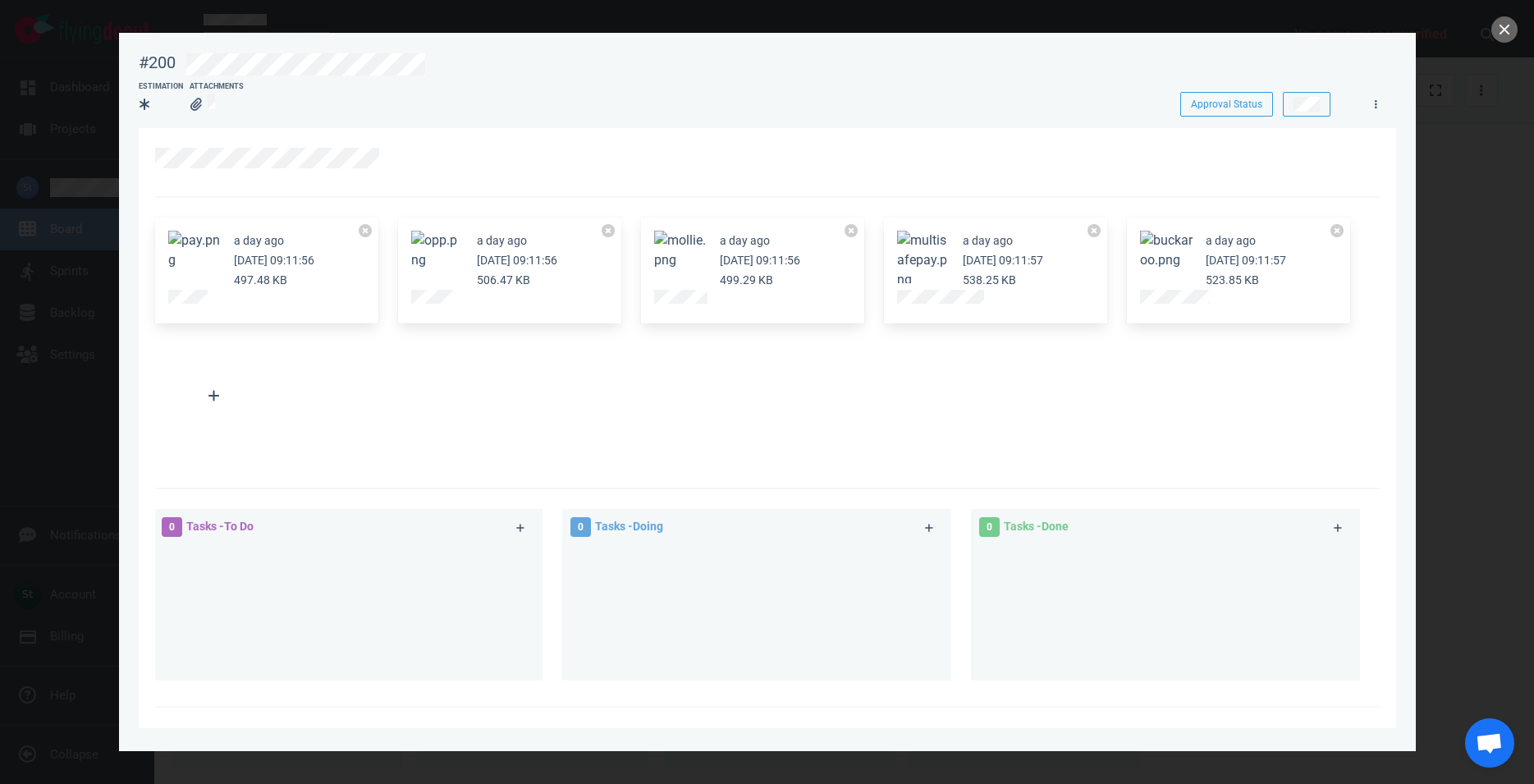
click at [211, 246] on button "Zoom image" at bounding box center [194, 250] width 52 height 39
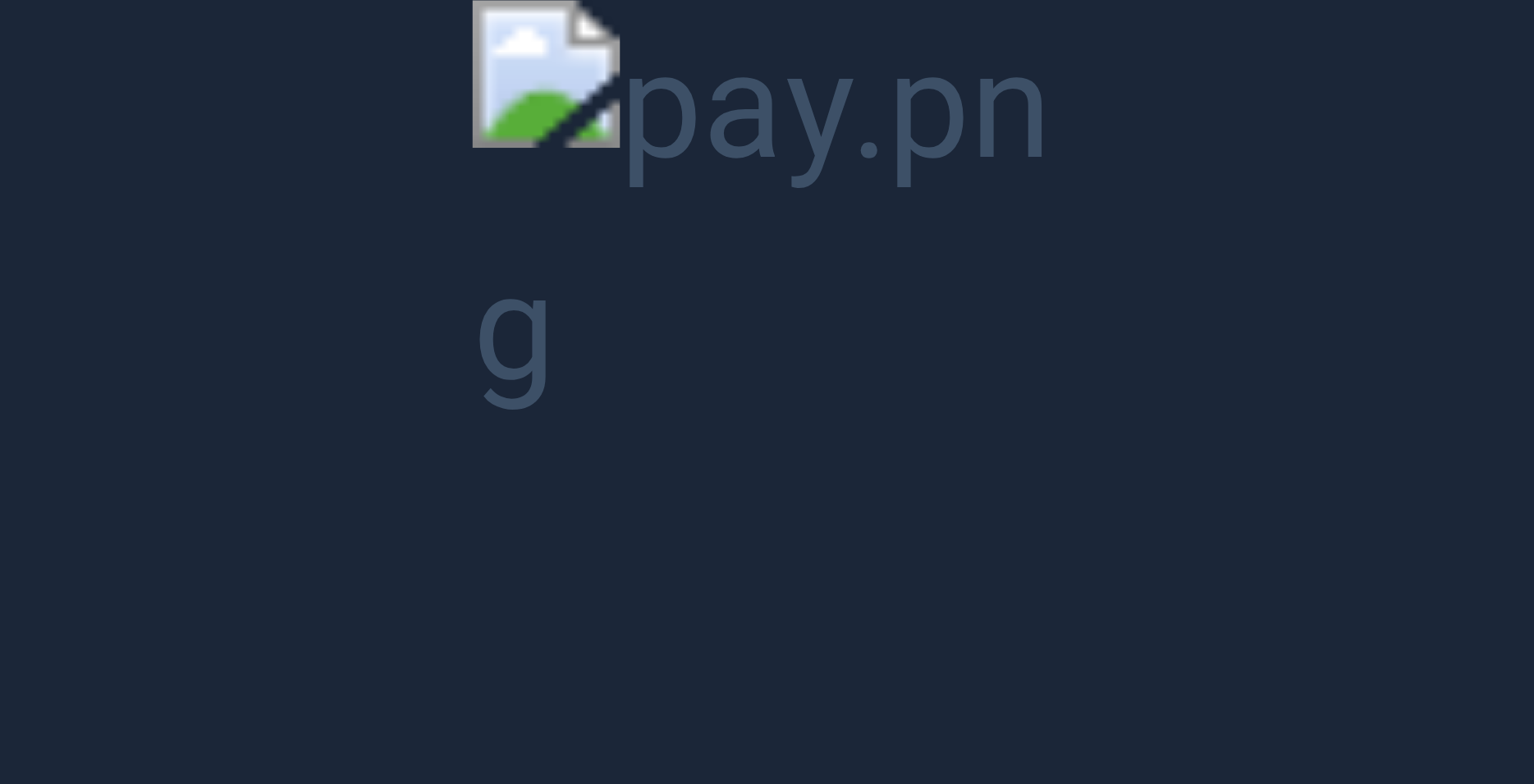
click at [814, 598] on button "Unzoom image" at bounding box center [767, 392] width 1534 height 784
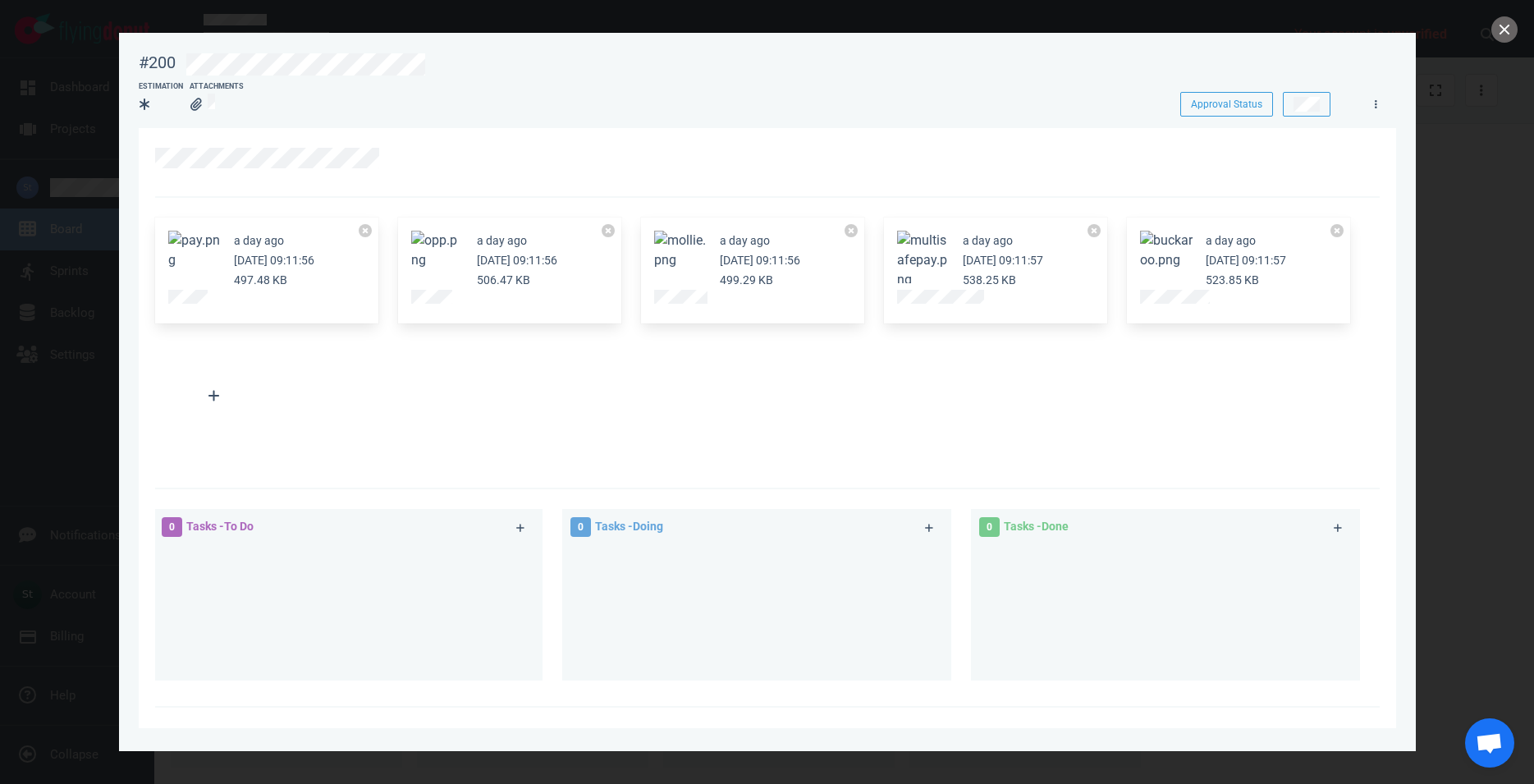
click at [190, 252] on button "Zoom image" at bounding box center [194, 250] width 52 height 39
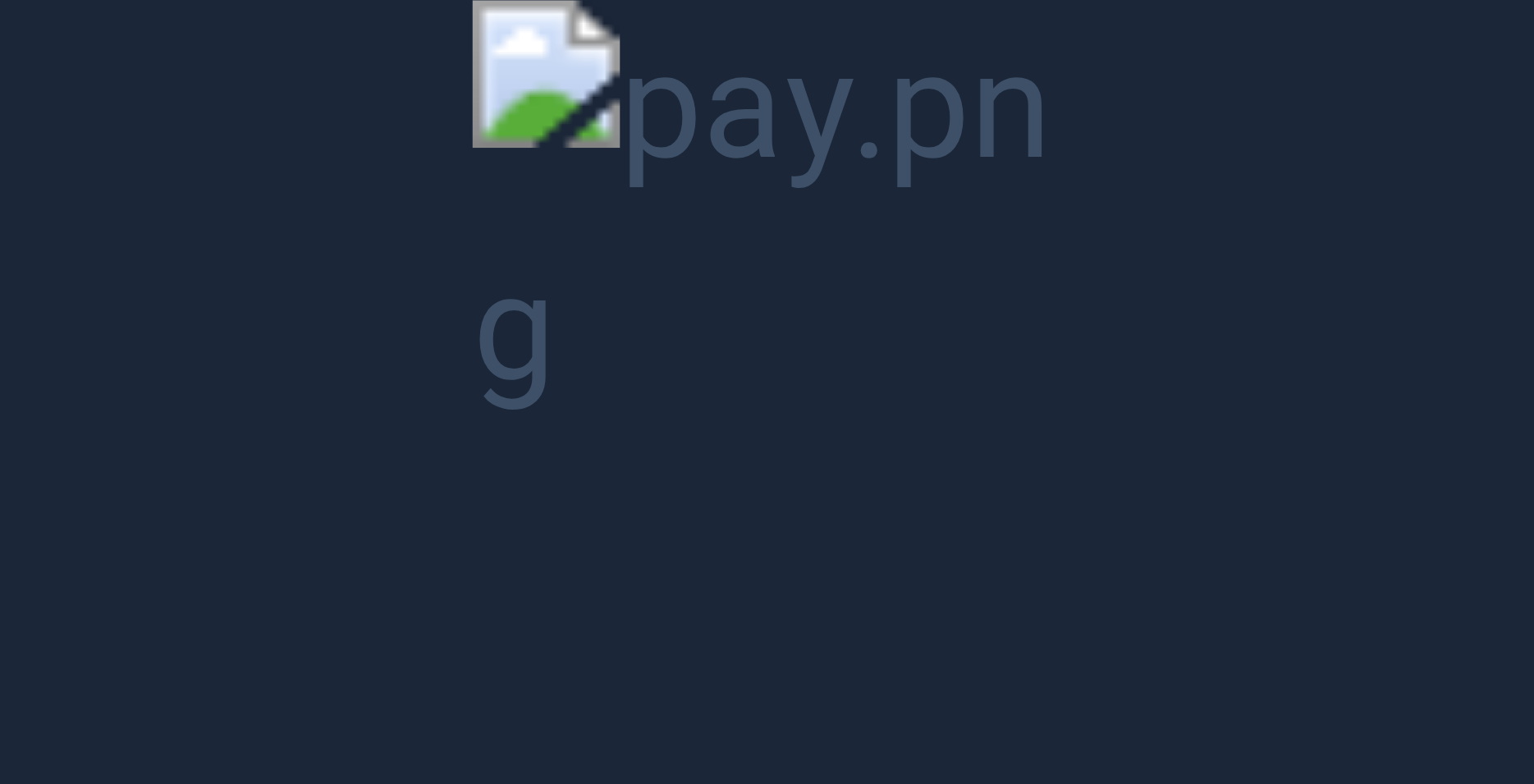
click at [863, 391] on button "Unzoom image" at bounding box center [767, 392] width 1534 height 784
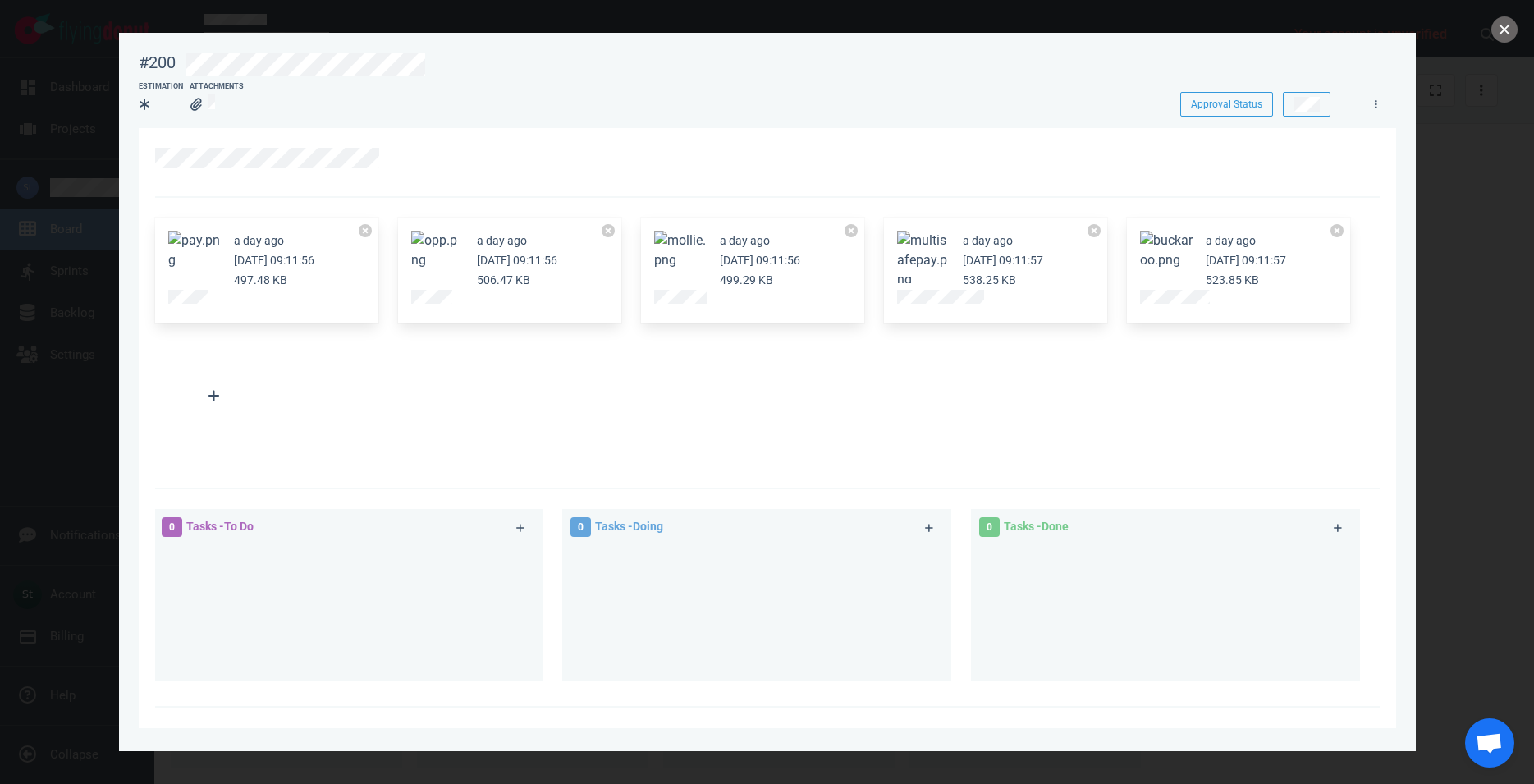
click at [208, 270] on button "Zoom image" at bounding box center [194, 250] width 52 height 39
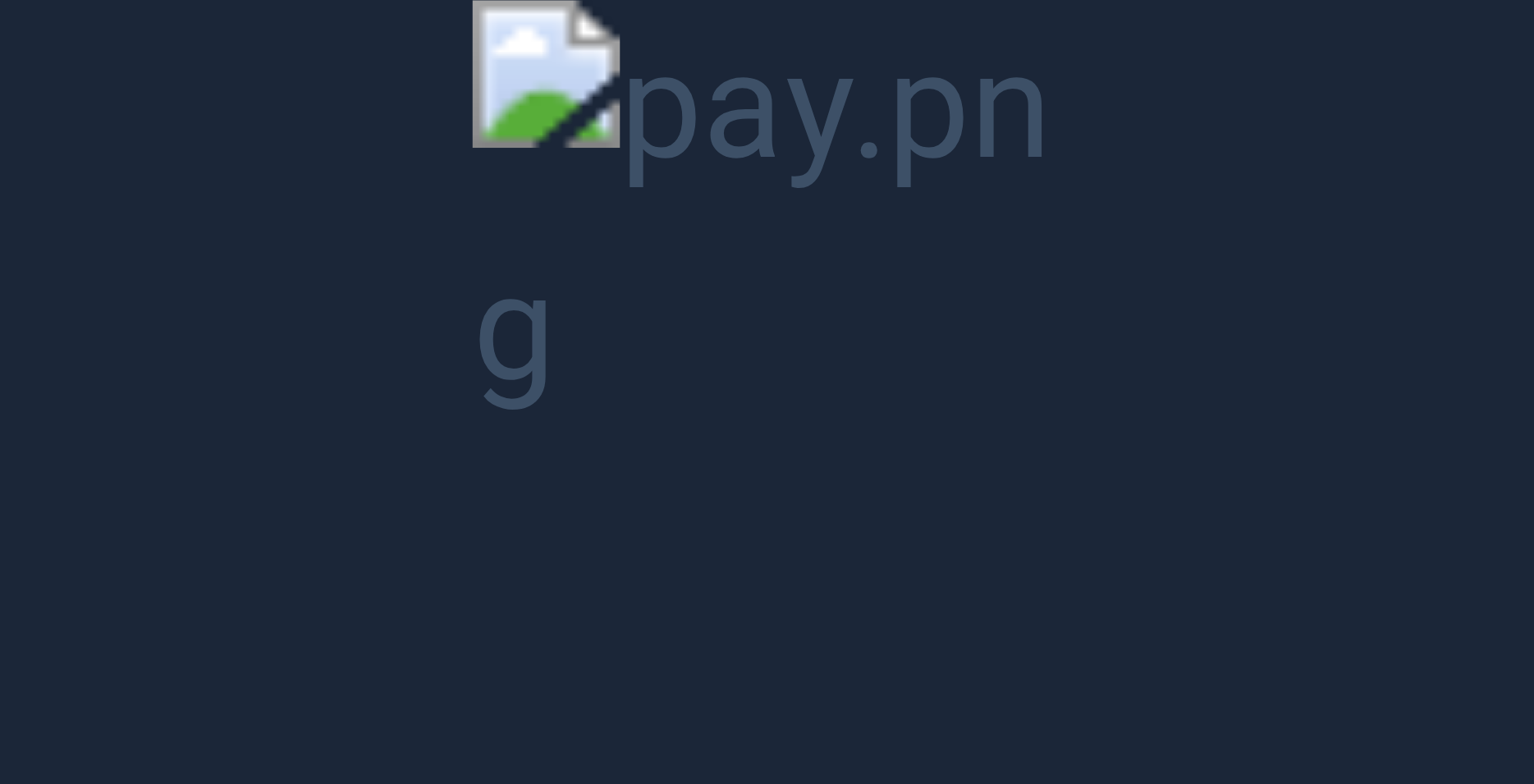
click at [706, 374] on button "Unzoom image" at bounding box center [767, 392] width 1534 height 784
